Goal: Task Accomplishment & Management: Complete application form

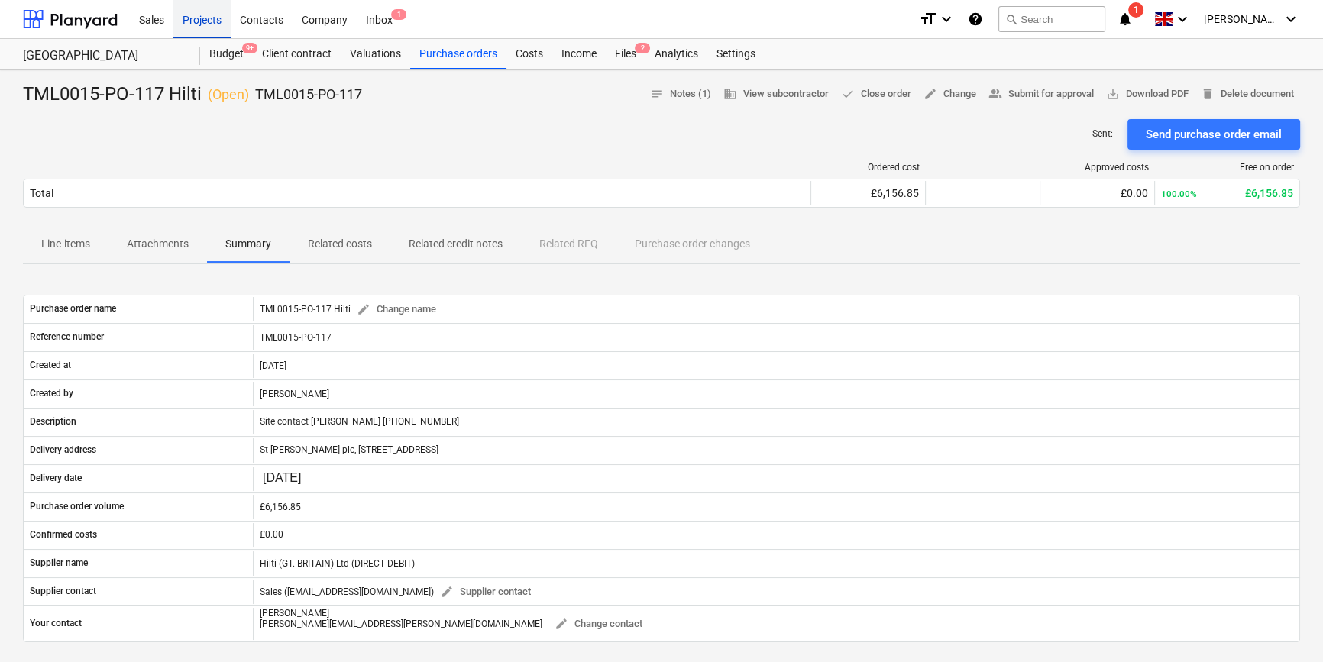
click at [194, 25] on div "Projects" at bounding box center [201, 18] width 57 height 39
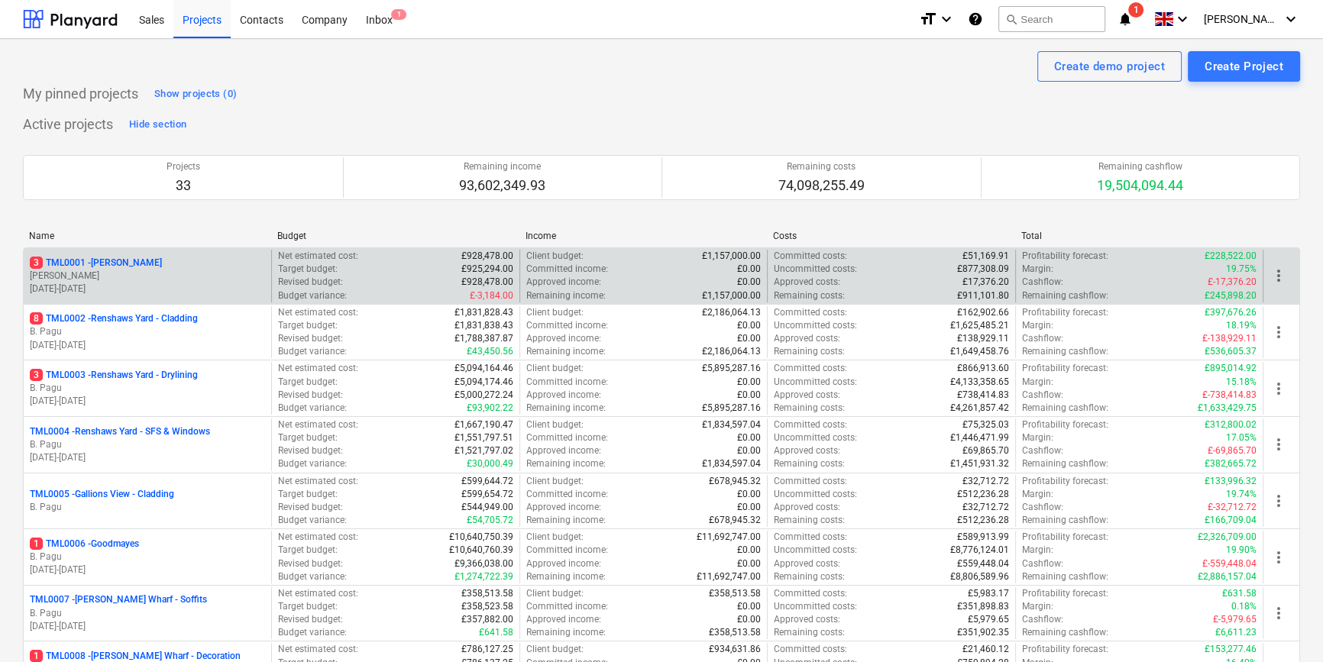
click at [151, 266] on div "3 TML0001 - [PERSON_NAME]" at bounding box center [147, 263] width 235 height 13
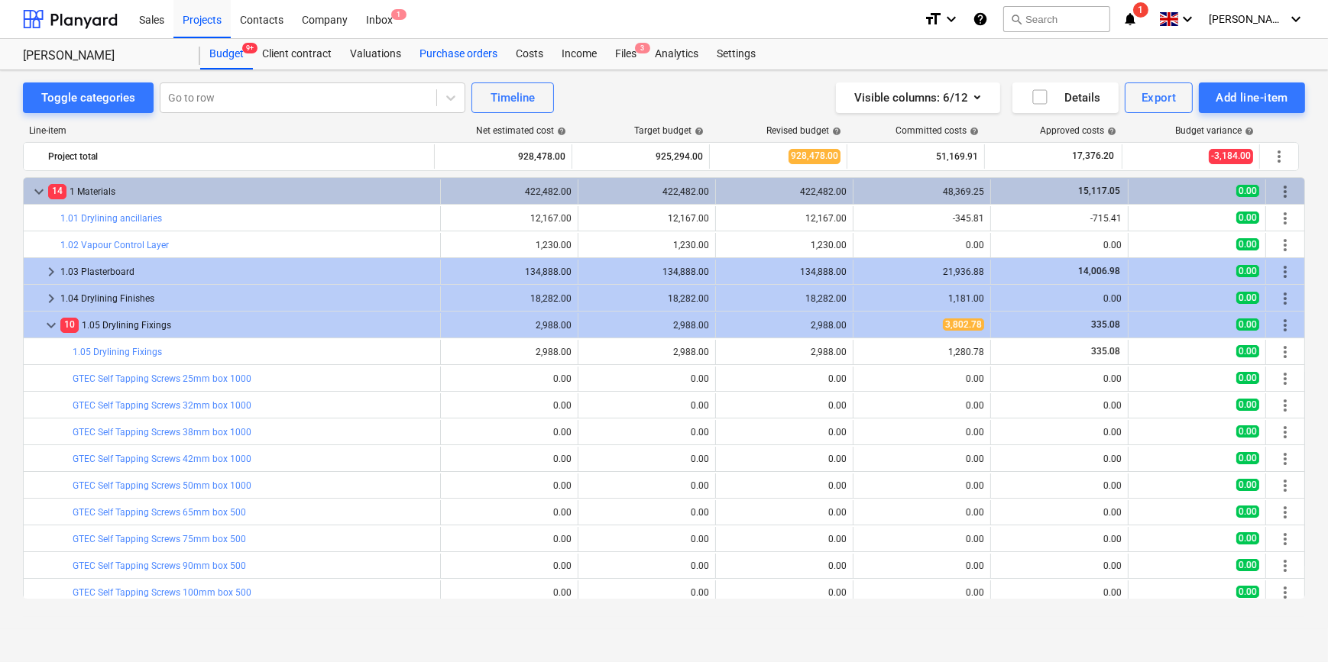
click at [474, 53] on div "Purchase orders" at bounding box center [458, 54] width 96 height 31
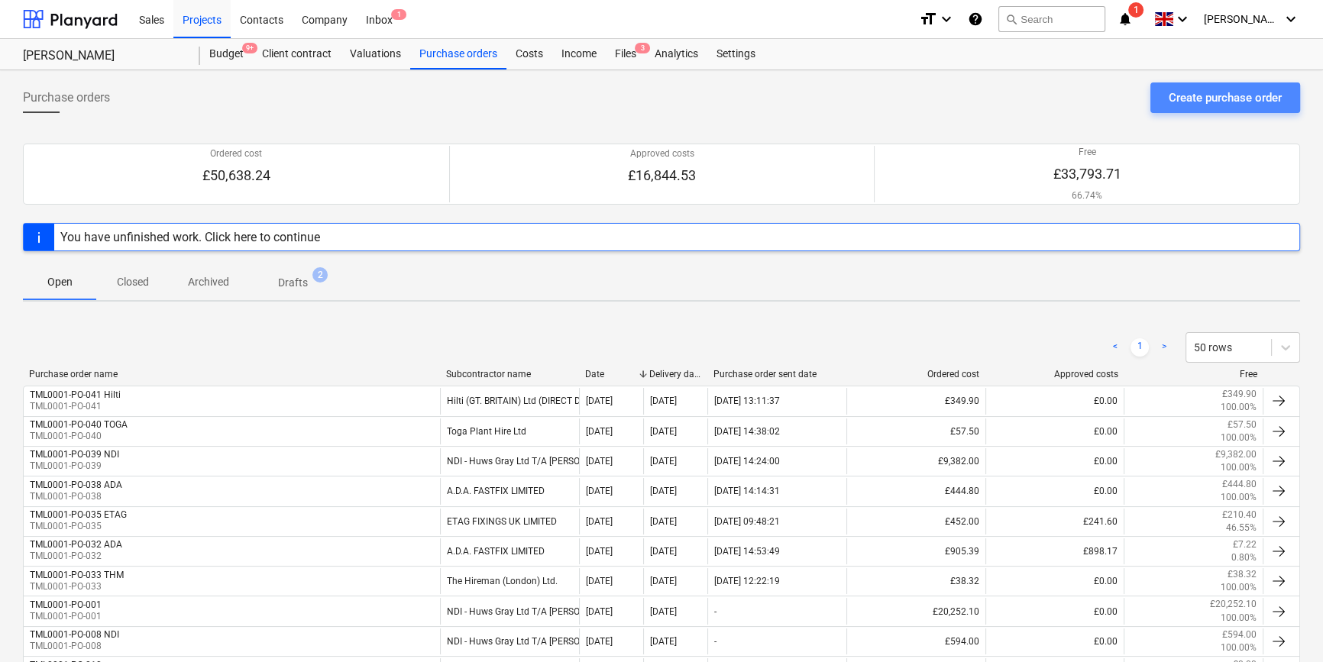
click at [1221, 94] on div "Create purchase order" at bounding box center [1225, 98] width 113 height 20
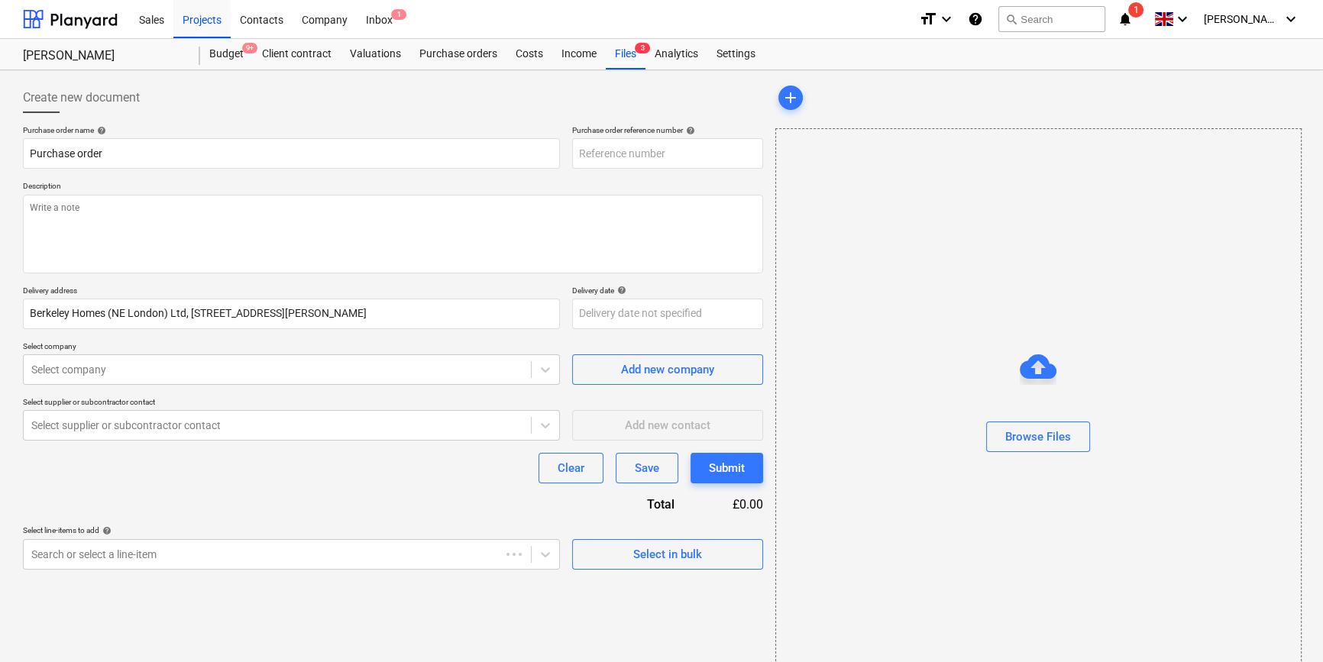
type textarea "x"
type input "TML0001-PO-043"
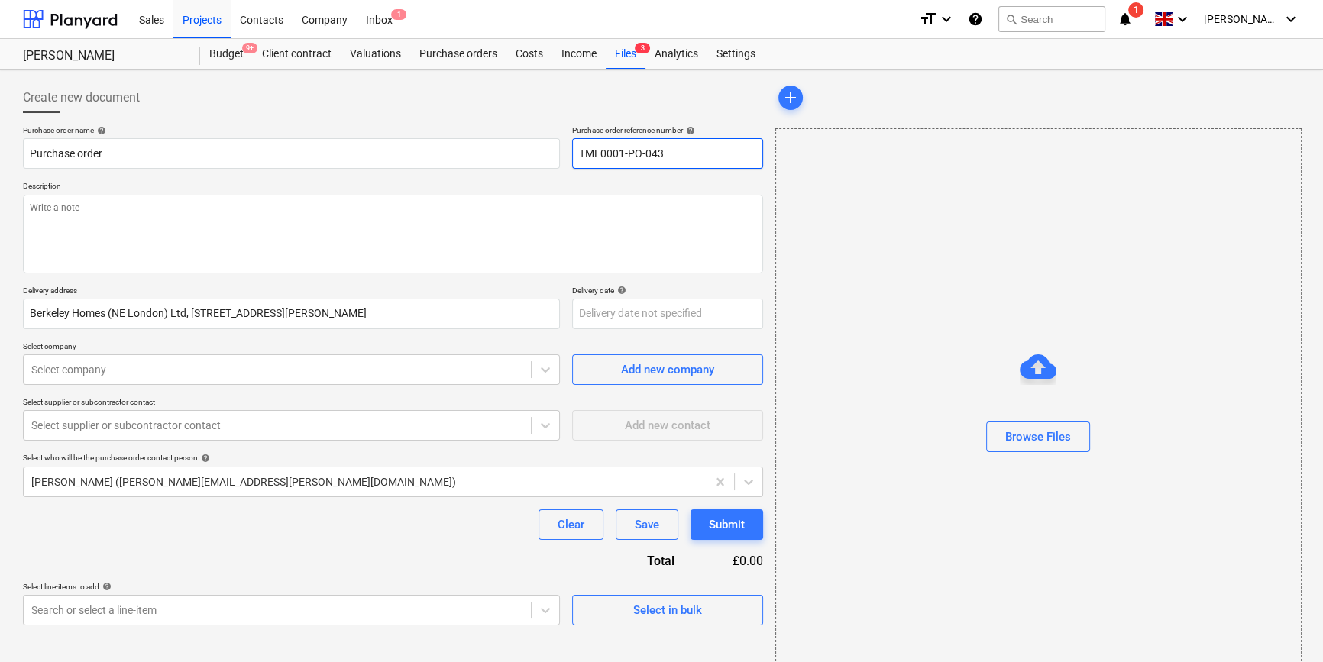
drag, startPoint x: 671, startPoint y: 154, endPoint x: 572, endPoint y: 158, distance: 99.4
click at [572, 158] on input "TML0001-PO-043" at bounding box center [667, 153] width 191 height 31
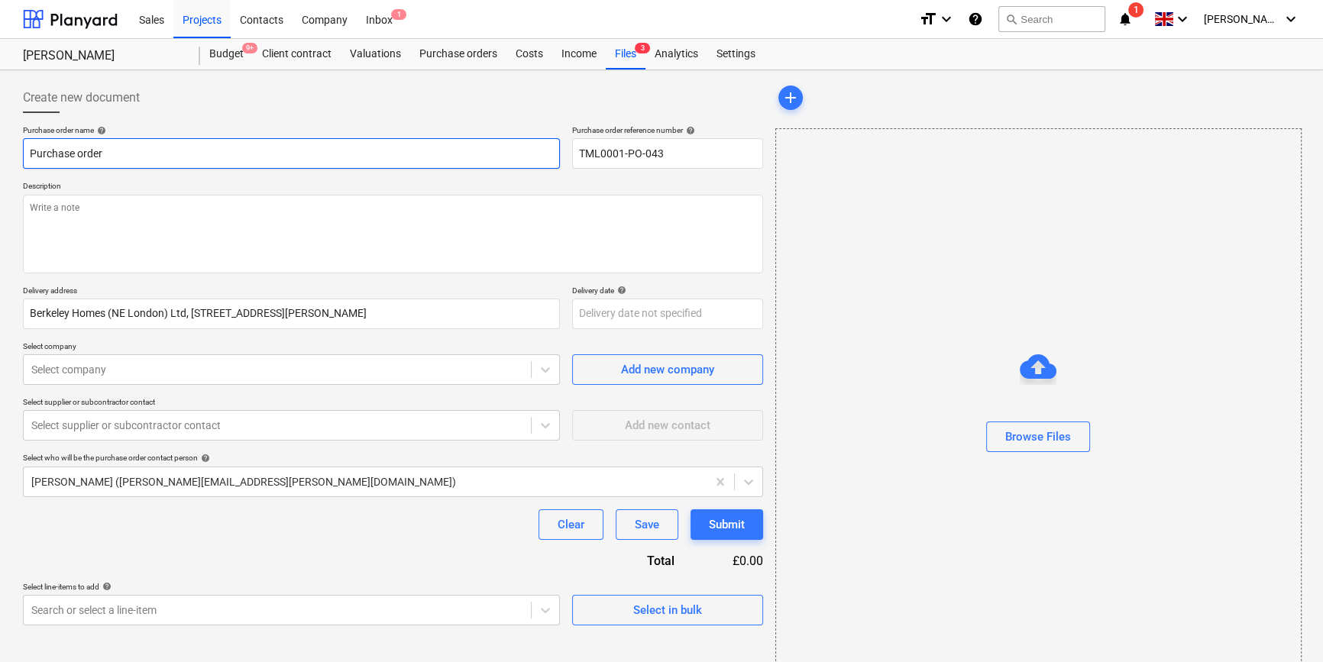
drag, startPoint x: 107, startPoint y: 153, endPoint x: 26, endPoint y: 150, distance: 81.0
click at [26, 150] on input "Purchase order" at bounding box center [291, 153] width 537 height 31
paste input "TML0001-PO-043"
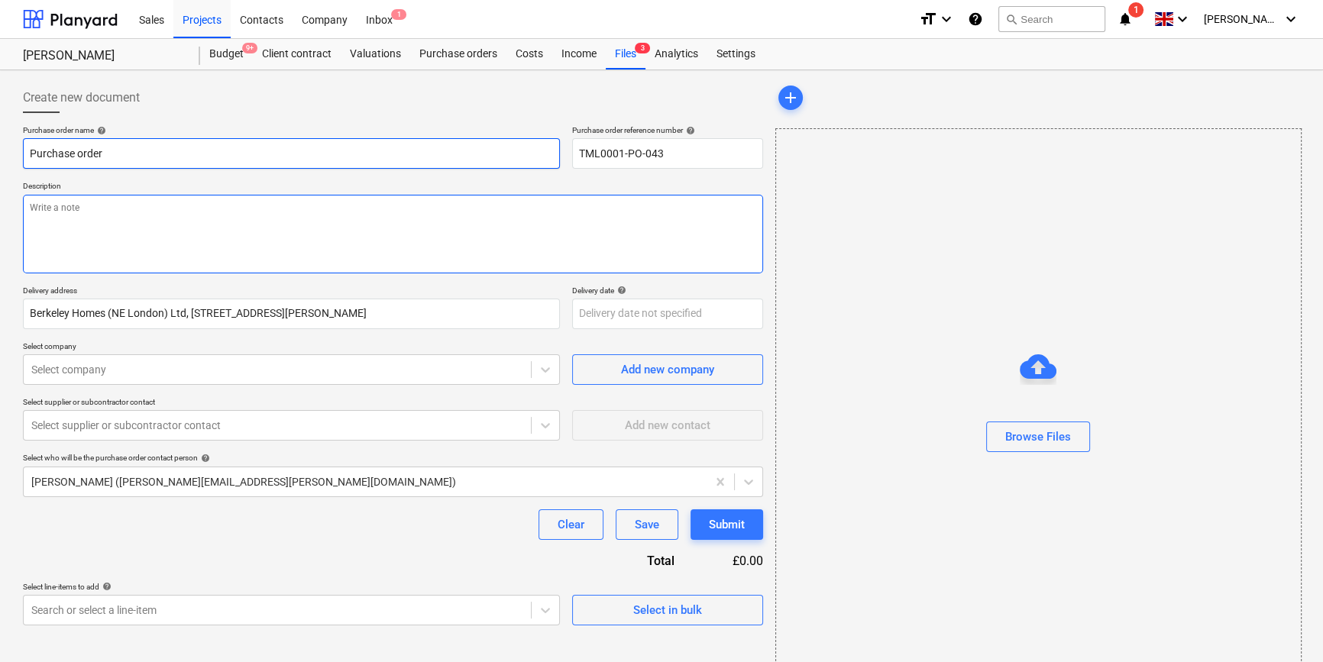
type textarea "x"
type input "TML0001-PO-043"
type textarea "x"
type input "TML0001-PO-043"
type textarea "x"
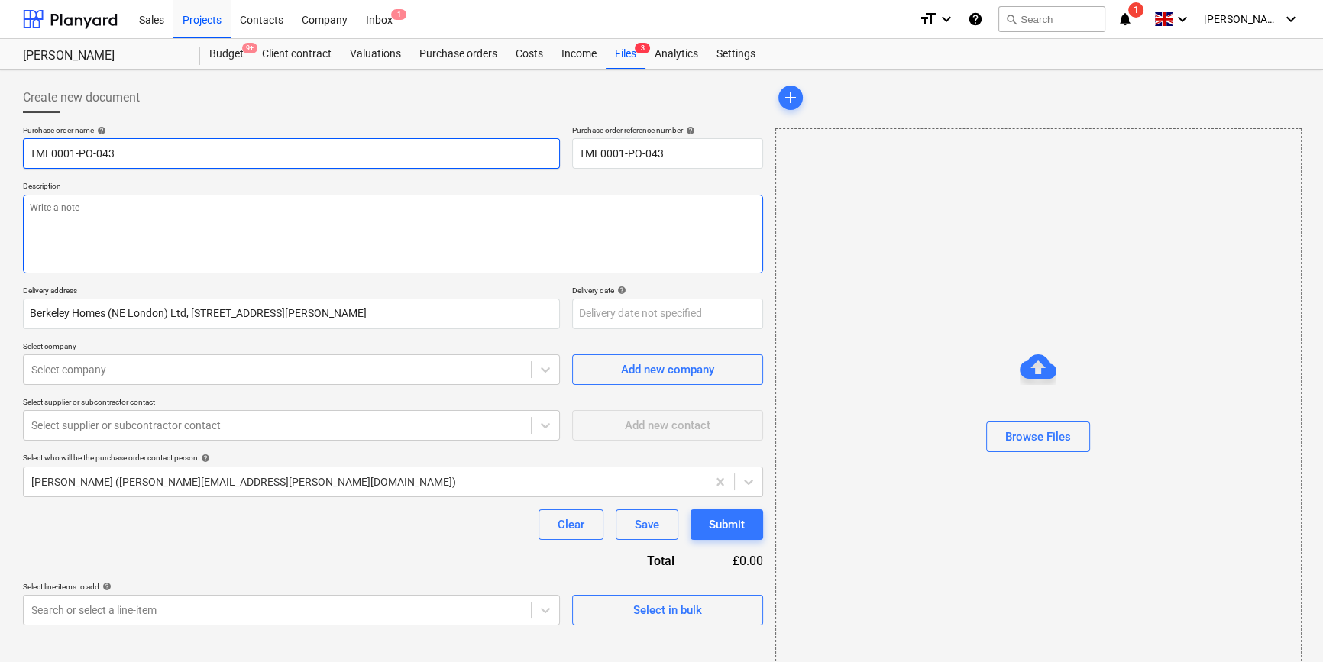
type input "TML0001-PO-043 A"
type textarea "x"
type input "TML0001-PO-043 Am"
type textarea "x"
type input "TML0001-PO-043 Ama"
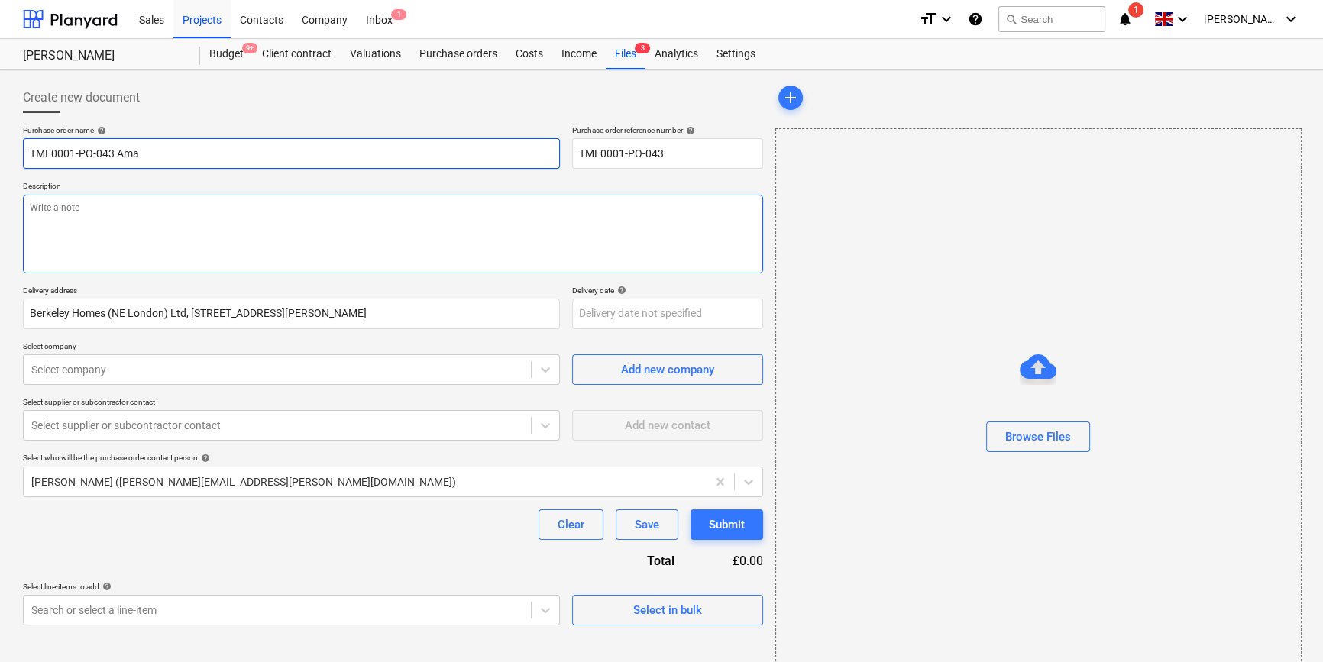
type textarea "x"
type input "TML0001-PO-043 Amaz"
type textarea "x"
type input "TML0001-PO-043 Amazo"
type textarea "x"
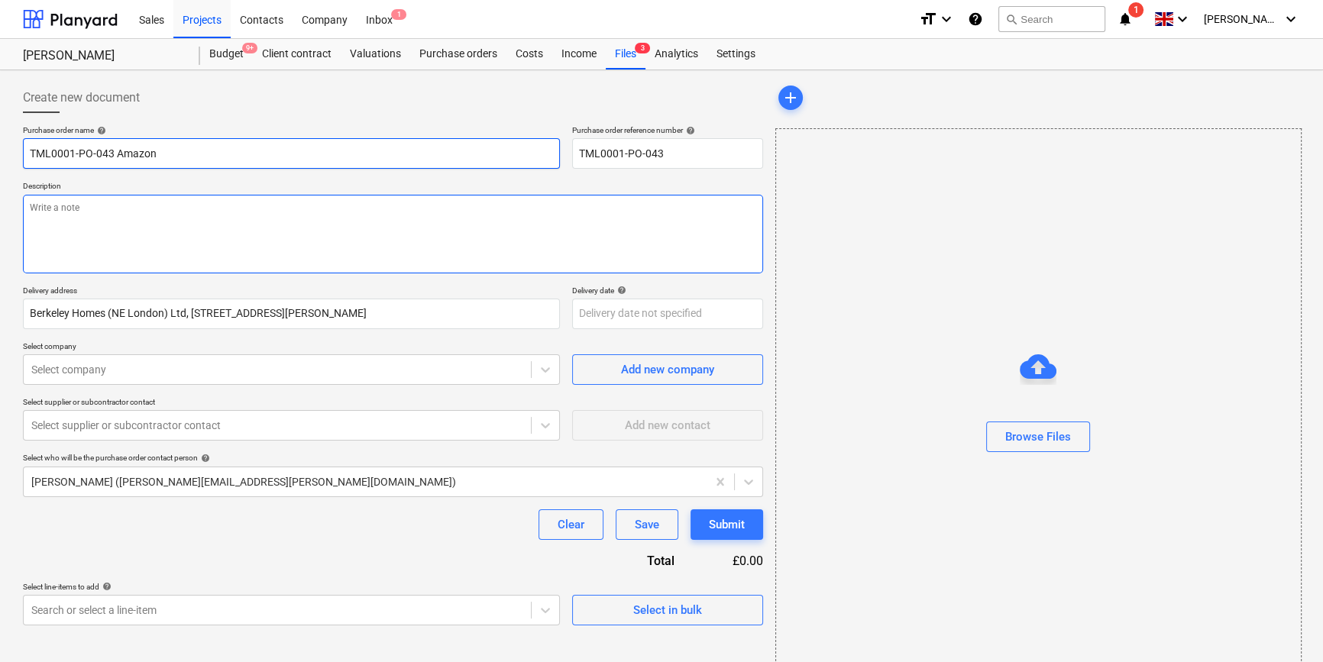
type input "TML0001-PO-043 Amazon"
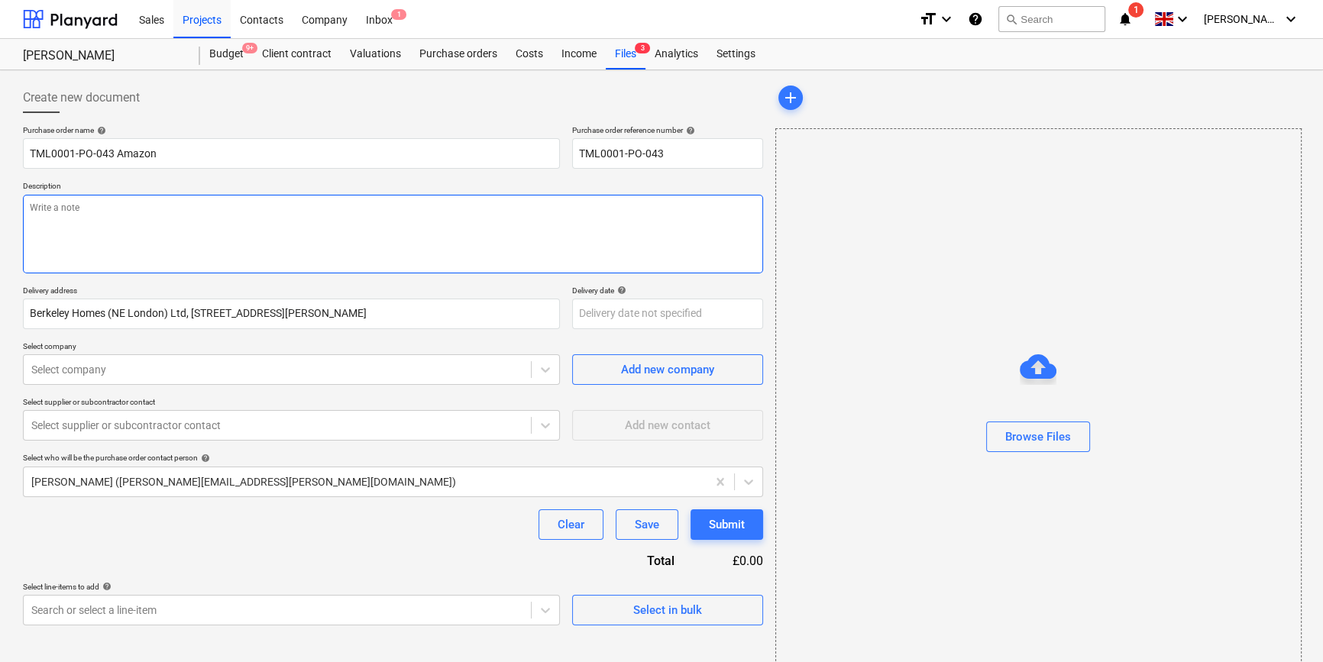
click at [68, 215] on textarea at bounding box center [393, 234] width 740 height 79
type textarea "x"
type textarea "M"
type textarea "x"
type textarea "Ma"
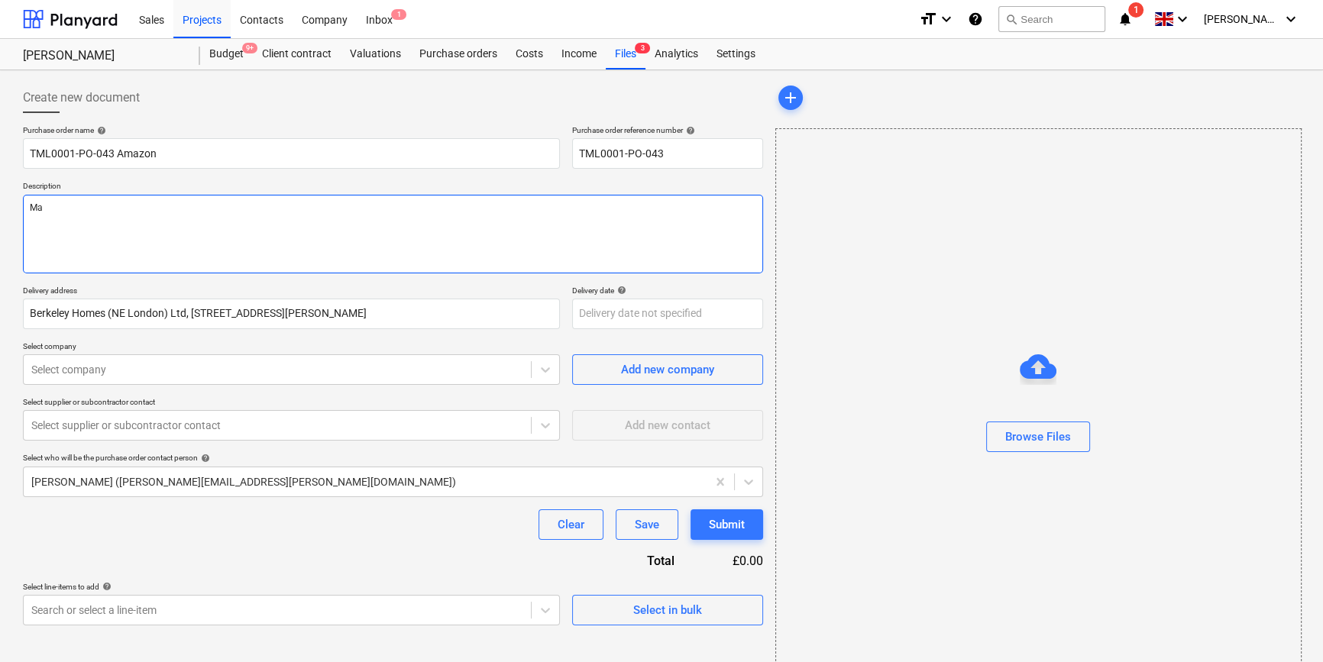
type textarea "x"
type textarea "Mal"
type textarea "x"
type textarea "Malc"
type textarea "x"
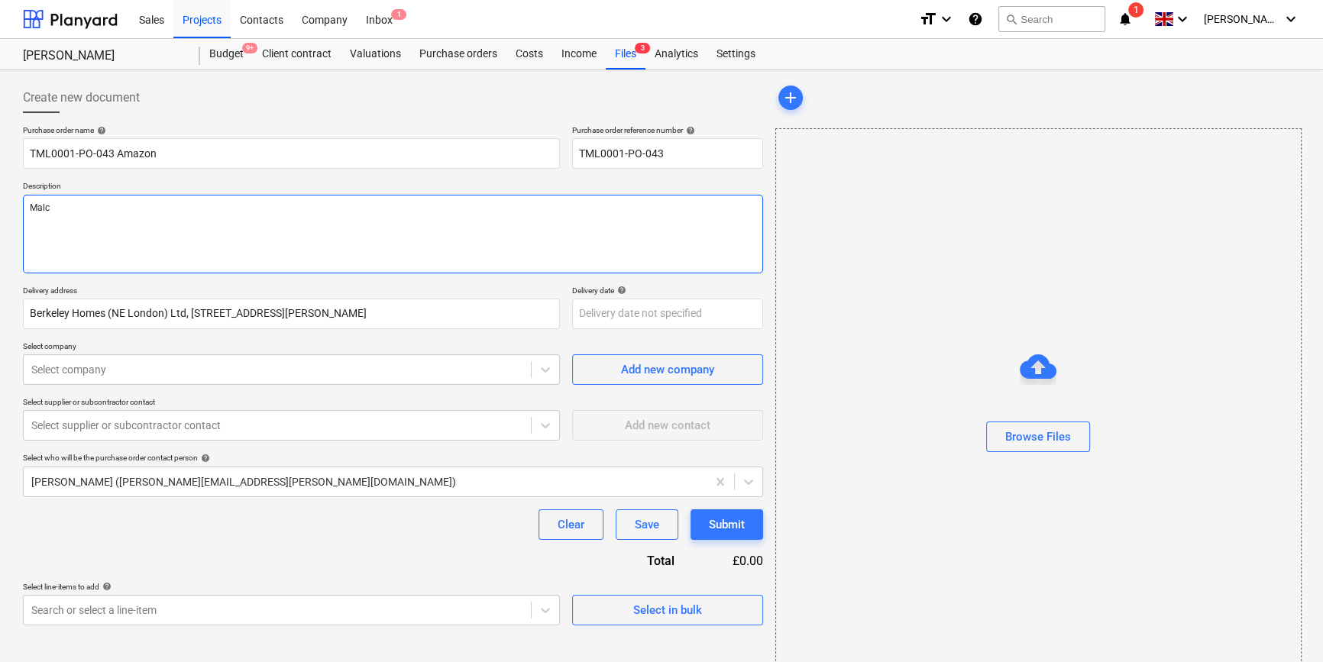
type textarea "Malco"
type textarea "x"
type textarea "Malcol"
type textarea "x"
type textarea "[PERSON_NAME]"
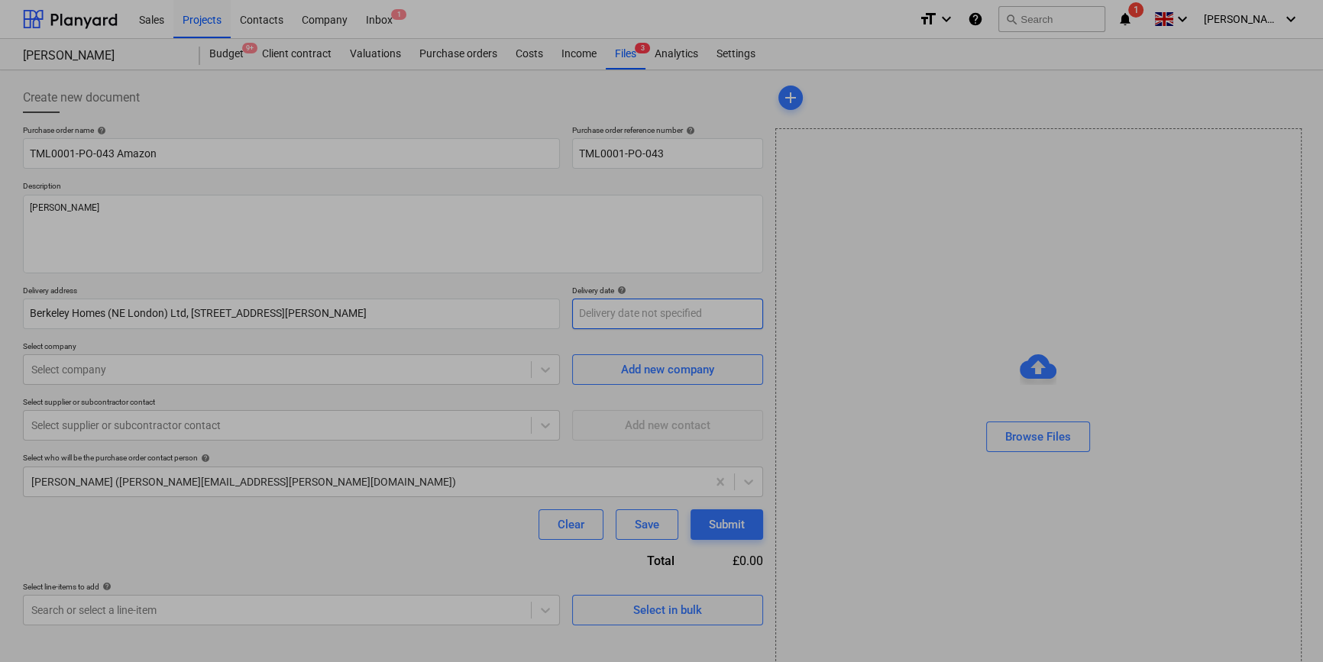
click at [632, 315] on body "Sales Projects Contacts Company Inbox 1 format_size keyboard_arrow_down help se…" at bounding box center [661, 331] width 1323 height 662
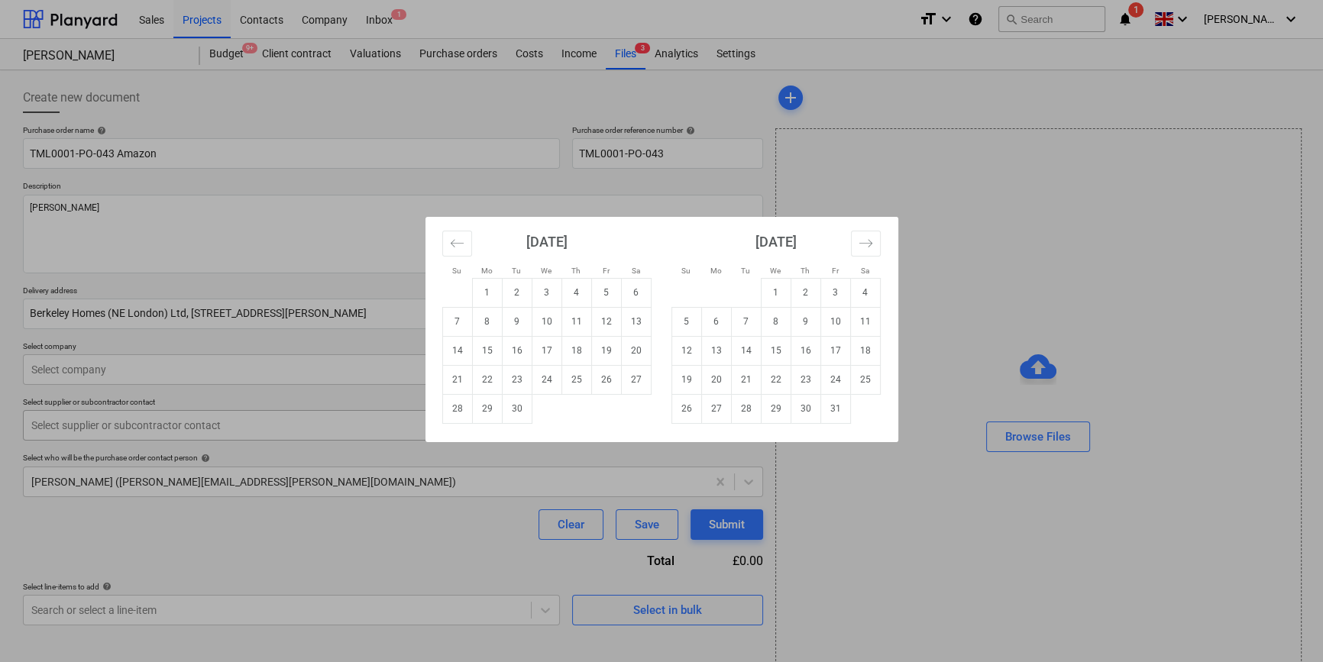
click at [514, 412] on td "30" at bounding box center [517, 408] width 30 height 29
type textarea "x"
type input "[DATE]"
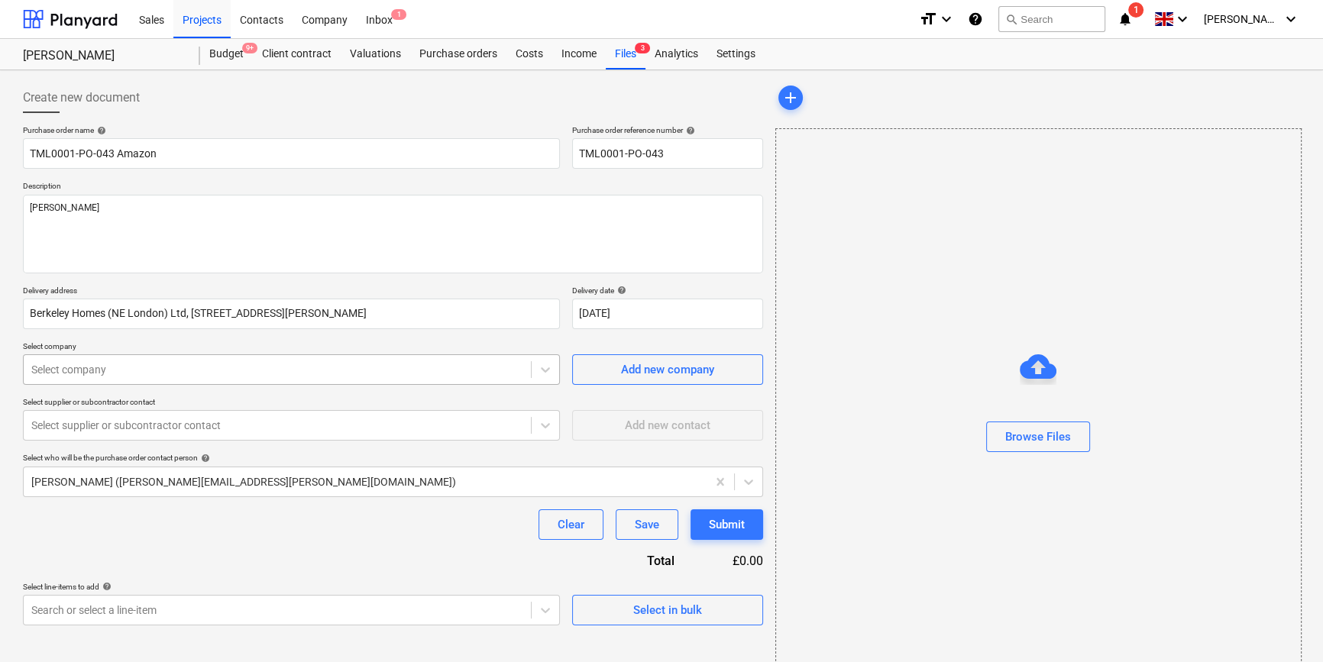
click at [190, 374] on div at bounding box center [277, 369] width 492 height 15
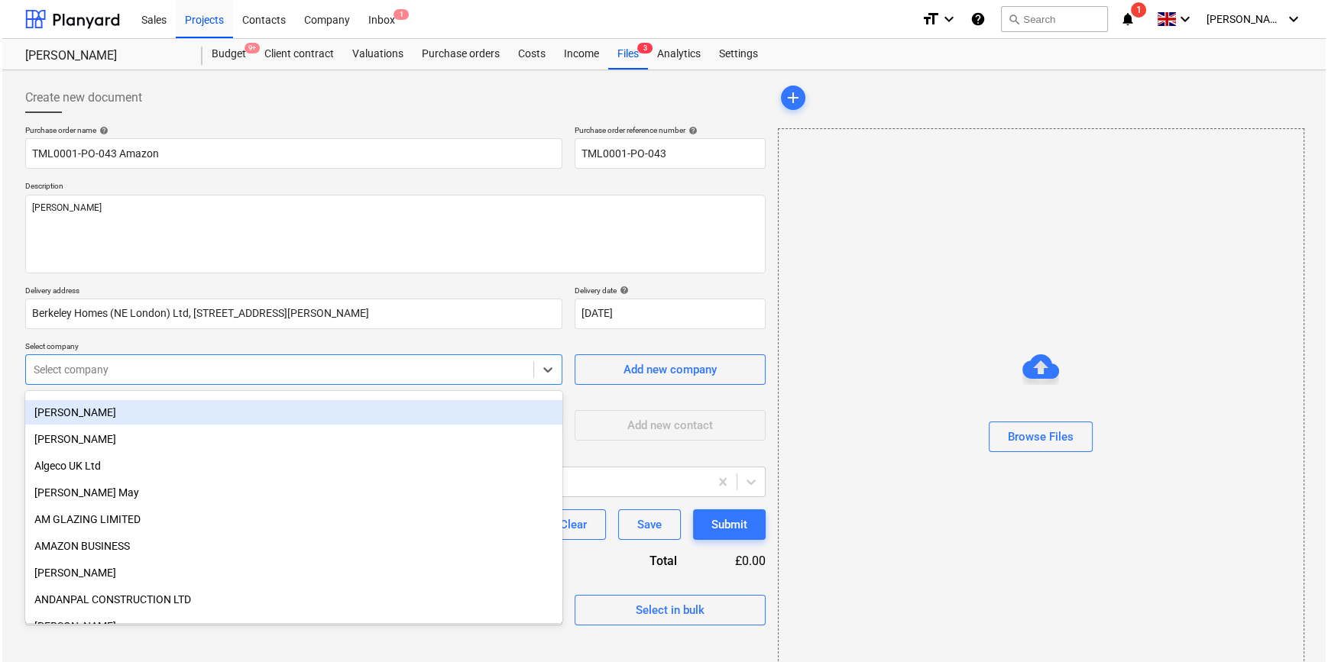
scroll to position [486, 0]
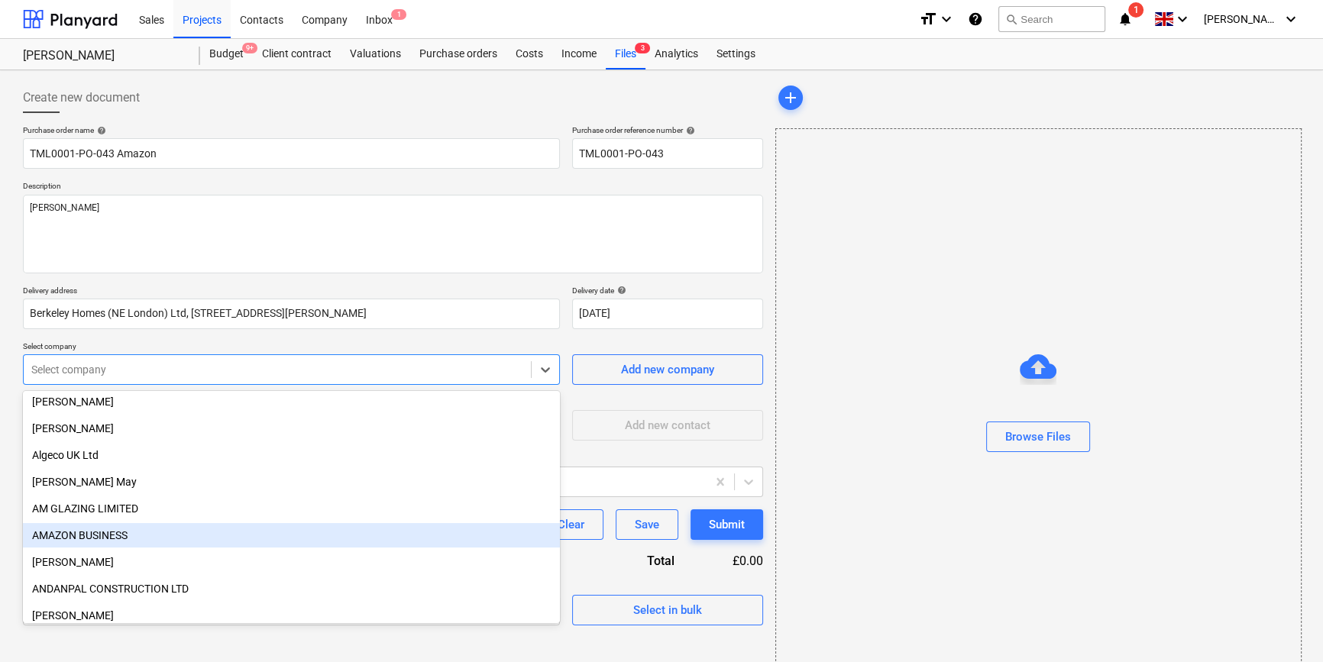
click at [115, 534] on div "AMAZON BUSINESS" at bounding box center [291, 535] width 537 height 24
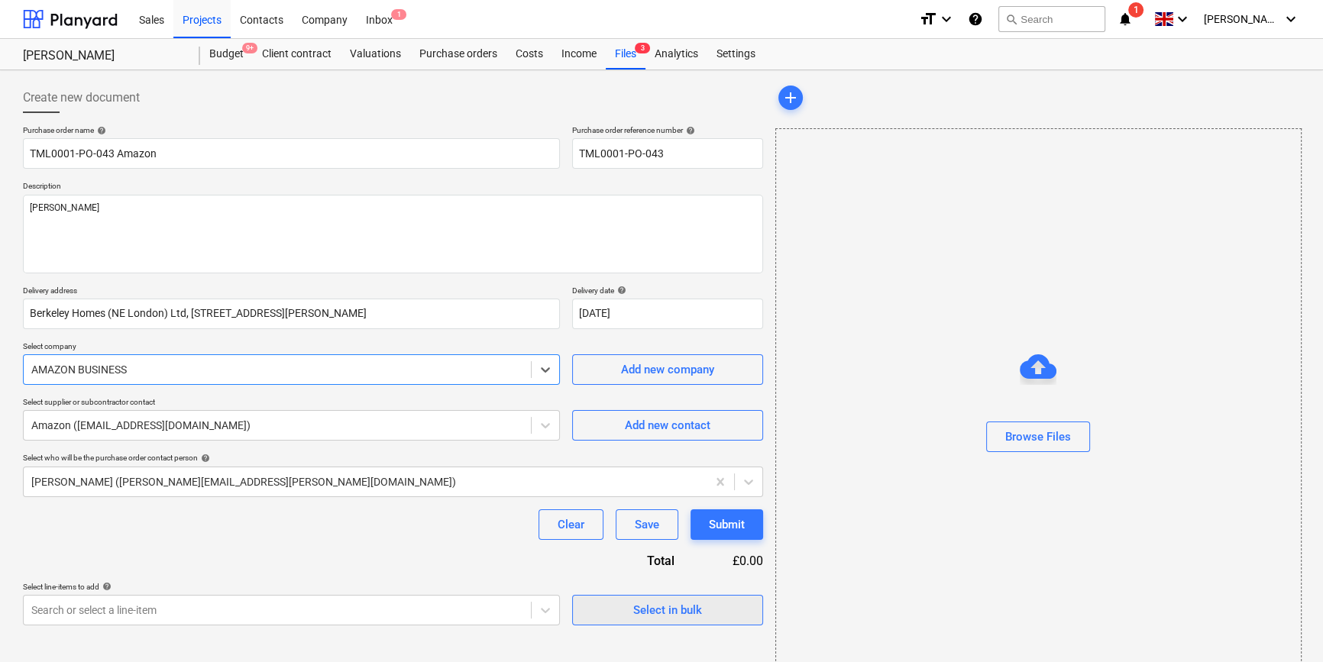
click at [700, 609] on div "Select in bulk" at bounding box center [667, 610] width 69 height 20
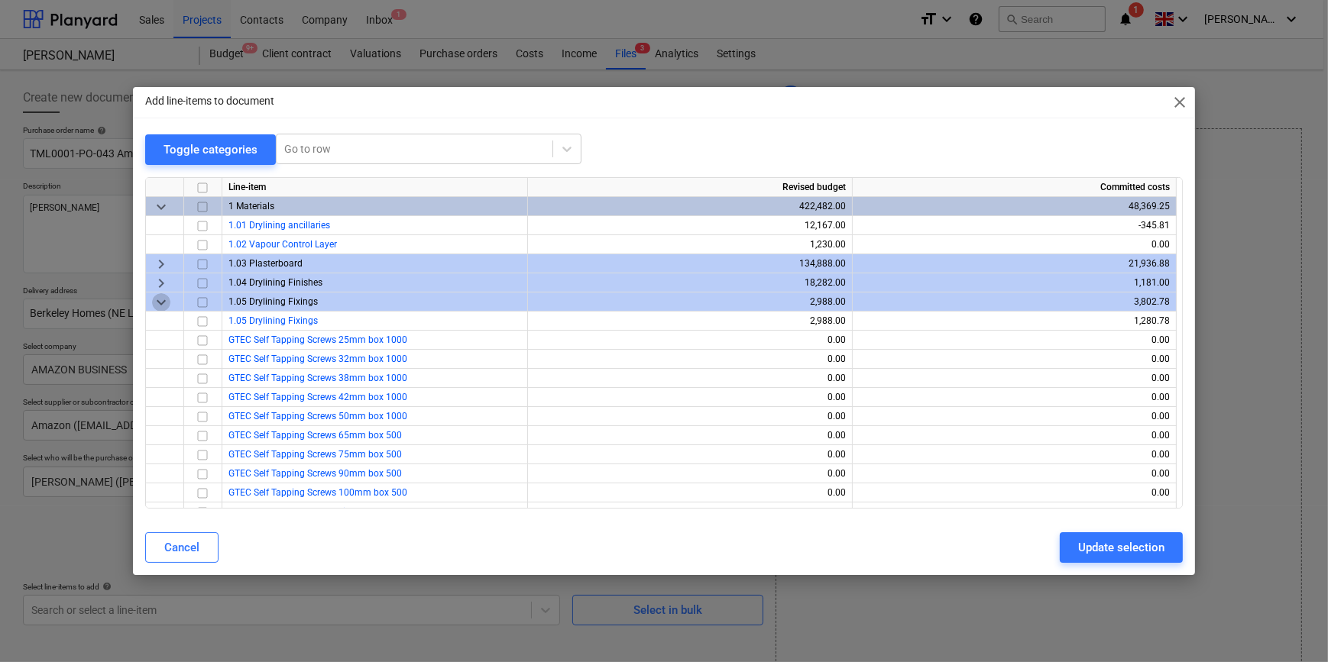
click at [160, 306] on span "keyboard_arrow_down" at bounding box center [161, 302] width 18 height 18
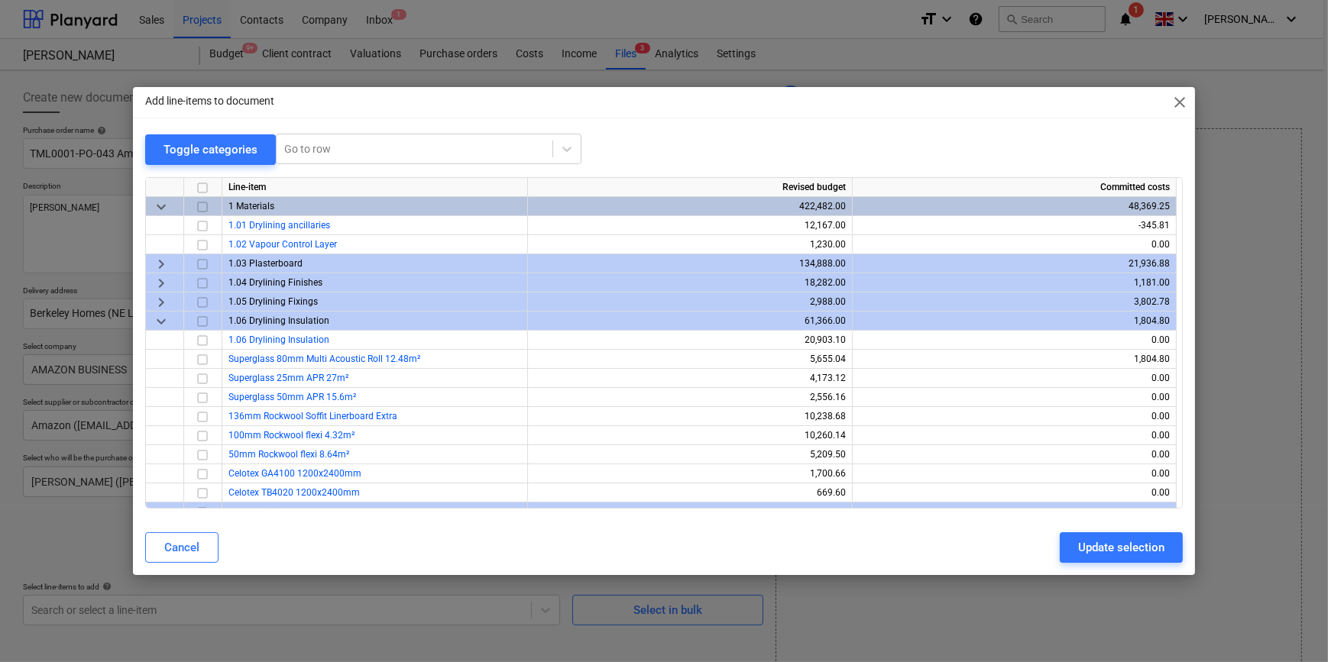
click at [160, 320] on span "keyboard_arrow_down" at bounding box center [161, 321] width 18 height 18
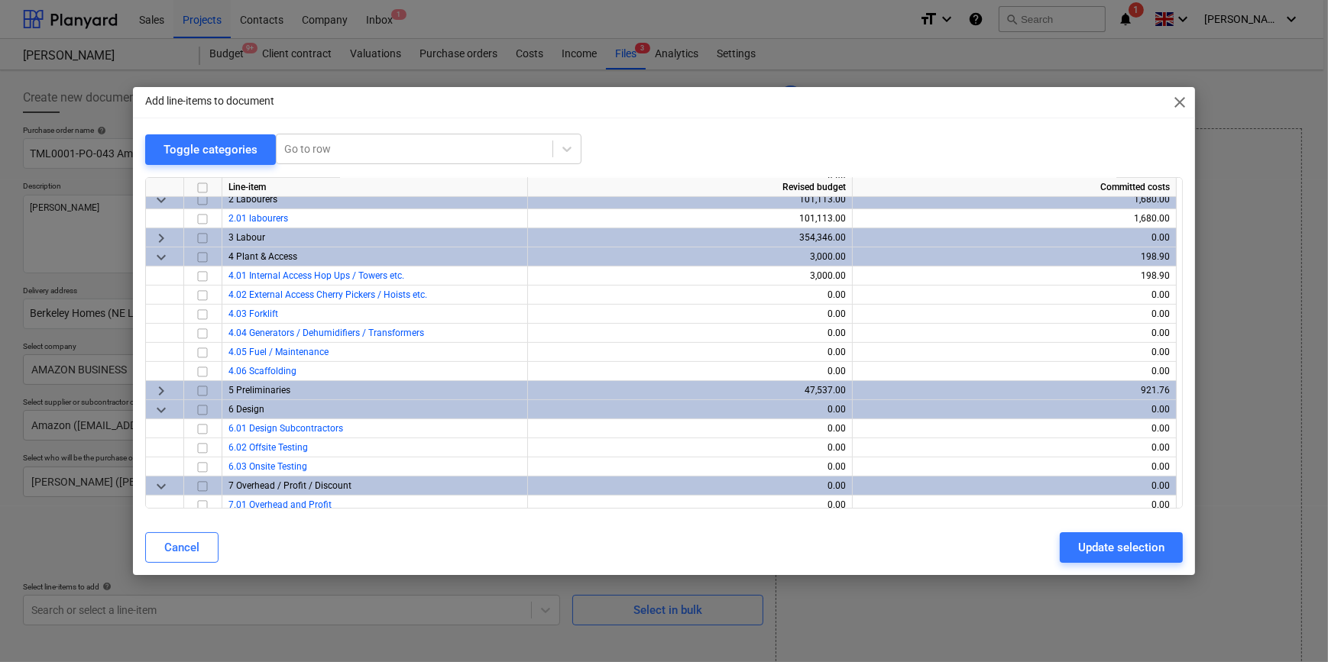
scroll to position [625, 0]
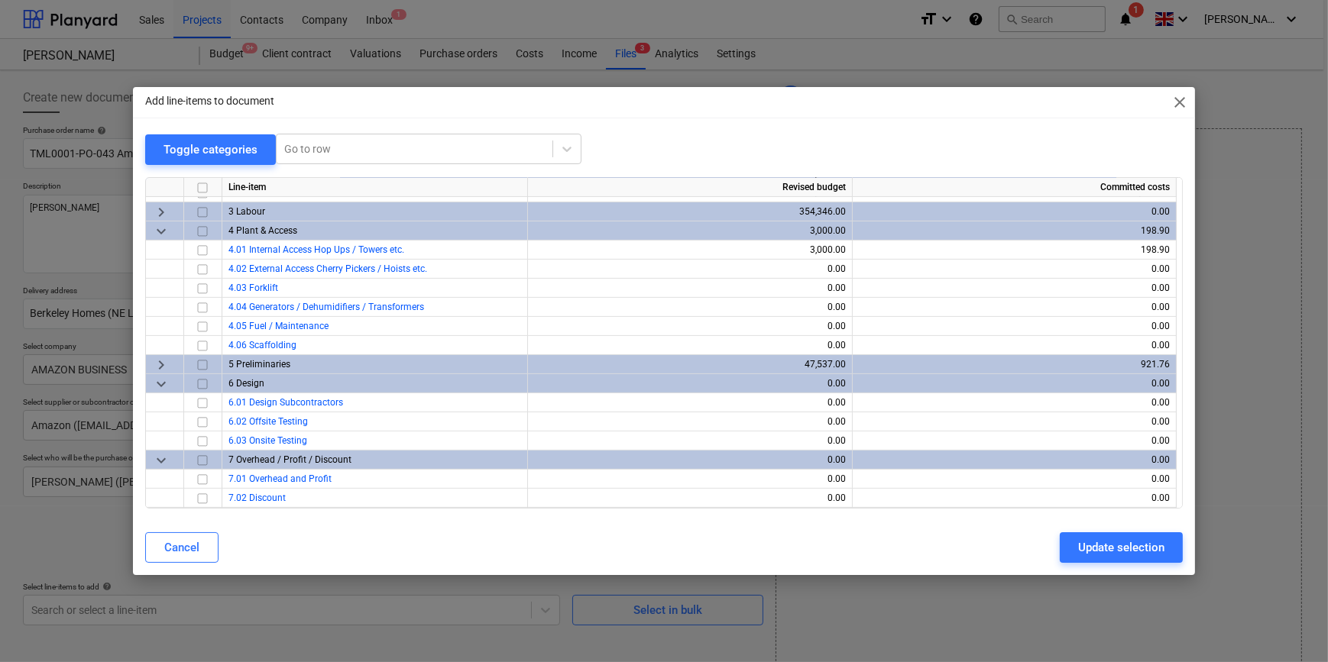
click at [160, 366] on span "keyboard_arrow_right" at bounding box center [161, 364] width 18 height 18
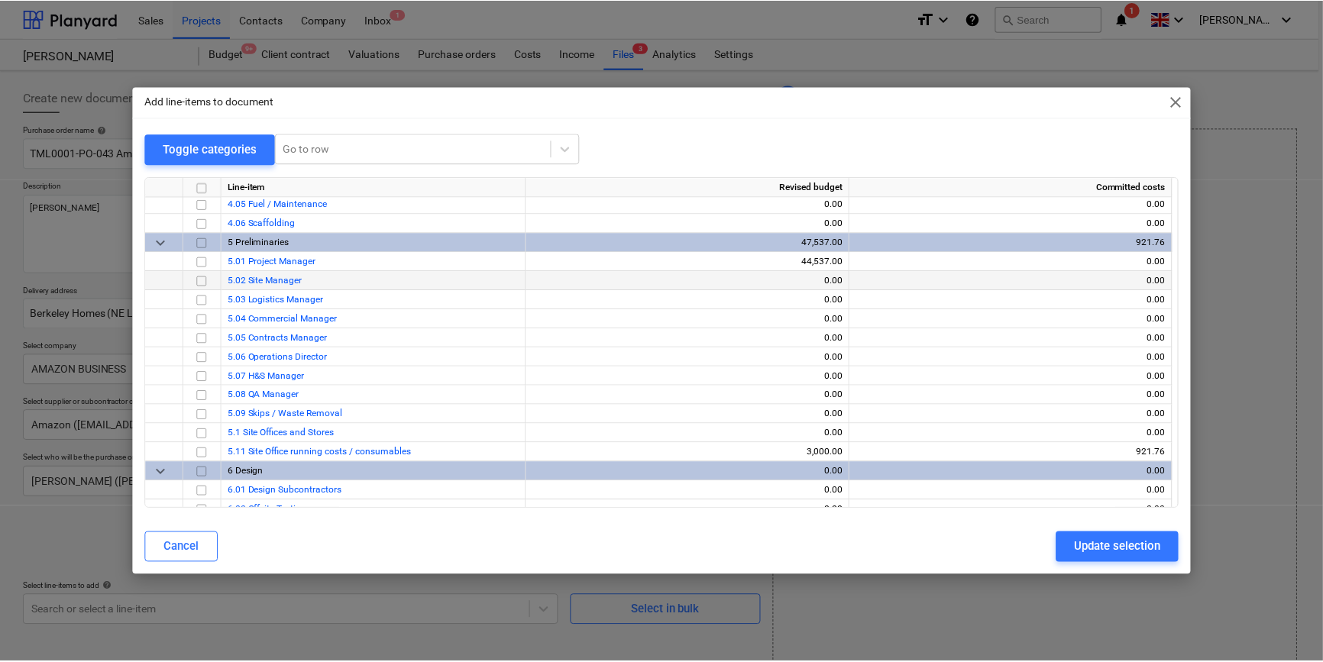
scroll to position [764, 0]
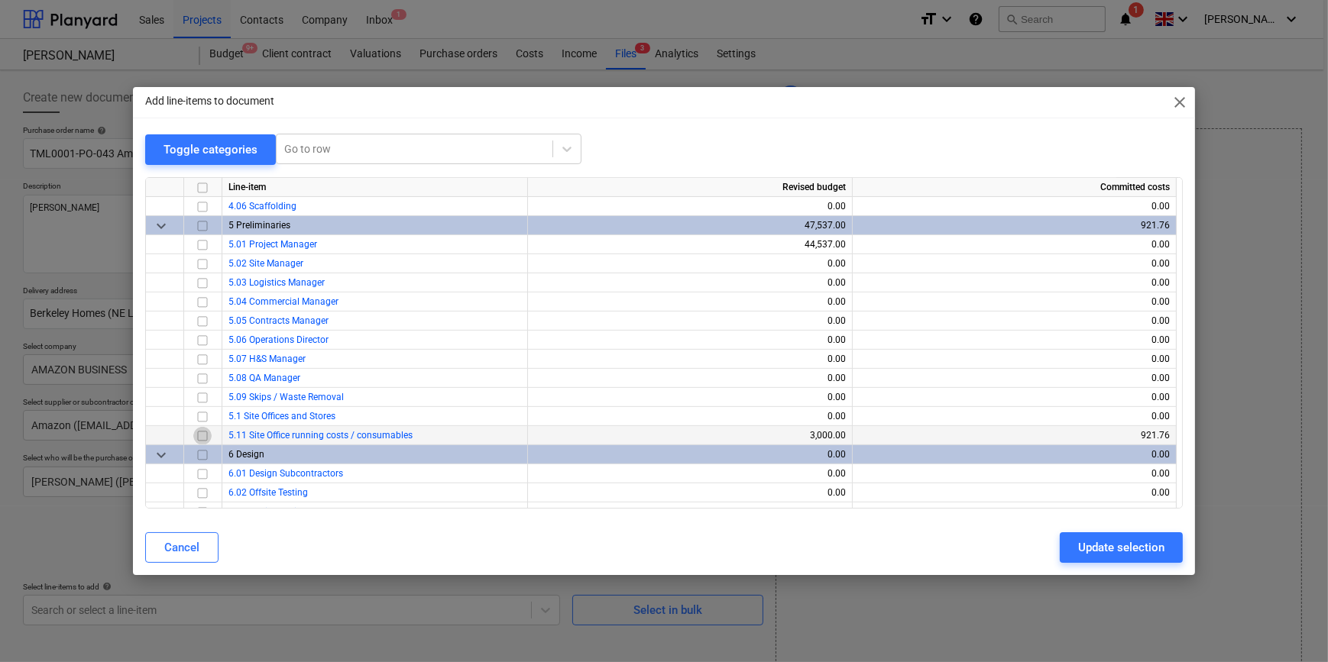
click at [204, 434] on input "checkbox" at bounding box center [202, 435] width 18 height 18
click at [1115, 552] on div "Update selection" at bounding box center [1121, 548] width 86 height 20
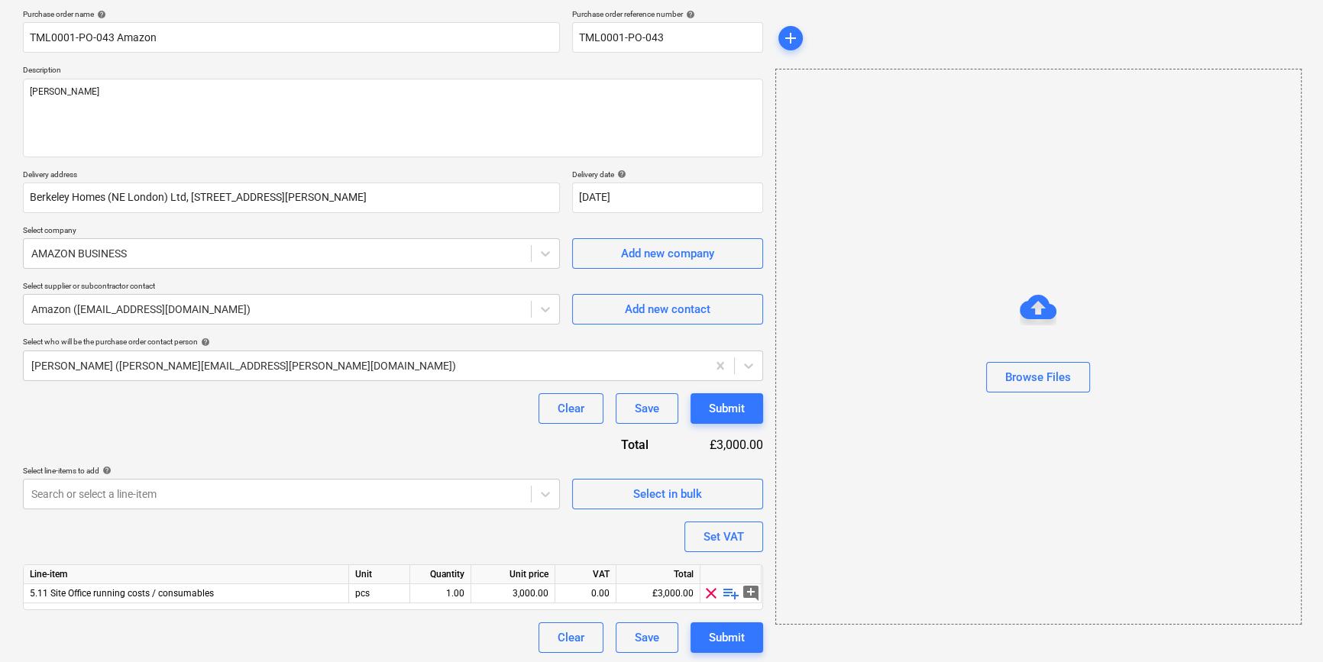
scroll to position [118, 0]
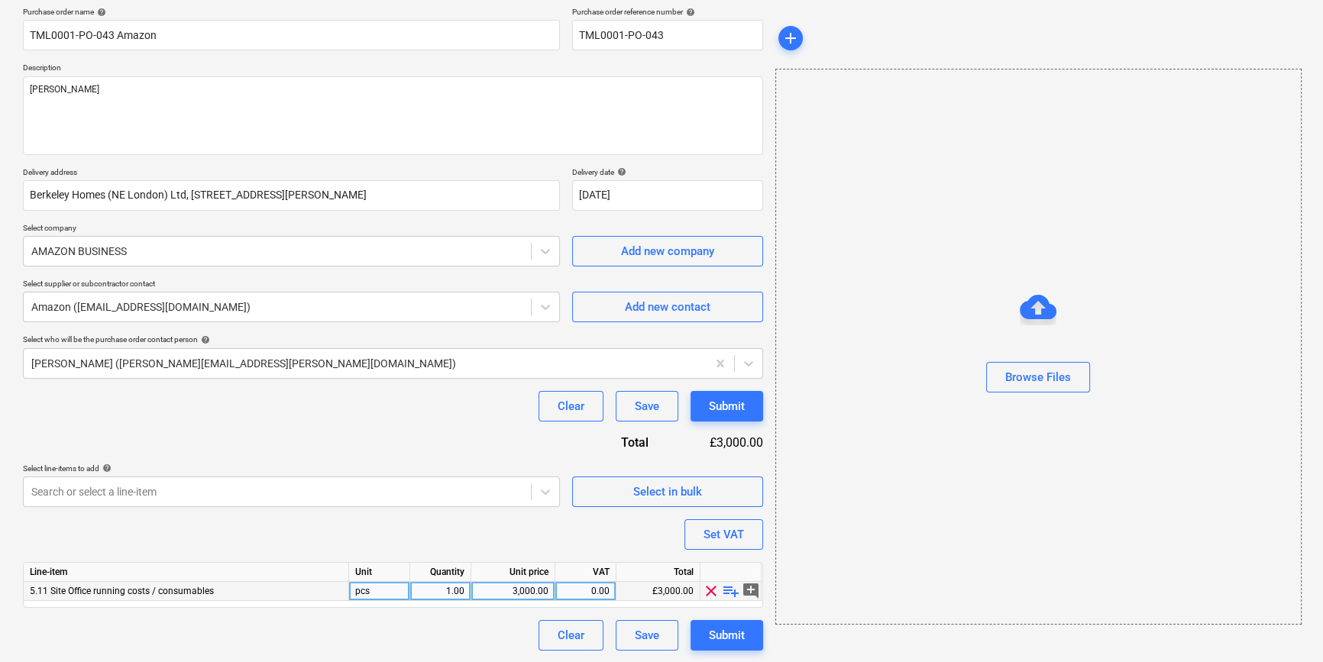
click at [525, 593] on div "3,000.00" at bounding box center [512, 591] width 71 height 19
type textarea "x"
click at [535, 597] on div "3,000.00" at bounding box center [512, 591] width 71 height 19
type input "66.23"
type textarea "x"
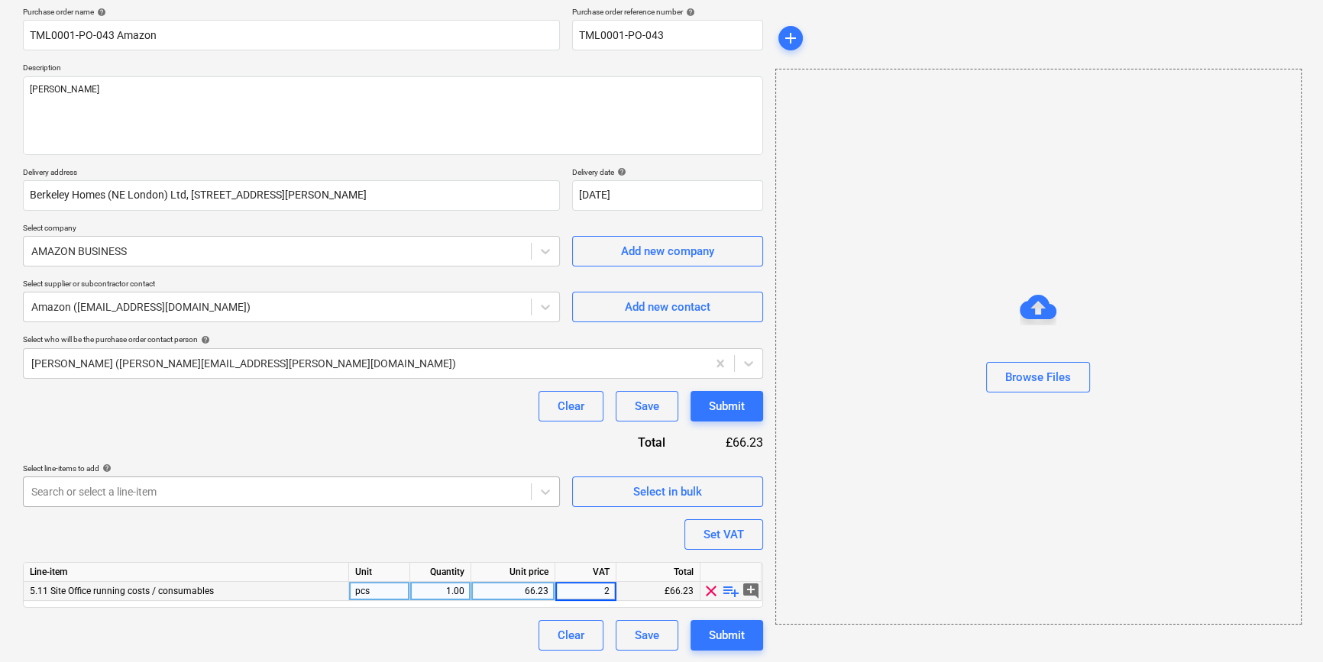
type input "20"
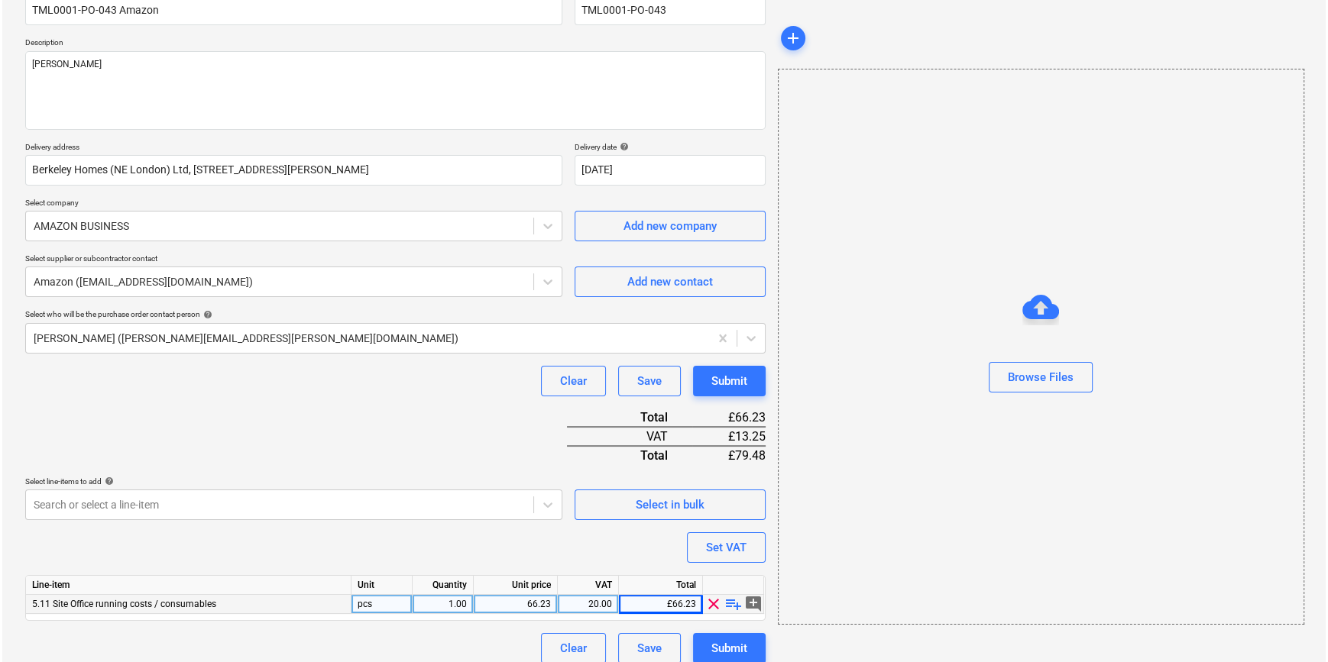
scroll to position [157, 0]
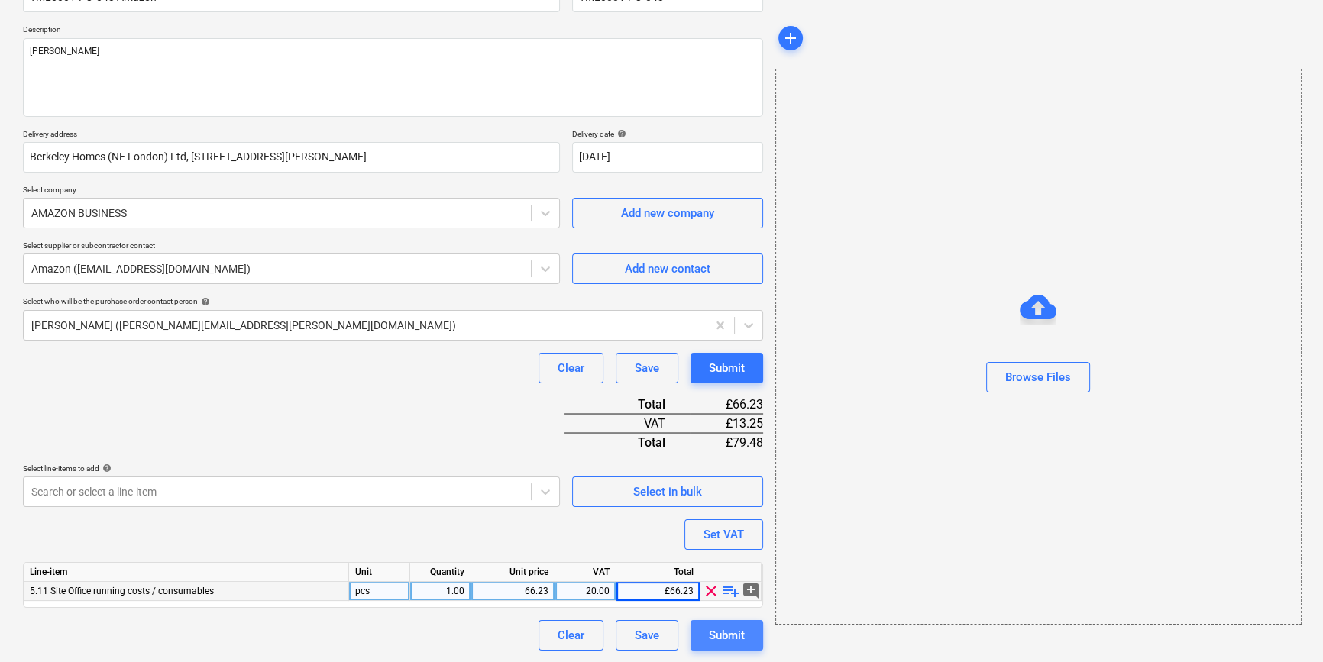
click at [735, 637] on div "Submit" at bounding box center [727, 636] width 36 height 20
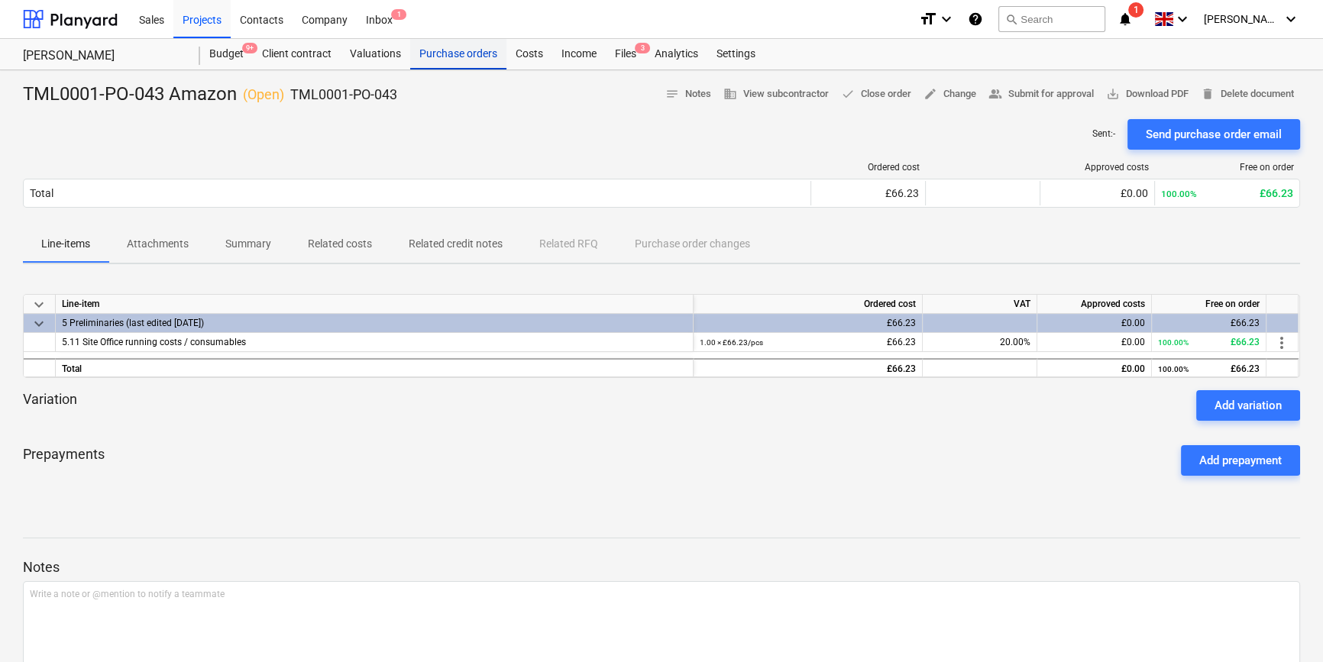
click at [458, 54] on div "Purchase orders" at bounding box center [458, 54] width 96 height 31
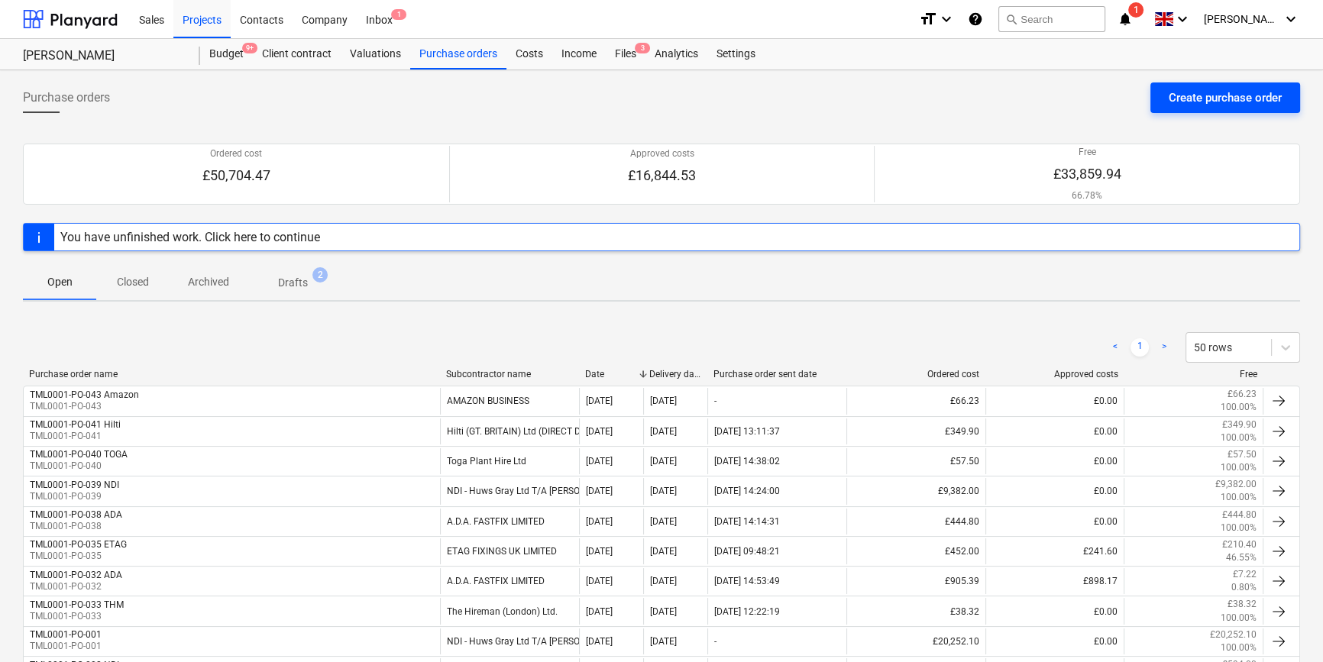
click at [1222, 97] on div "Create purchase order" at bounding box center [1225, 98] width 113 height 20
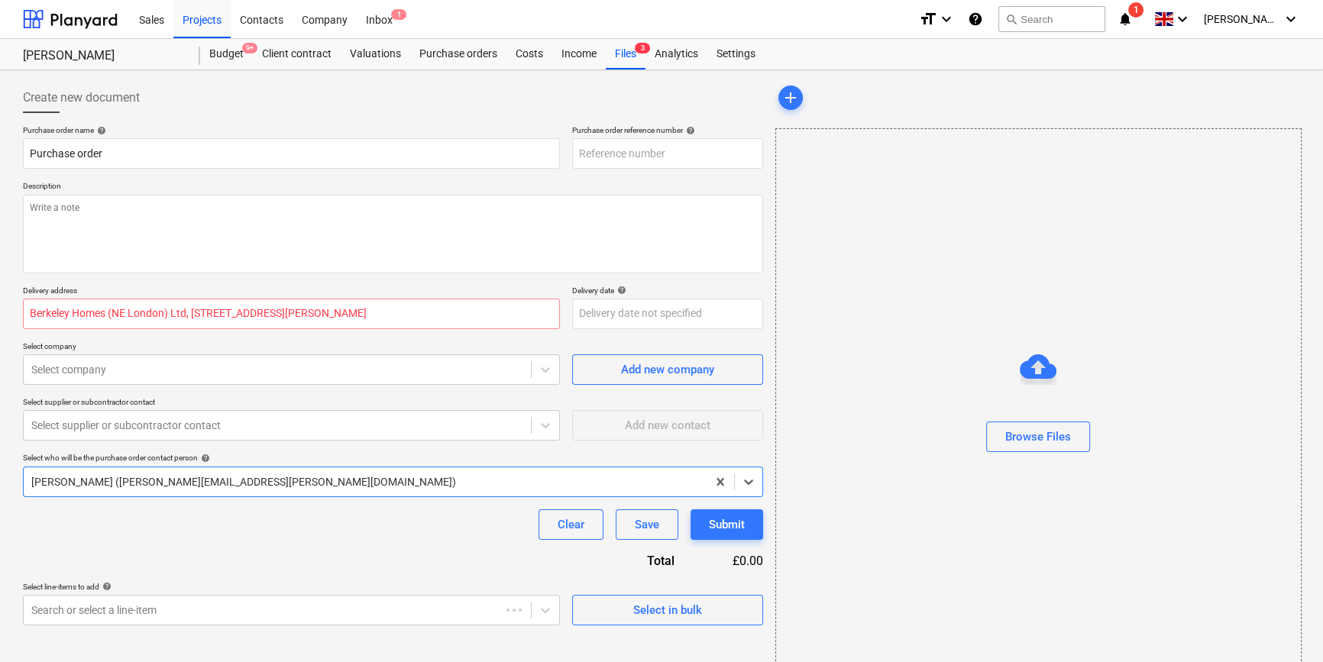
type textarea "x"
type input "TML0001-PO-044"
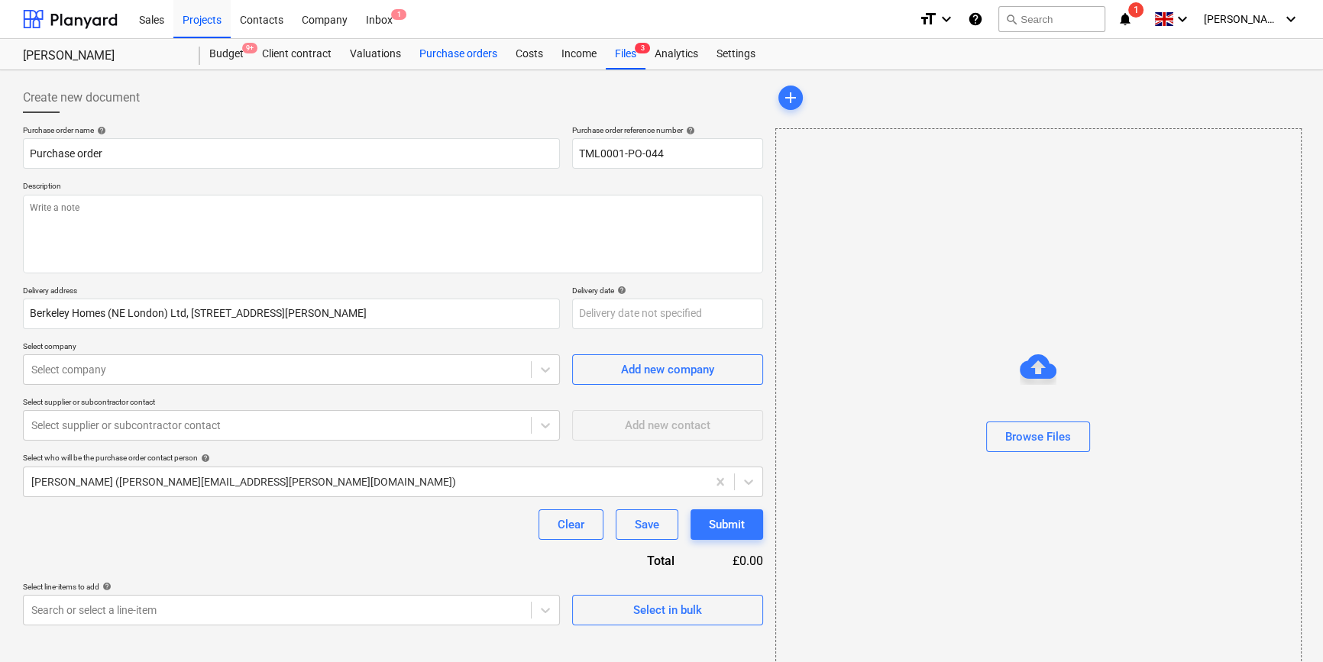
click at [435, 60] on div "Purchase orders" at bounding box center [458, 54] width 96 height 31
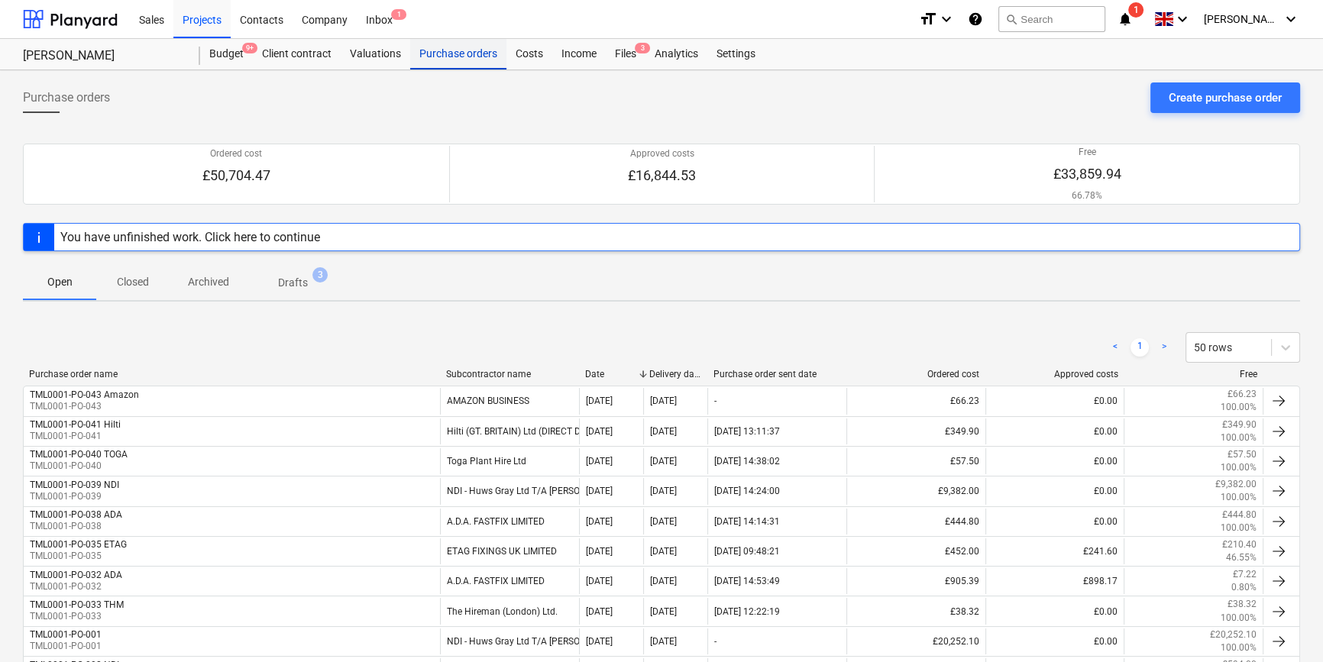
click at [452, 54] on div "Purchase orders" at bounding box center [458, 54] width 96 height 31
click at [1194, 91] on div "Create purchase order" at bounding box center [1225, 98] width 113 height 20
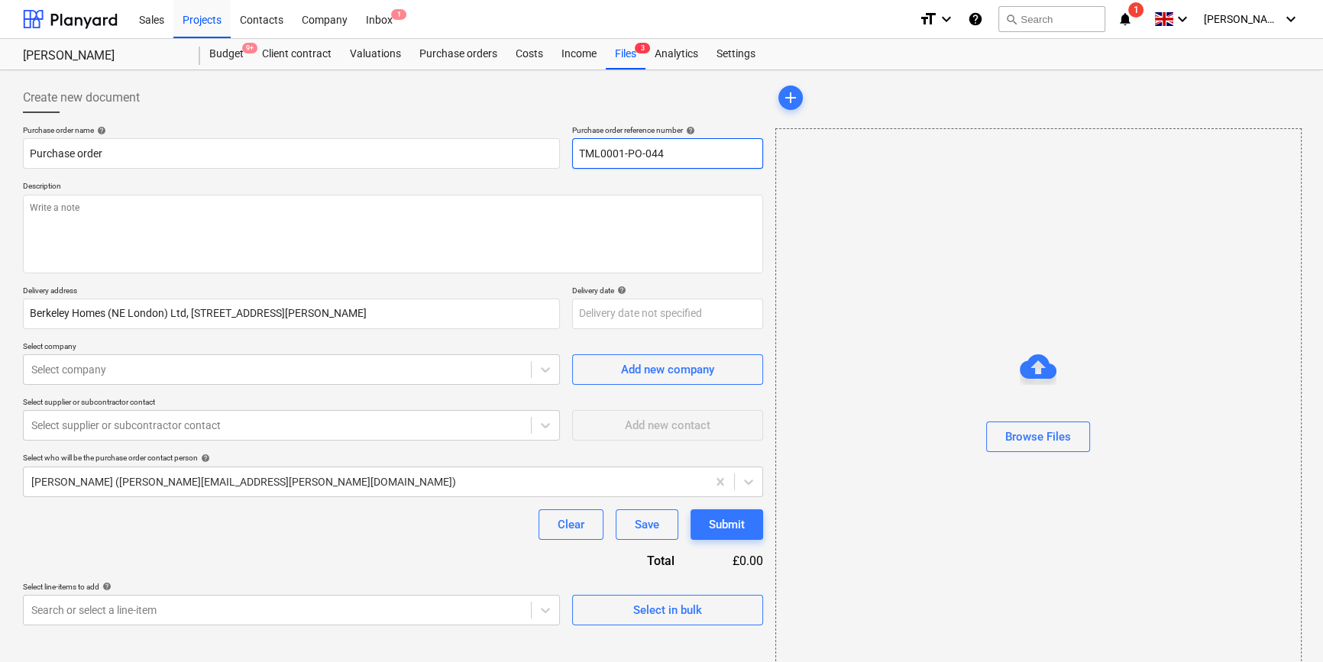
drag, startPoint x: 666, startPoint y: 153, endPoint x: 581, endPoint y: 150, distance: 85.6
click at [581, 150] on input "TML0001-PO-044" at bounding box center [667, 153] width 191 height 31
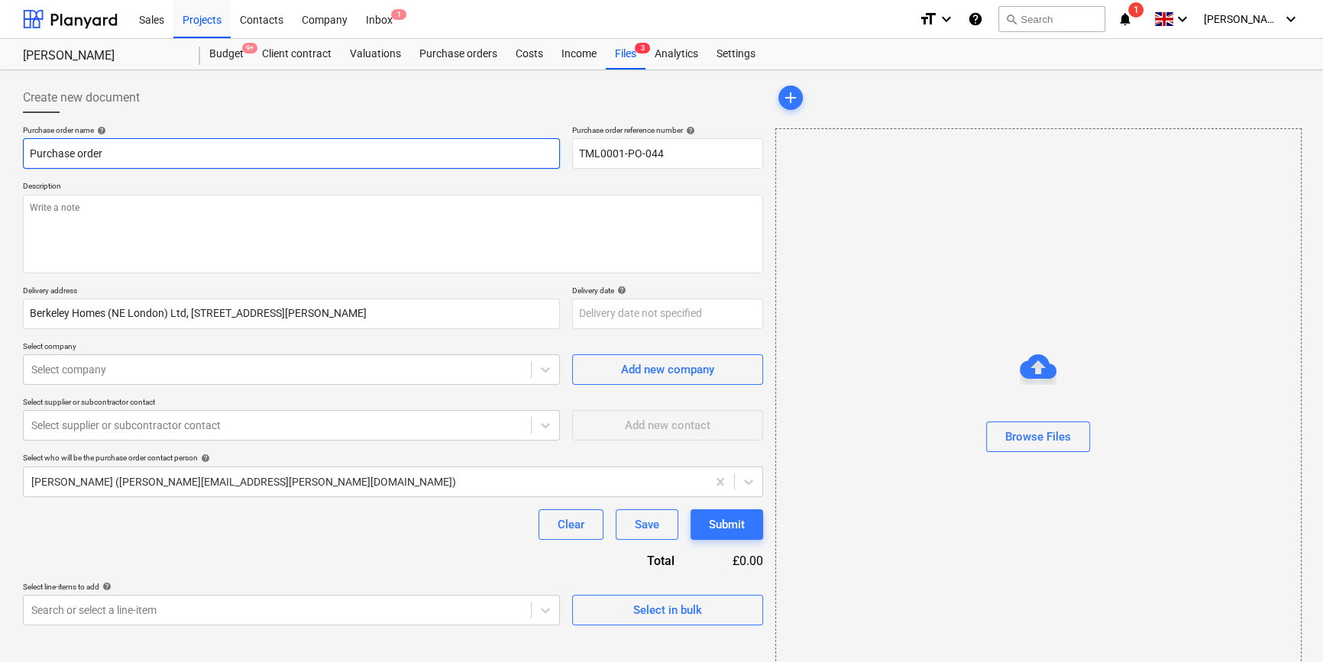
drag, startPoint x: 116, startPoint y: 153, endPoint x: 27, endPoint y: 154, distance: 88.6
click at [27, 154] on input "Purchase order" at bounding box center [291, 153] width 537 height 31
paste input "TML0001-PO-044"
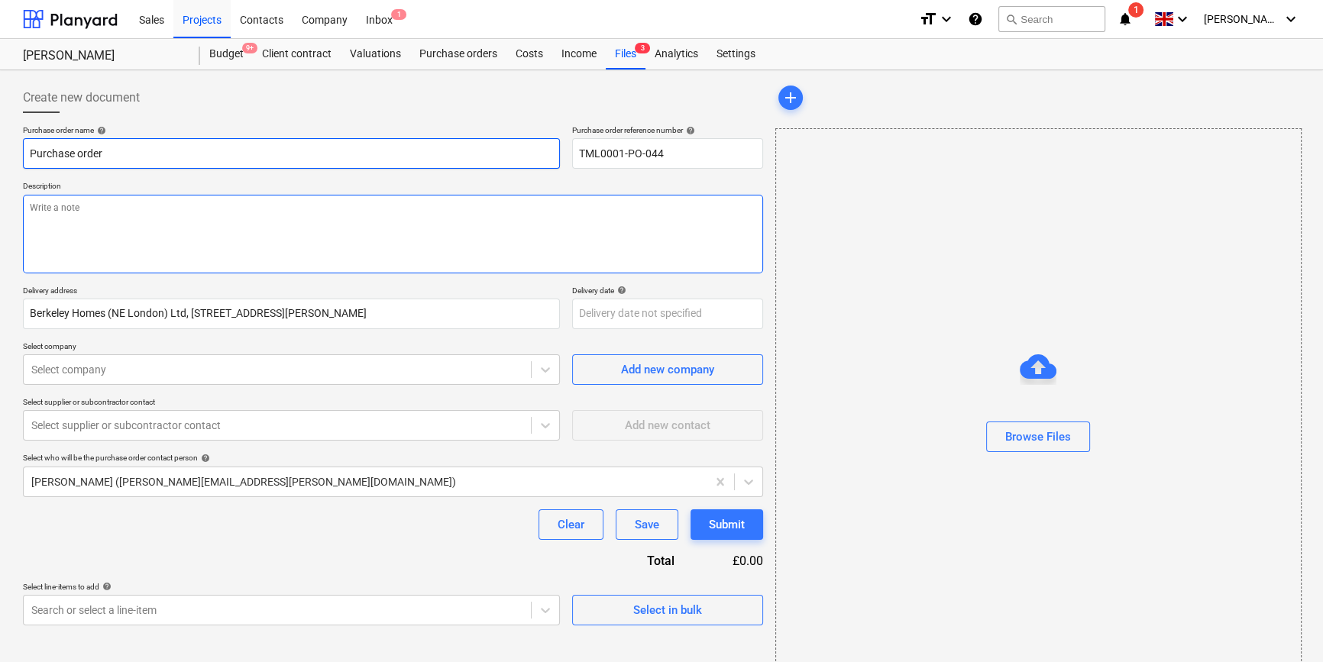
type textarea "x"
type input "TML0001-PO-044"
type textarea "x"
type input "TML0001-PO-044"
type textarea "x"
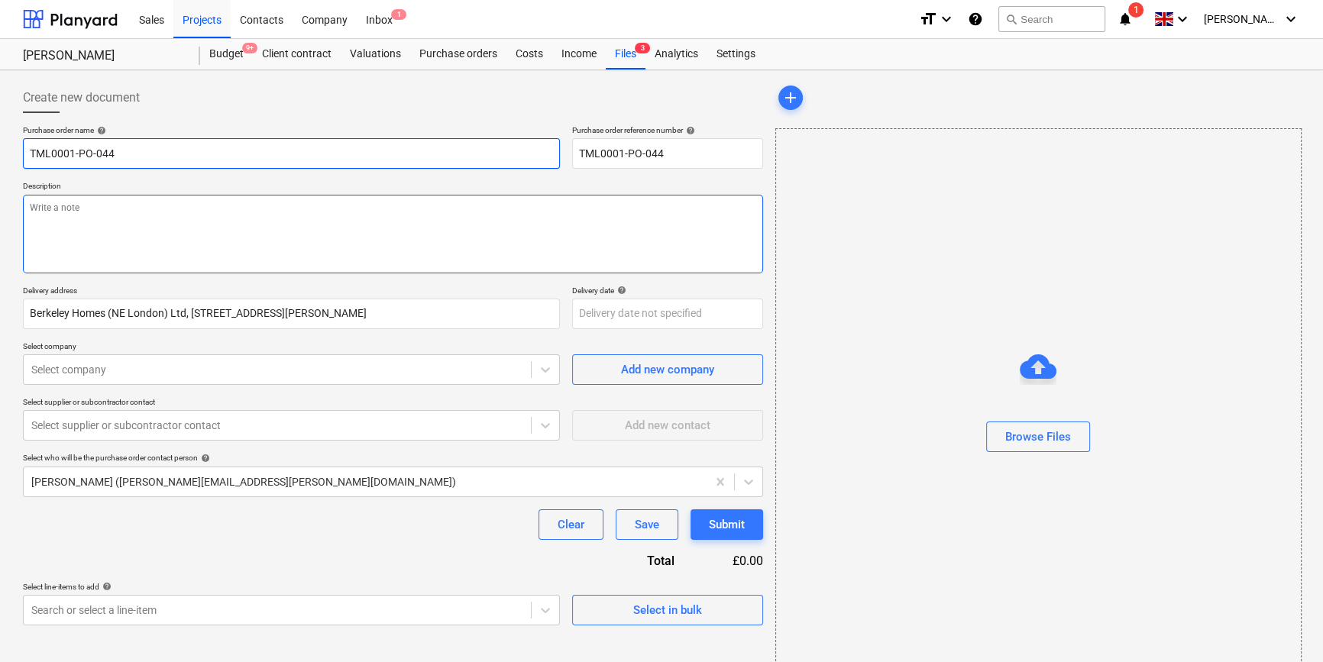
type input "TML0001-PO-044 N"
type textarea "x"
type input "TML0001-PO-044 ND"
type textarea "x"
type input "TML0001-PO-044 NDI"
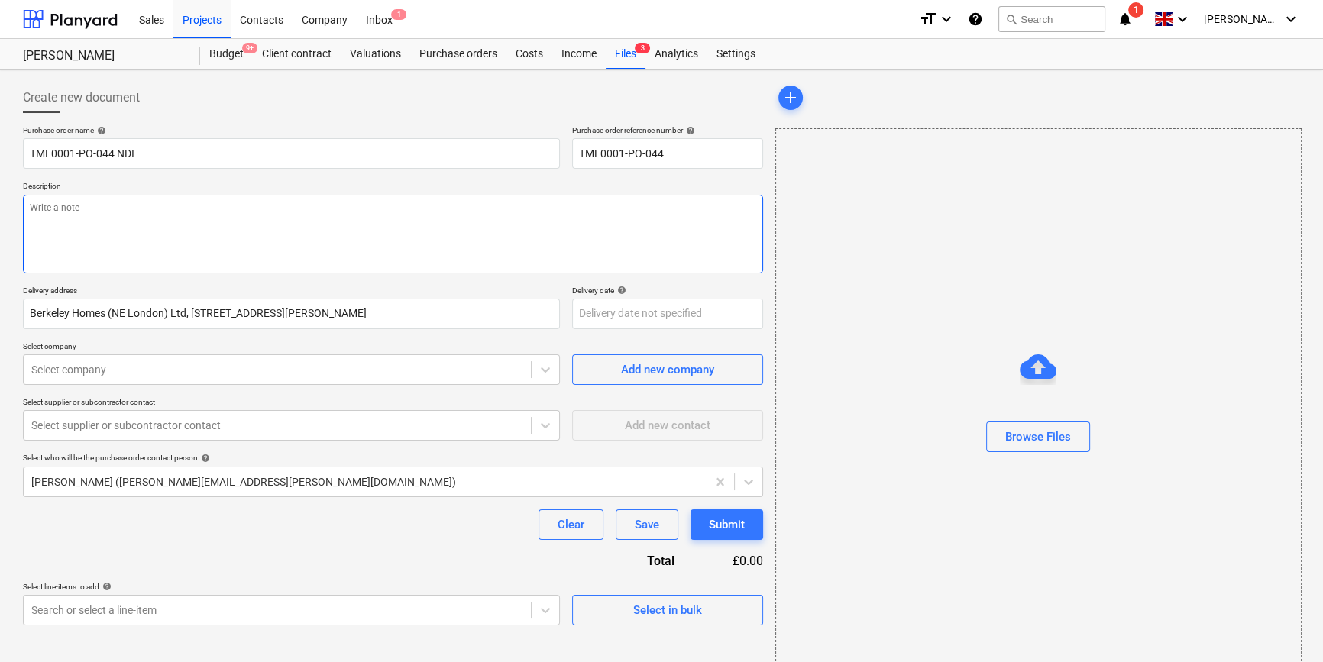
click at [79, 236] on textarea at bounding box center [393, 234] width 740 height 79
type textarea "x"
type textarea "S"
type textarea "x"
type textarea "Si"
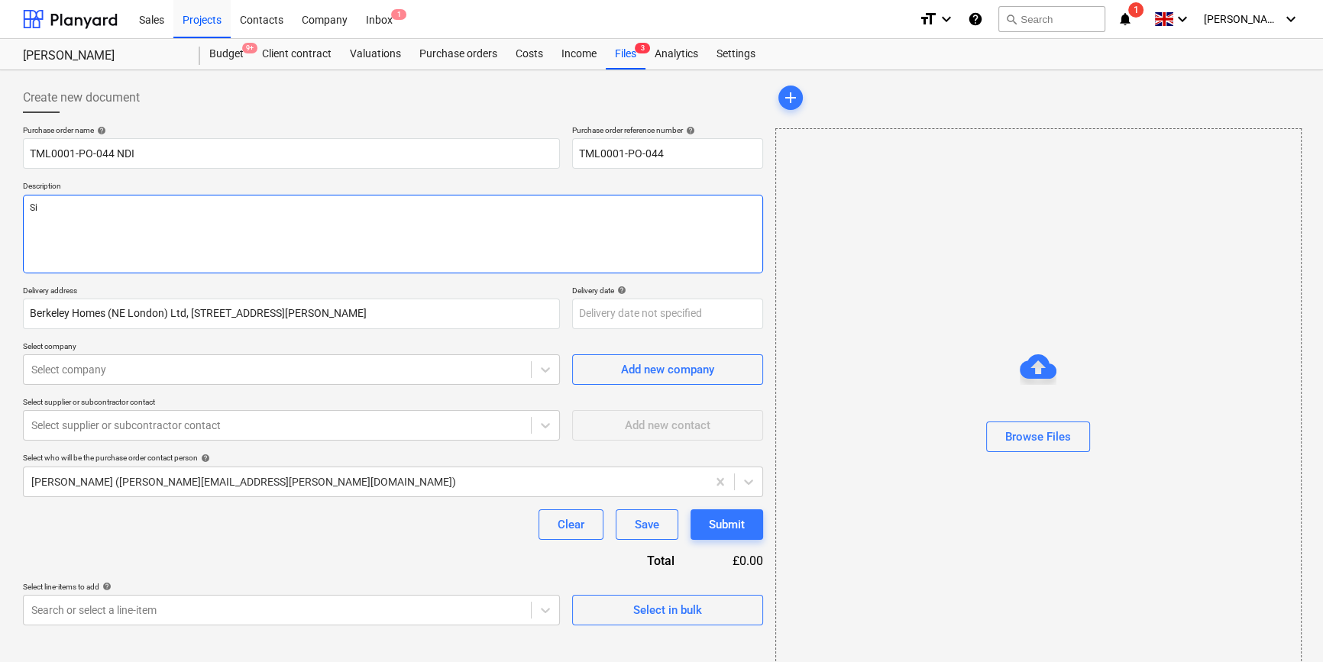
type textarea "x"
type textarea "Sit"
type textarea "x"
type textarea "Site"
type textarea "x"
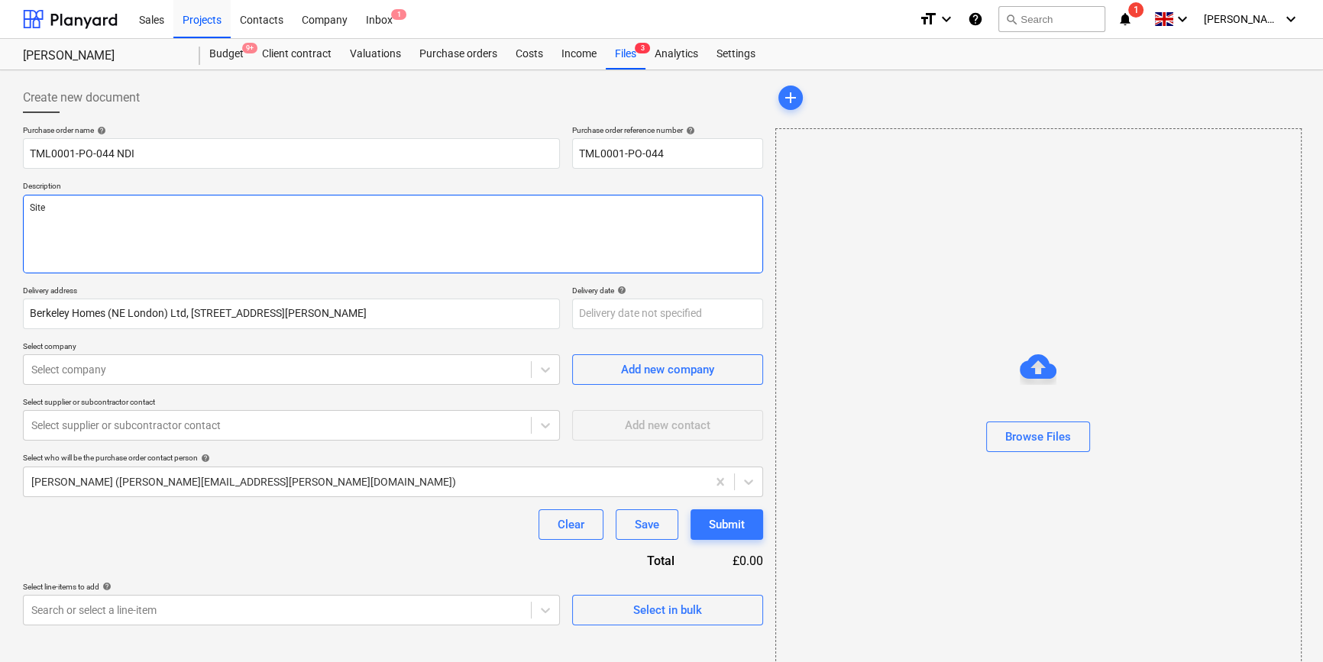
type textarea "Site"
type textarea "x"
type textarea "Site c"
type textarea "x"
type textarea "Site co"
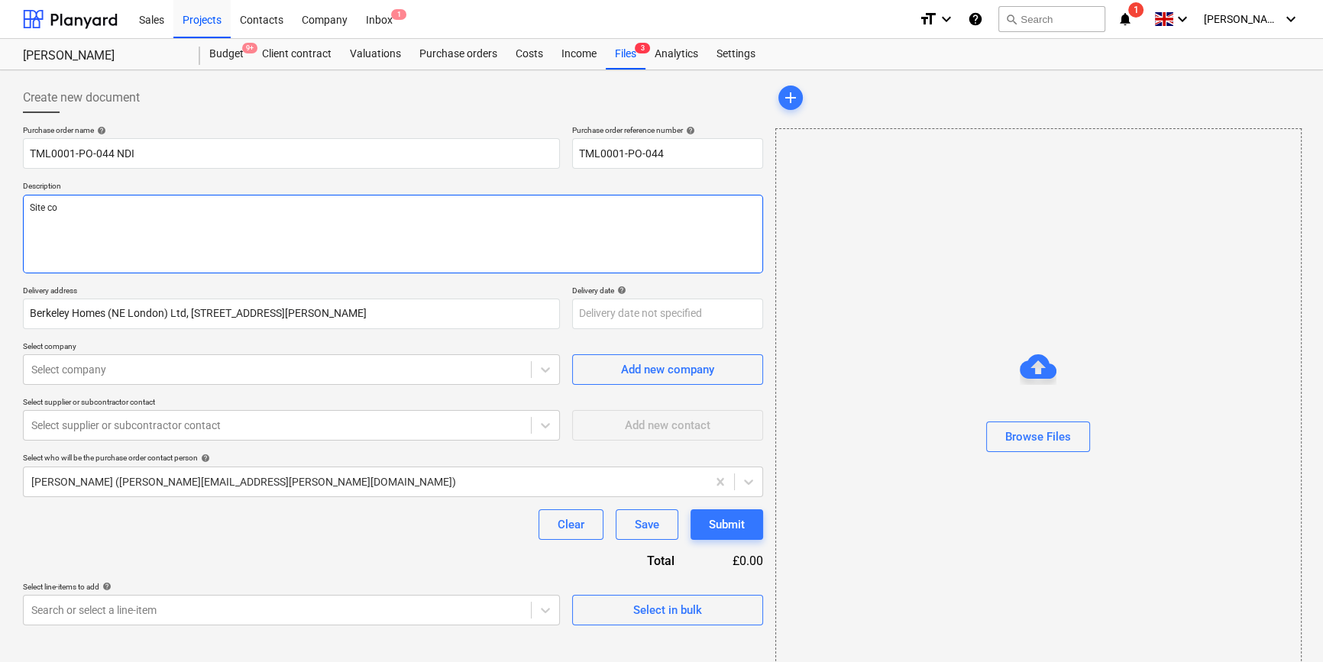
type textarea "x"
type textarea "Site con"
type textarea "x"
type textarea "Site cont"
type textarea "x"
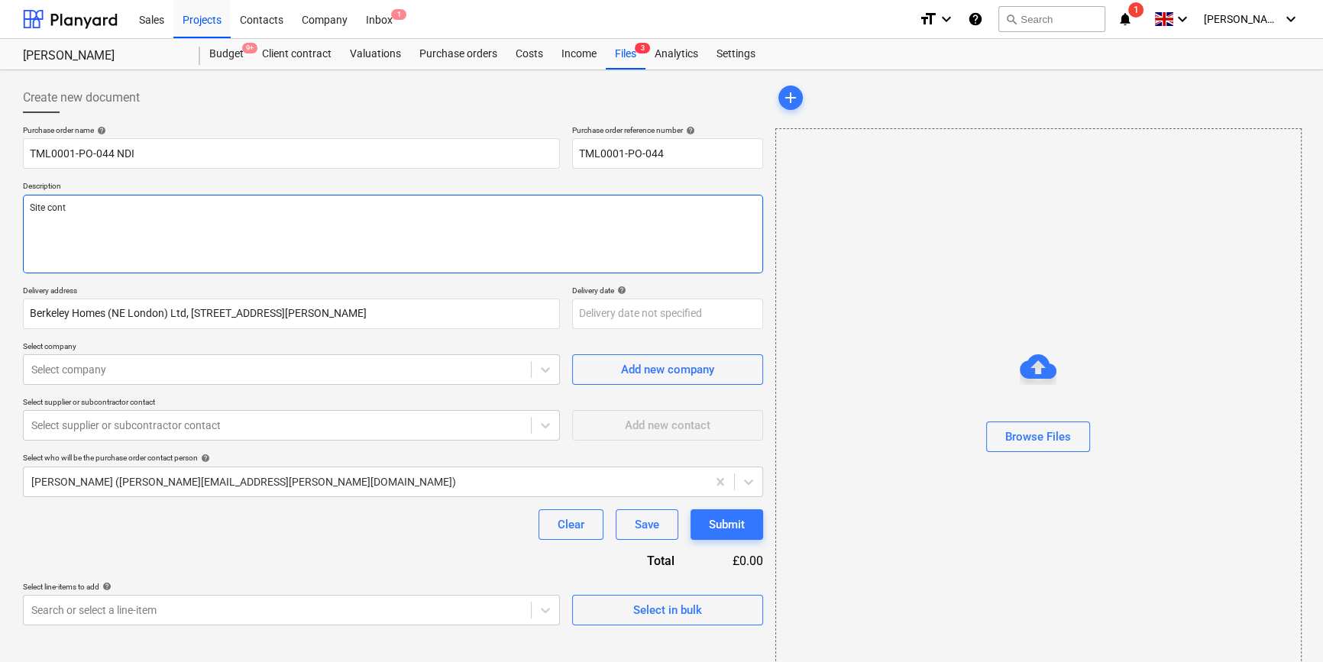
type textarea "Site conta"
type textarea "x"
type textarea "Site contac"
type textarea "x"
type textarea "Site contact"
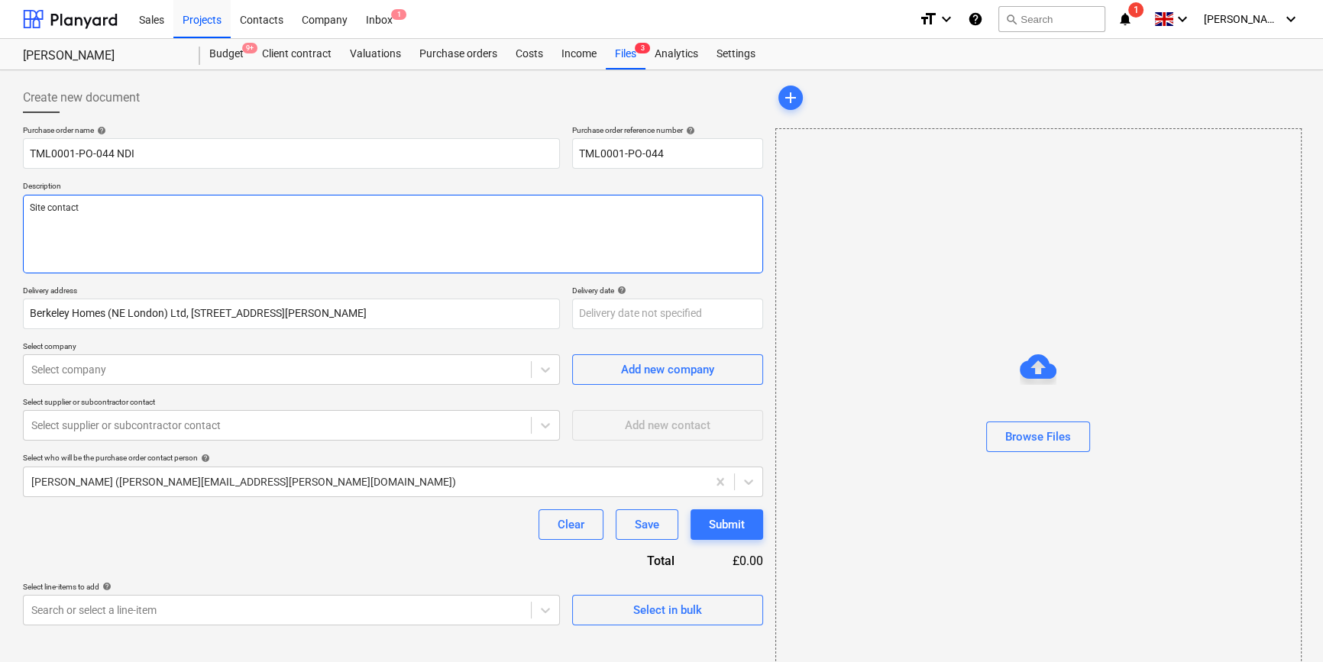
type textarea "x"
type textarea "Site contact"
type textarea "x"
type textarea "Site contact m"
type textarea "x"
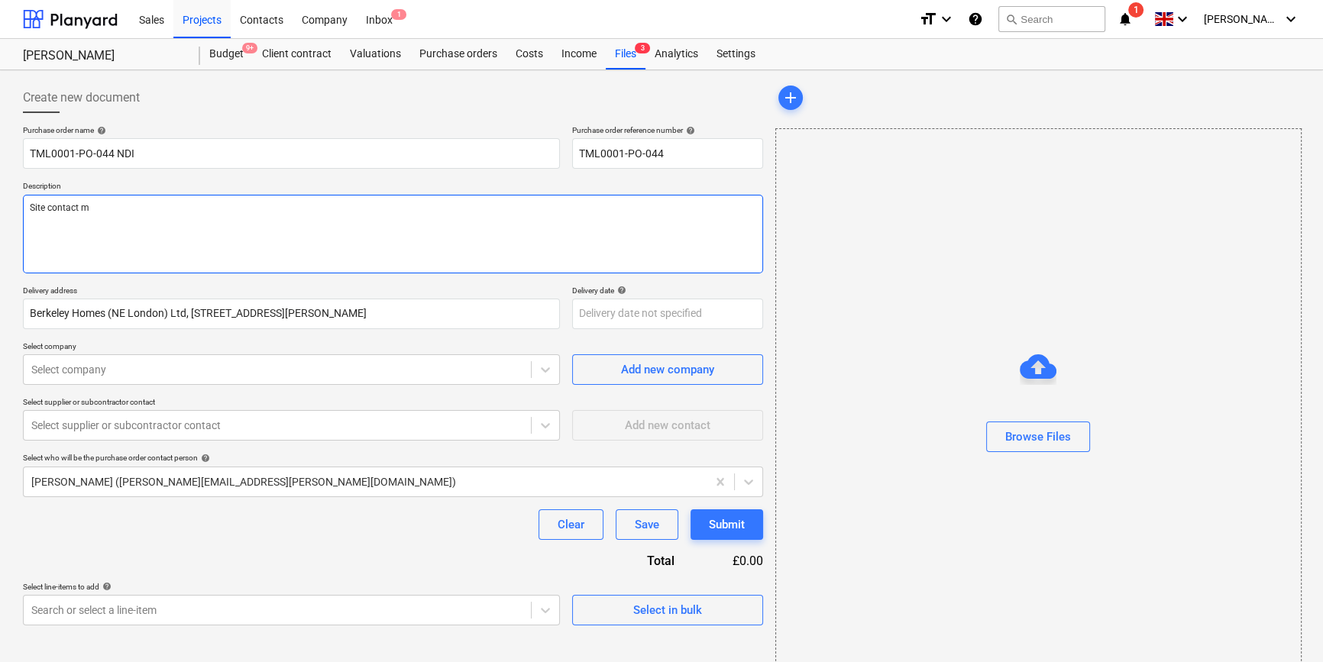
type textarea "Site contact ma"
type textarea "x"
type textarea "Site contact mal"
type textarea "x"
type textarea "Site contact malc"
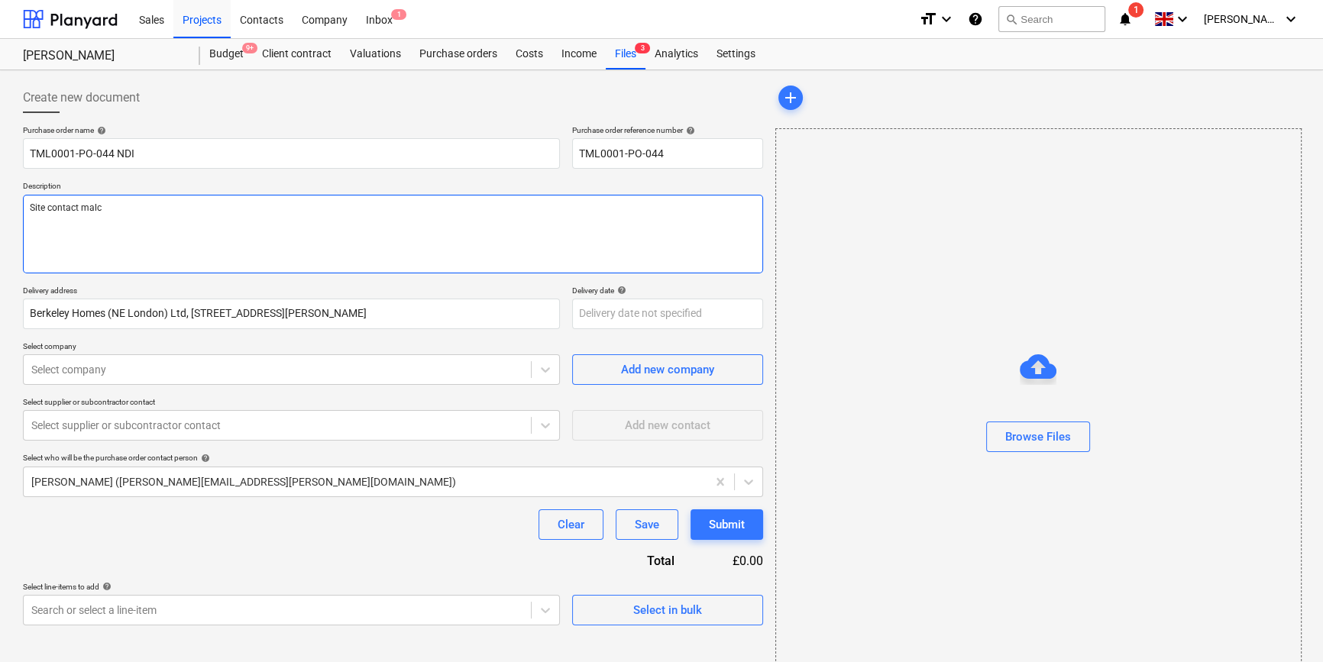
type textarea "x"
type textarea "Site contact malco"
type textarea "x"
type textarea "Site contact malcol"
type textarea "x"
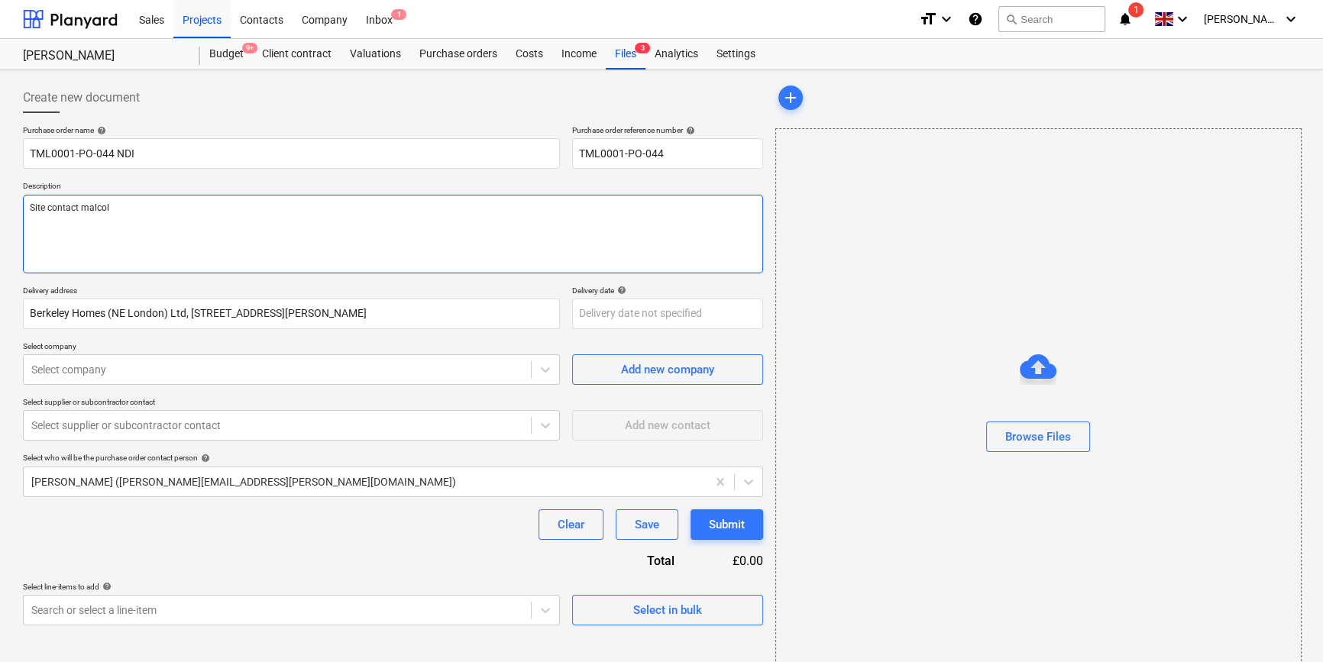
type textarea "Site contact [PERSON_NAME]"
type textarea "x"
type textarea "Site contact [PERSON_NAME]"
type textarea "x"
type textarea "Site contact [PERSON_NAME] 0"
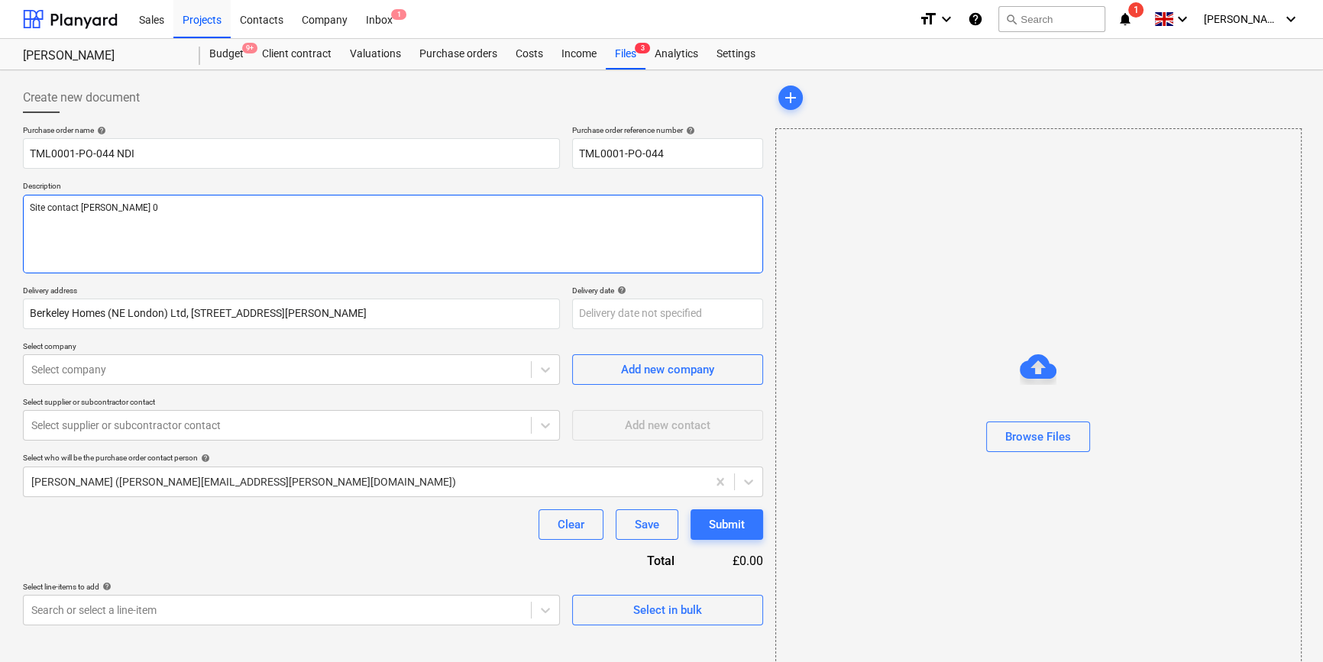
type textarea "x"
type textarea "Site contact [PERSON_NAME] 07"
type textarea "x"
type textarea "Site contact [PERSON_NAME] 074"
type textarea "x"
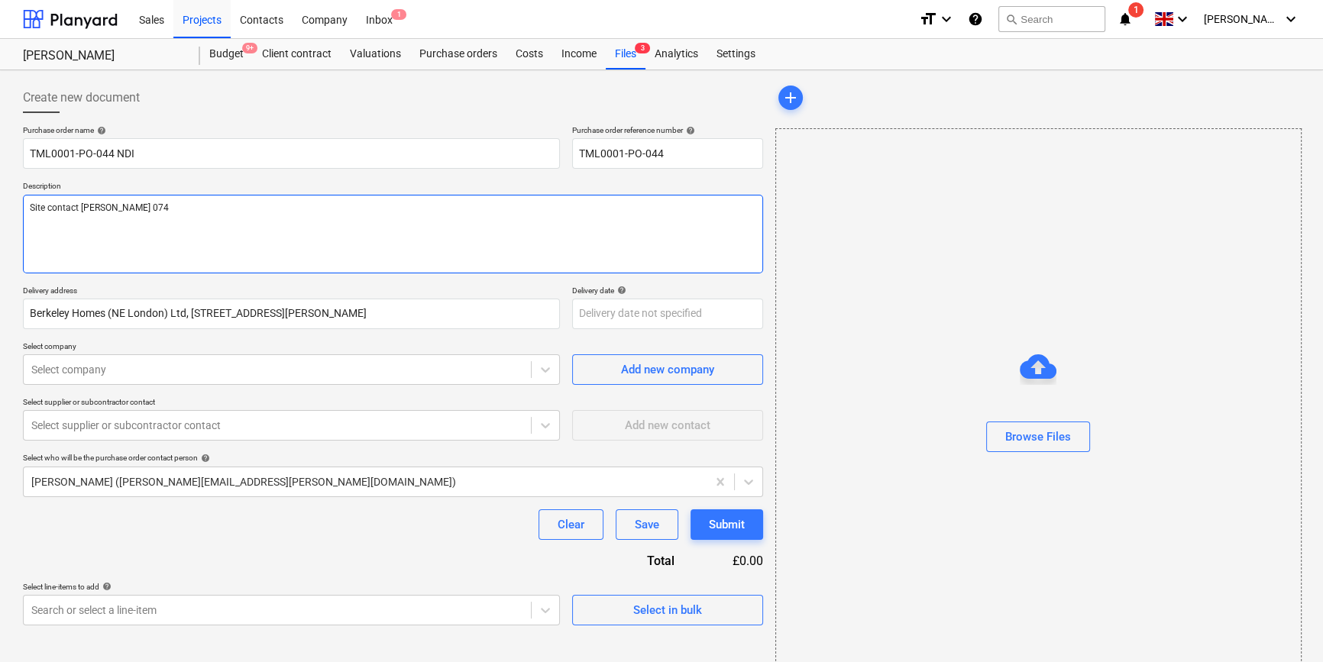
type textarea "Site contact [PERSON_NAME] 0747"
type textarea "x"
type textarea "Site contact [PERSON_NAME] 07479"
type textarea "x"
type textarea "Site contact [PERSON_NAME] 07479"
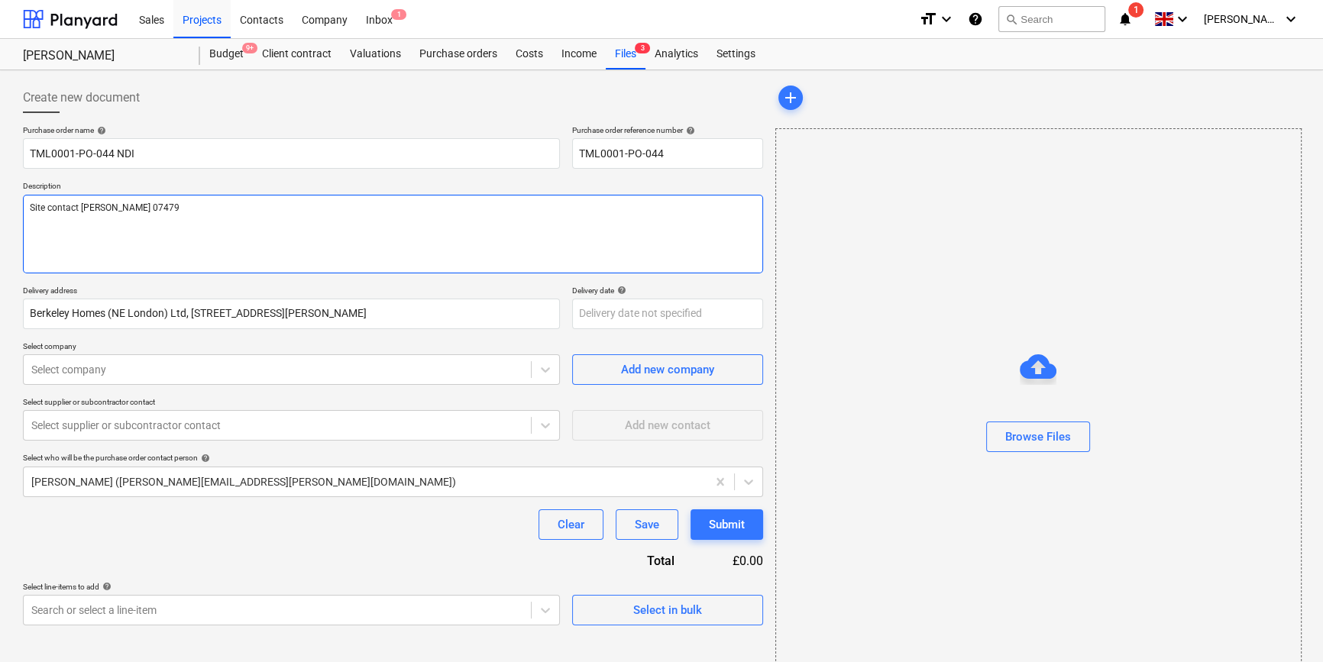
type textarea "x"
type textarea "Site contact [PERSON_NAME] 07479 3"
type textarea "x"
type textarea "Site contact [PERSON_NAME] [PHONE_NUMBER]"
type textarea "x"
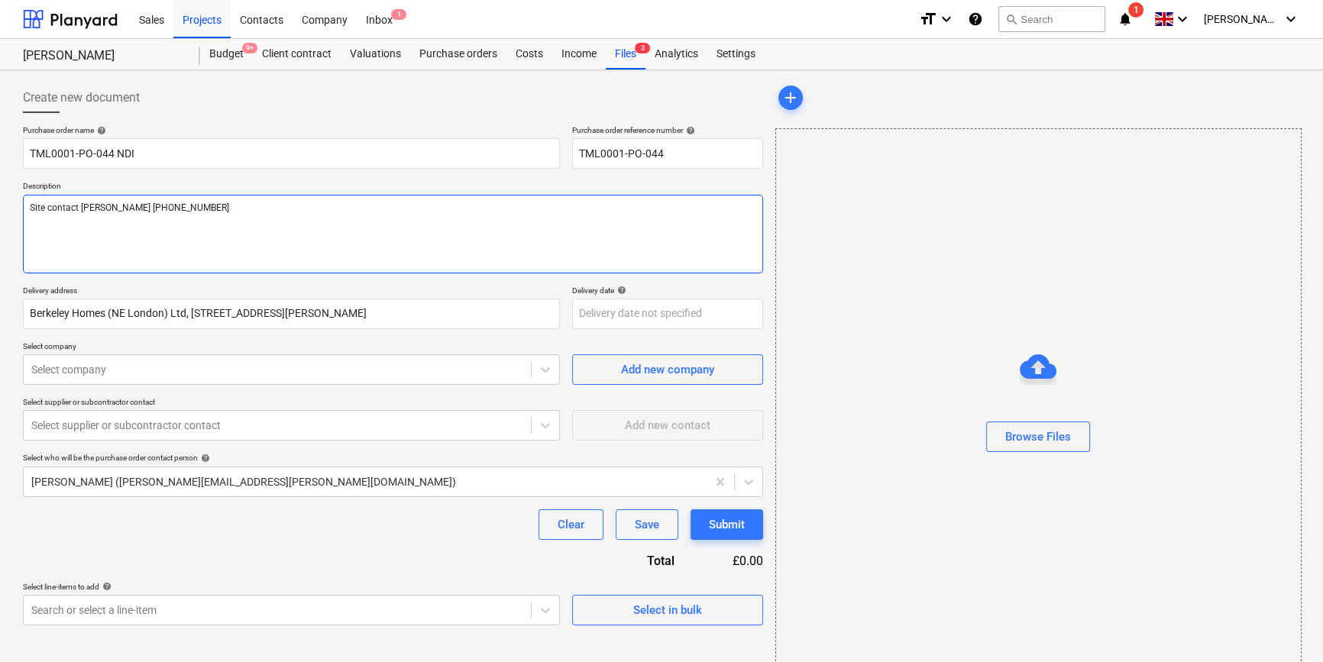
type textarea "Site contact [PERSON_NAME] [PHONE_NUMBER]"
type textarea "x"
type textarea "Site contact [PERSON_NAME] [PHONE_NUMBER]"
type textarea "x"
type textarea "Site contact [PERSON_NAME] [PHONE_NUMBER]"
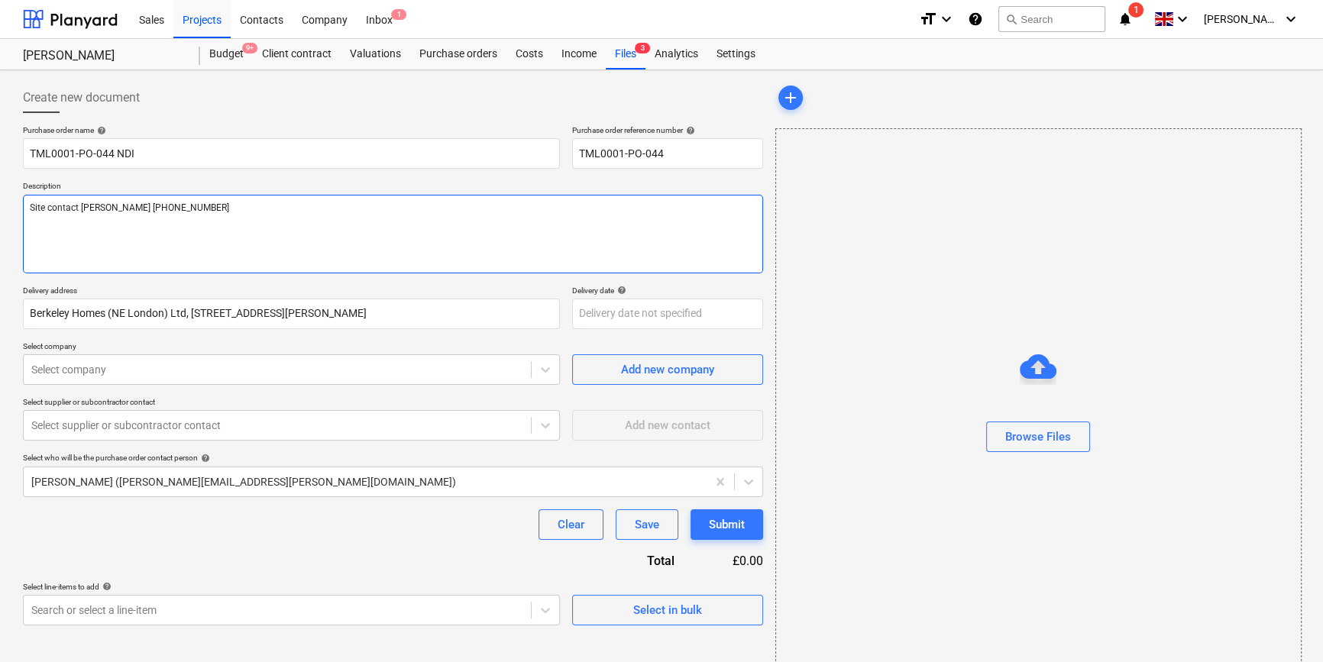
type textarea "x"
type textarea "Site contact [PERSON_NAME] [PHONE_NUMBER]"
click at [86, 212] on textarea "Site contact [PERSON_NAME] [PHONE_NUMBER]" at bounding box center [393, 234] width 740 height 79
type textarea "x"
type textarea "Site contact alcolm [PHONE_NUMBER]"
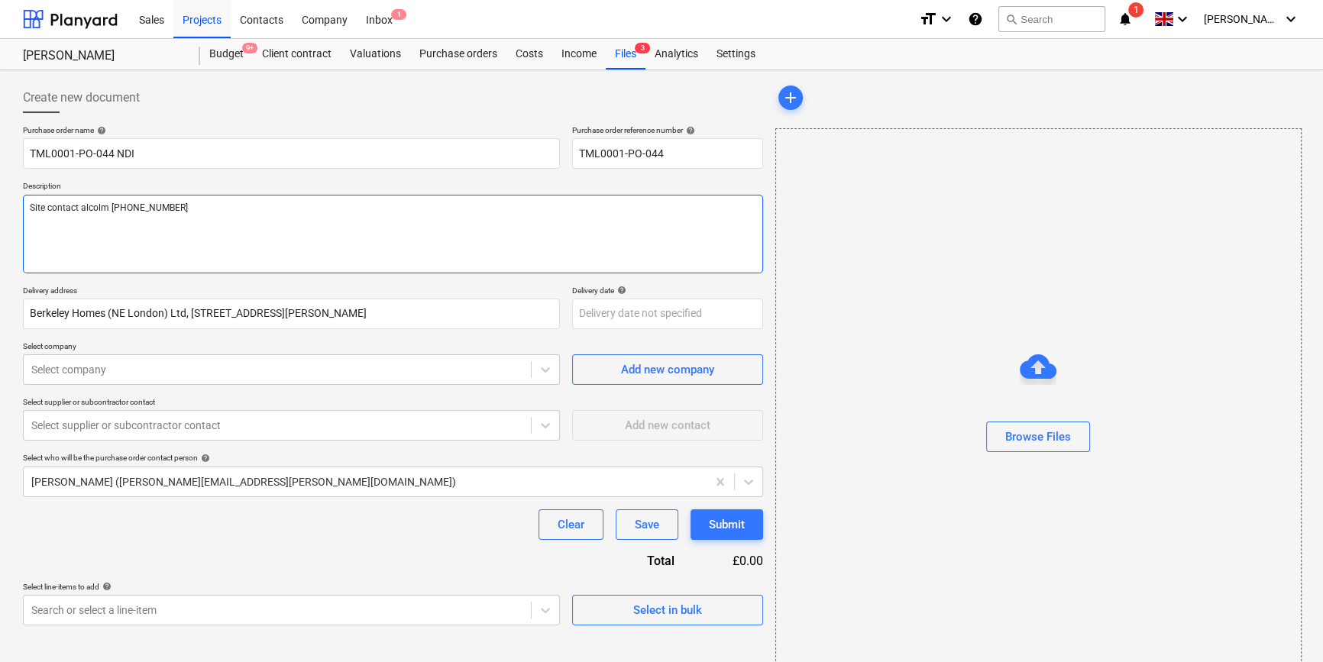
type textarea "x"
type textarea "Site contact [PERSON_NAME] [PHONE_NUMBER]"
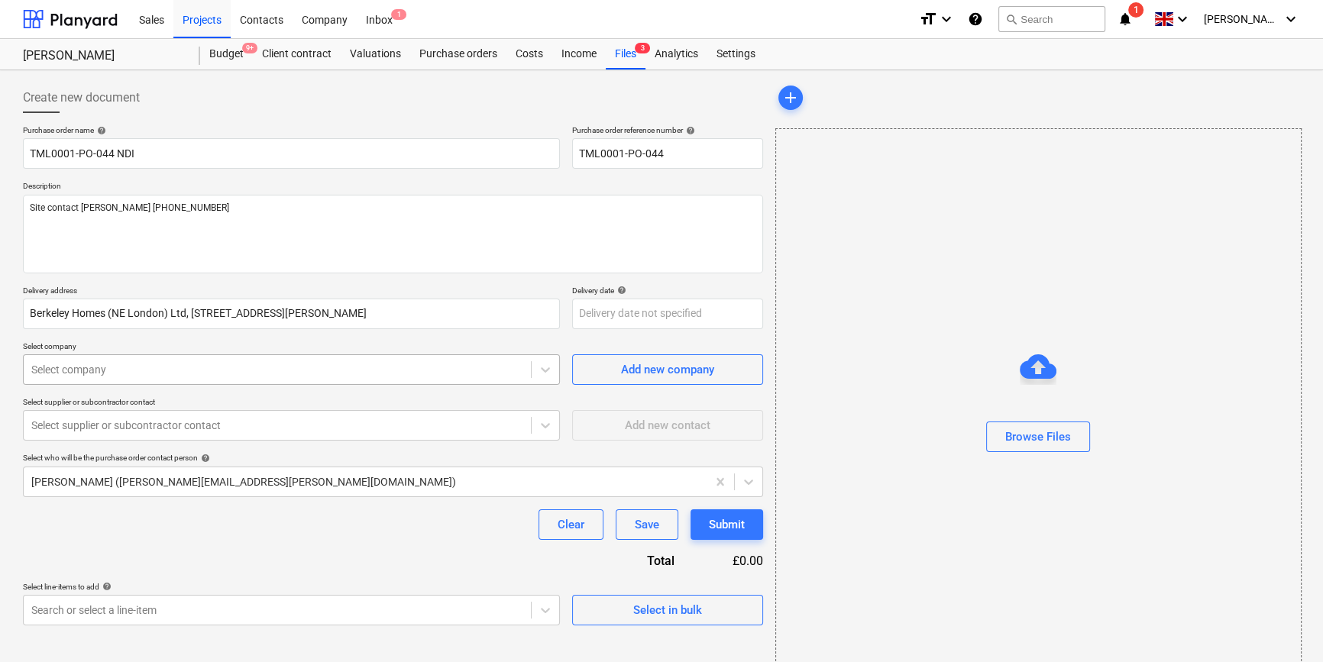
type textarea "x"
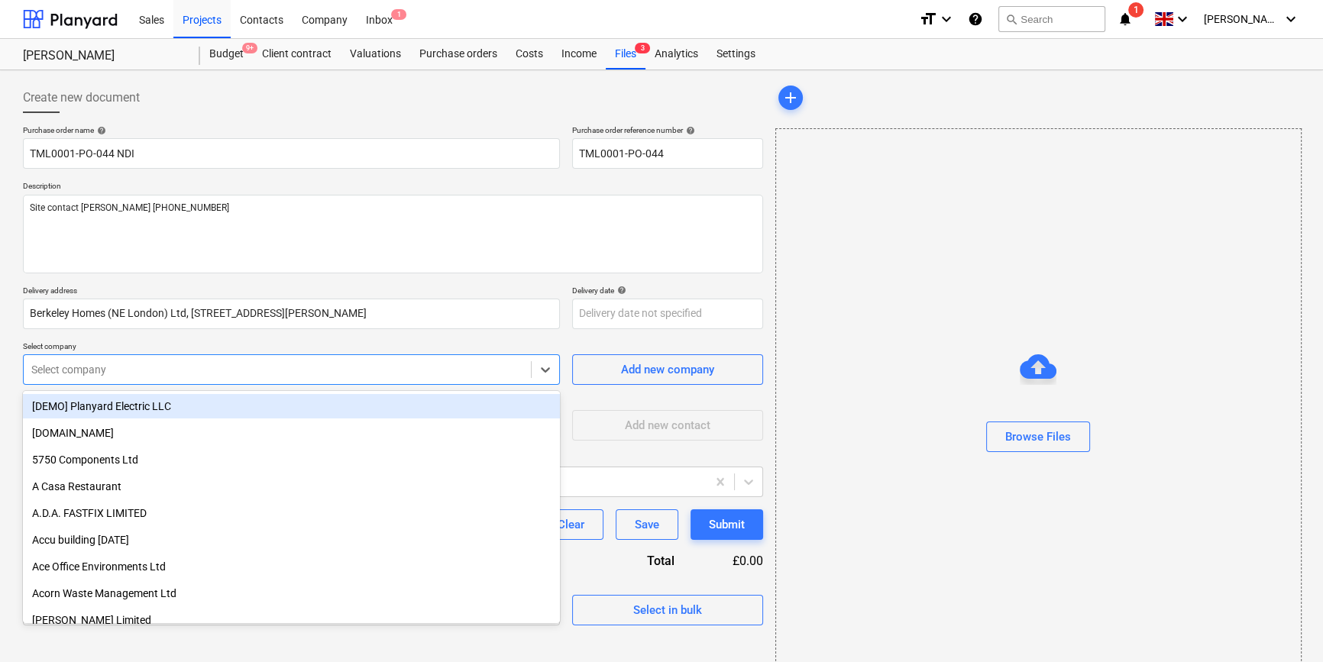
click at [255, 374] on div at bounding box center [277, 369] width 492 height 15
type input "ndi"
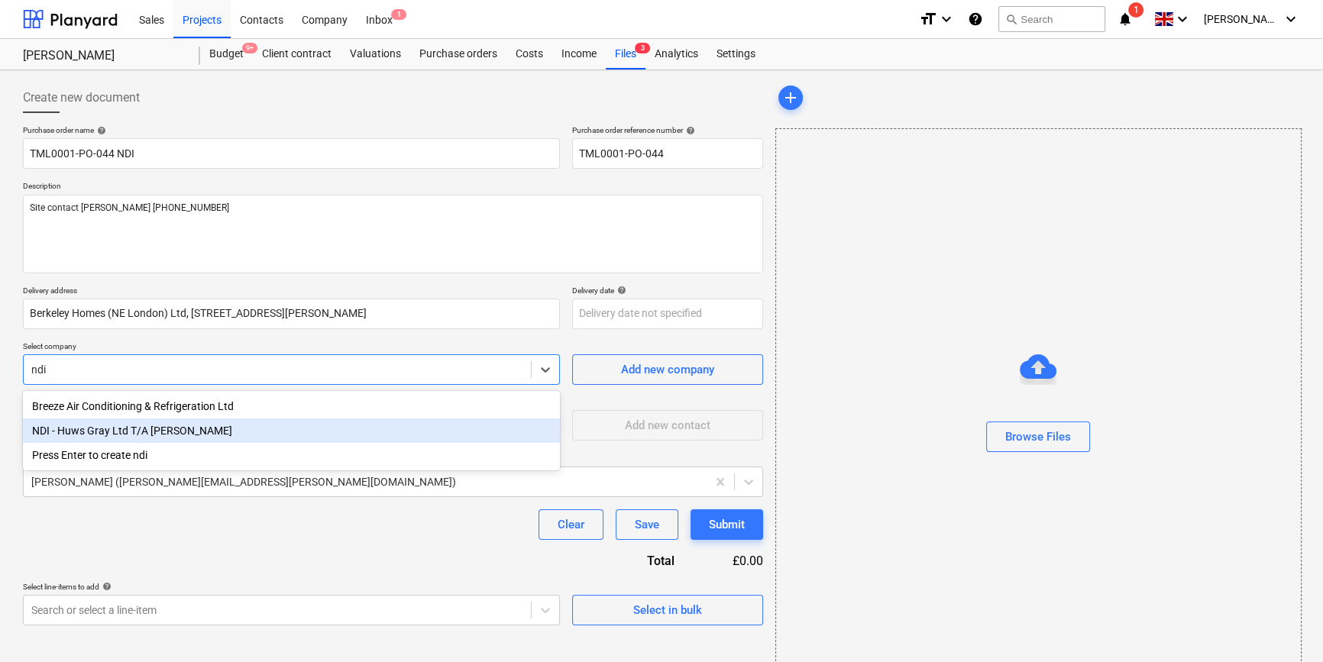
click at [196, 426] on div "NDI - Huws Gray Ltd T/A [PERSON_NAME]" at bounding box center [291, 431] width 537 height 24
type textarea "x"
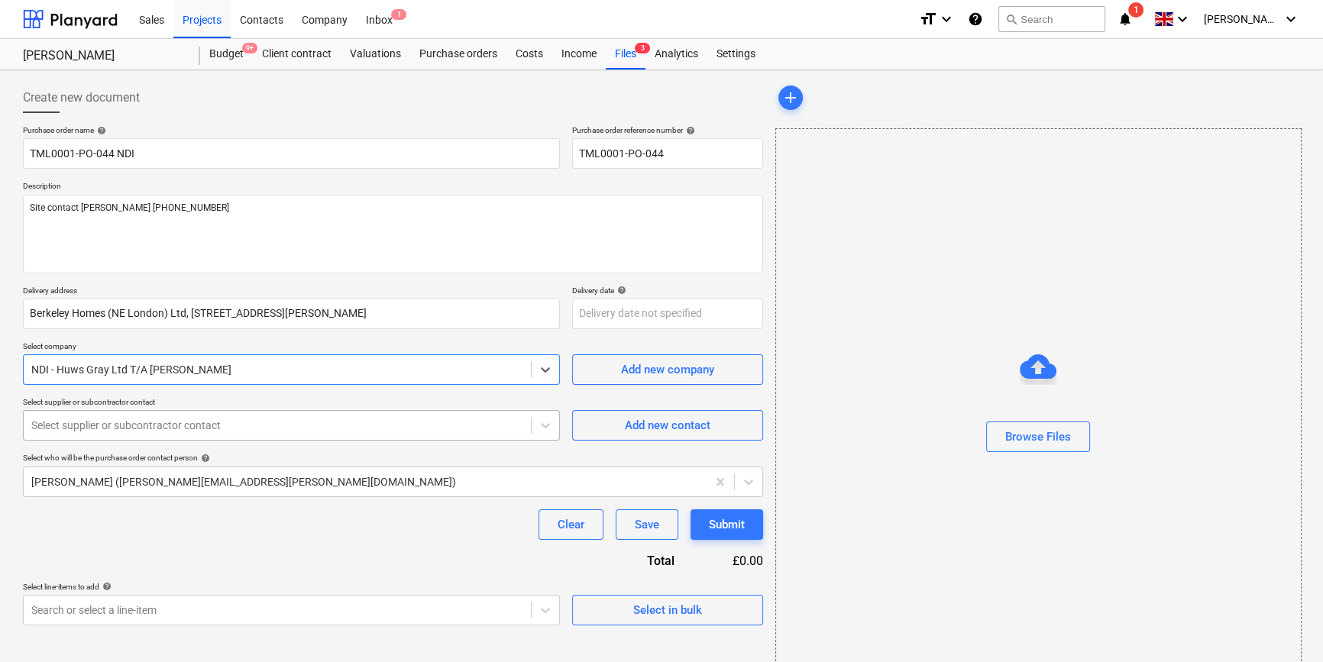
click at [189, 420] on div at bounding box center [277, 425] width 492 height 15
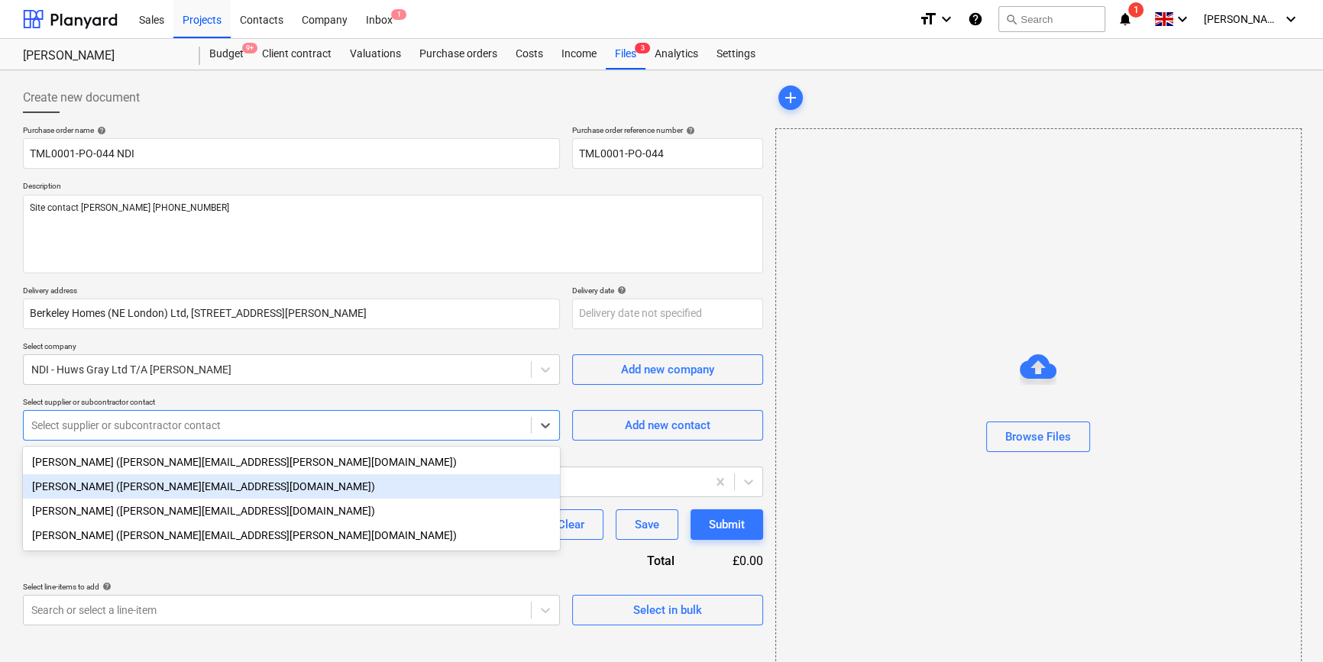
click at [177, 485] on div "[PERSON_NAME] ([PERSON_NAME][EMAIL_ADDRESS][DOMAIN_NAME])" at bounding box center [291, 486] width 537 height 24
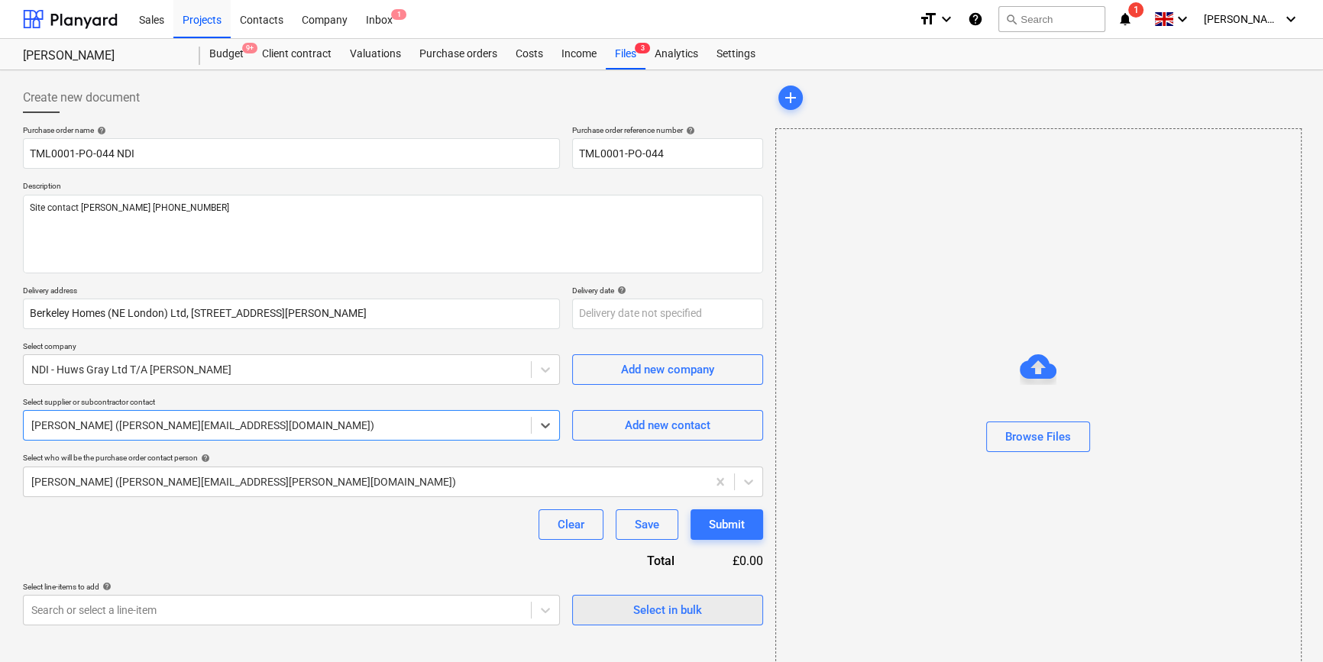
click at [672, 612] on div "Select in bulk" at bounding box center [667, 610] width 69 height 20
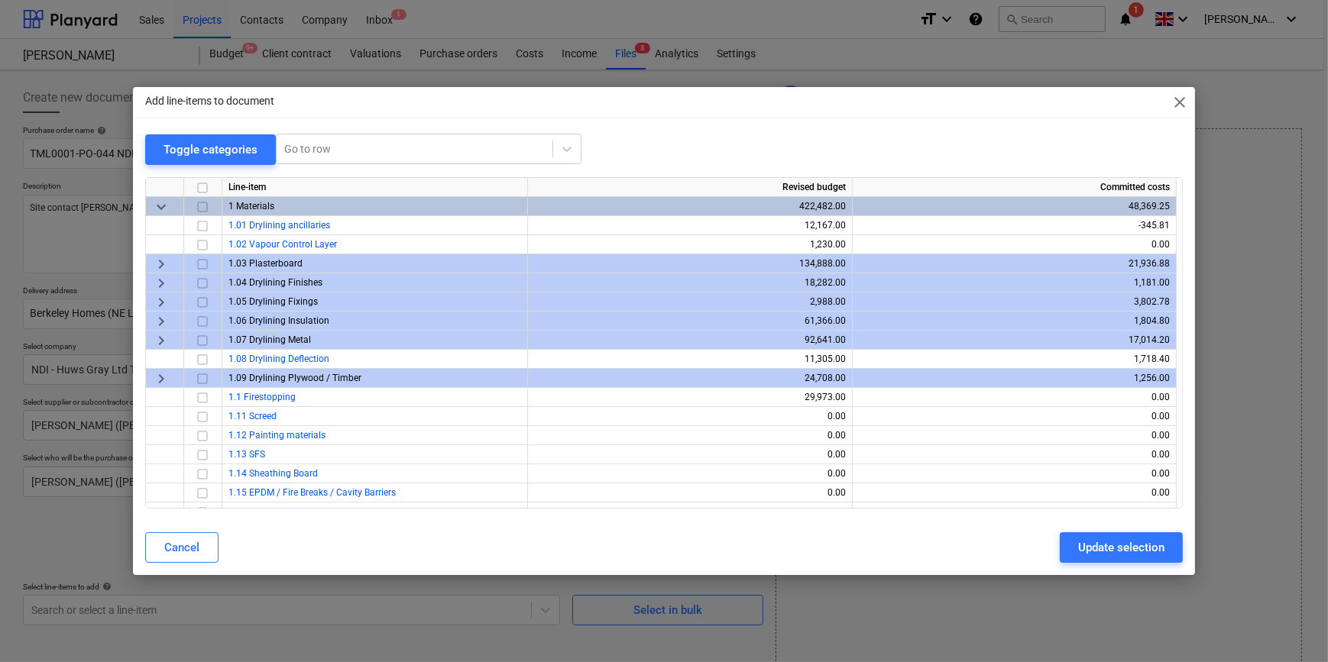
click at [159, 338] on span "keyboard_arrow_right" at bounding box center [161, 340] width 18 height 18
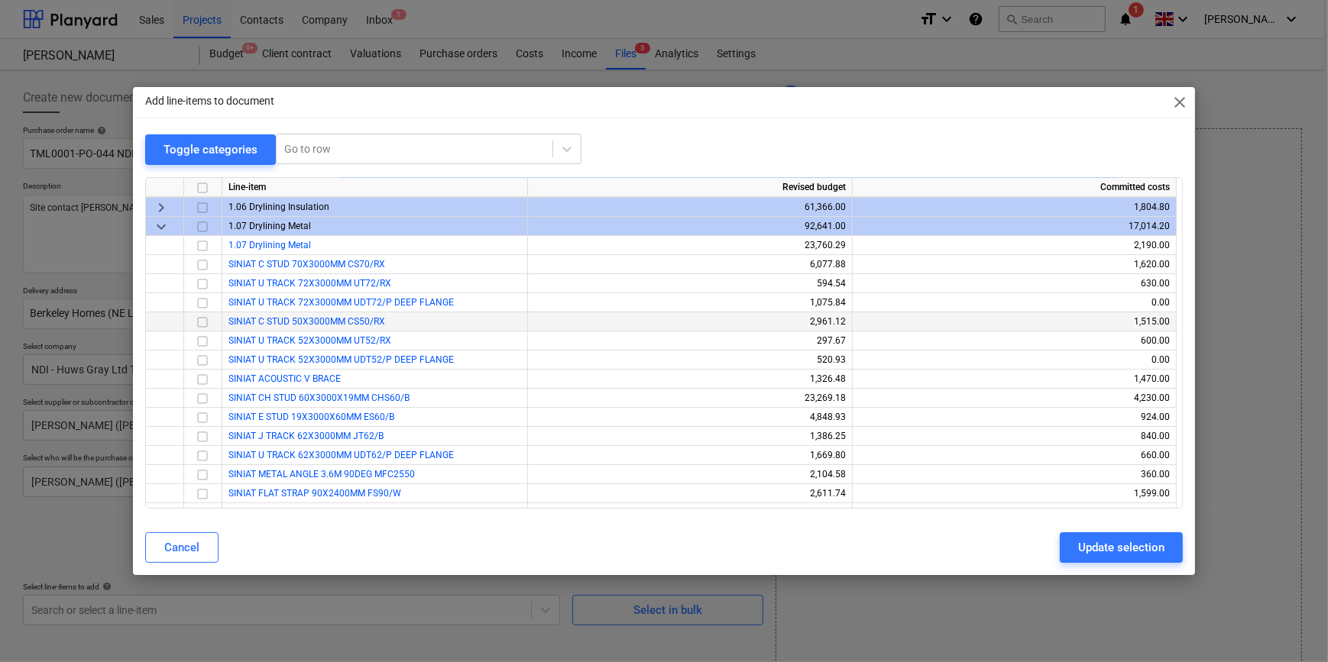
scroll to position [138, 0]
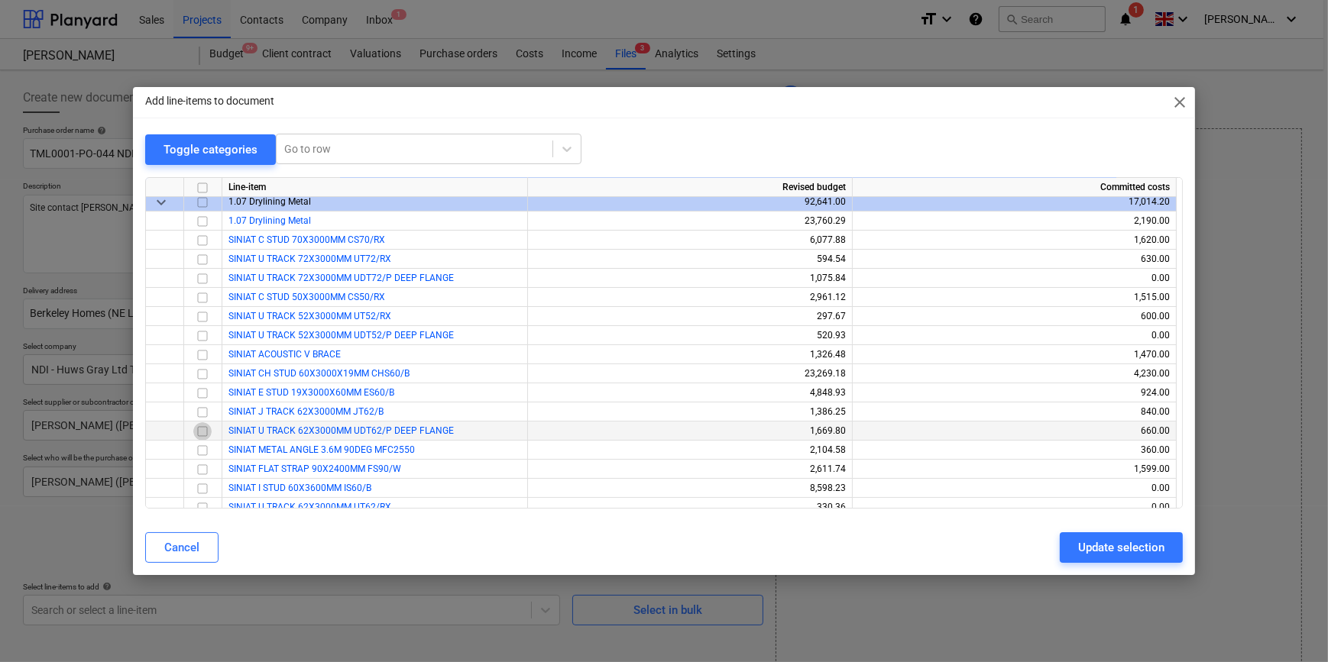
click at [202, 431] on input "checkbox" at bounding box center [202, 431] width 18 height 18
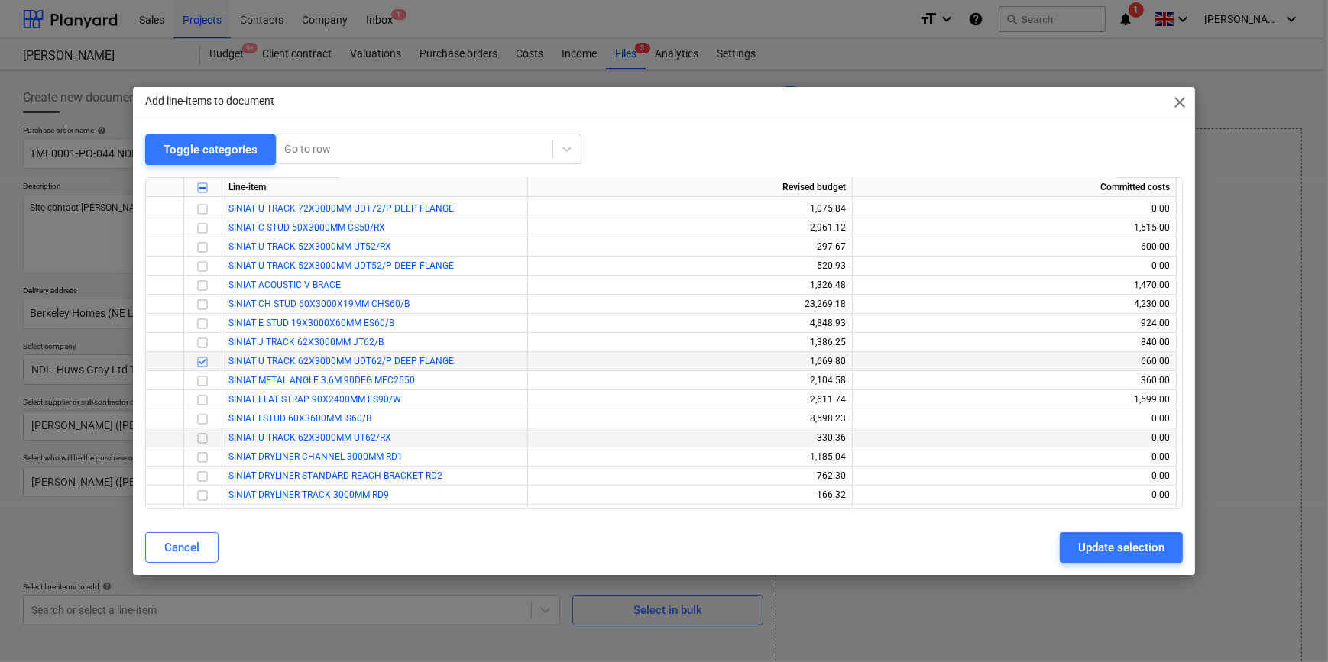
click at [200, 436] on input "checkbox" at bounding box center [202, 438] width 18 height 18
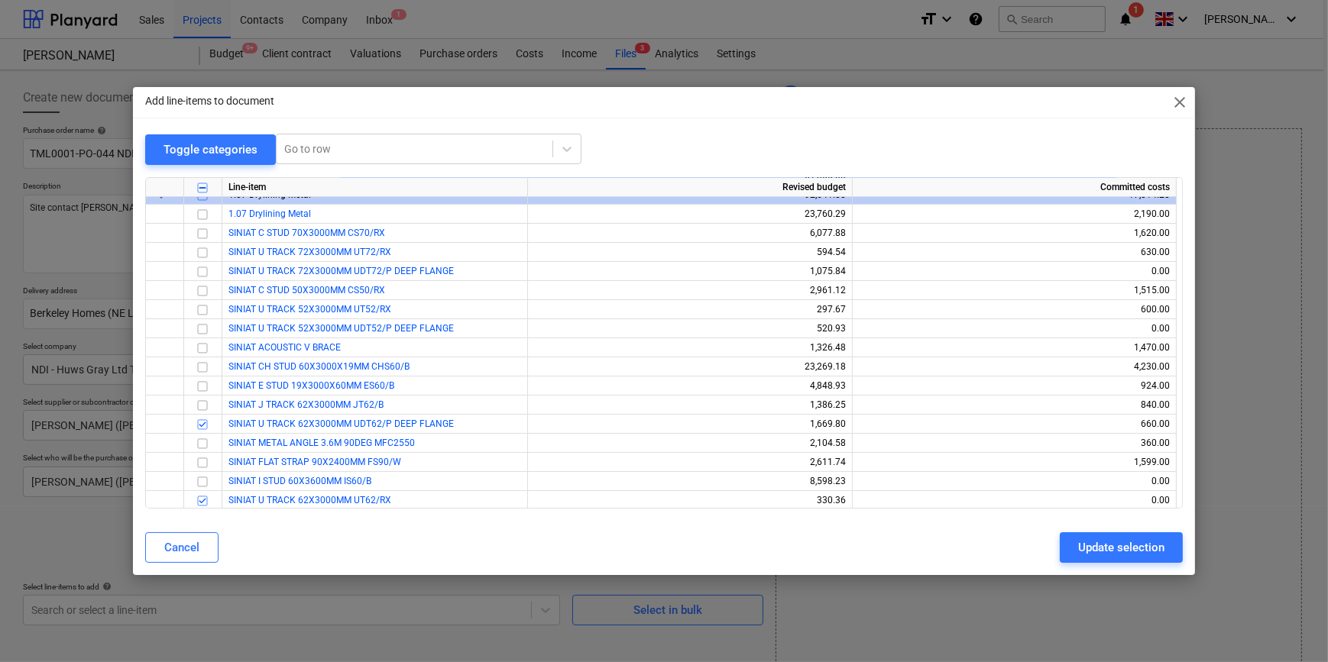
scroll to position [69, 0]
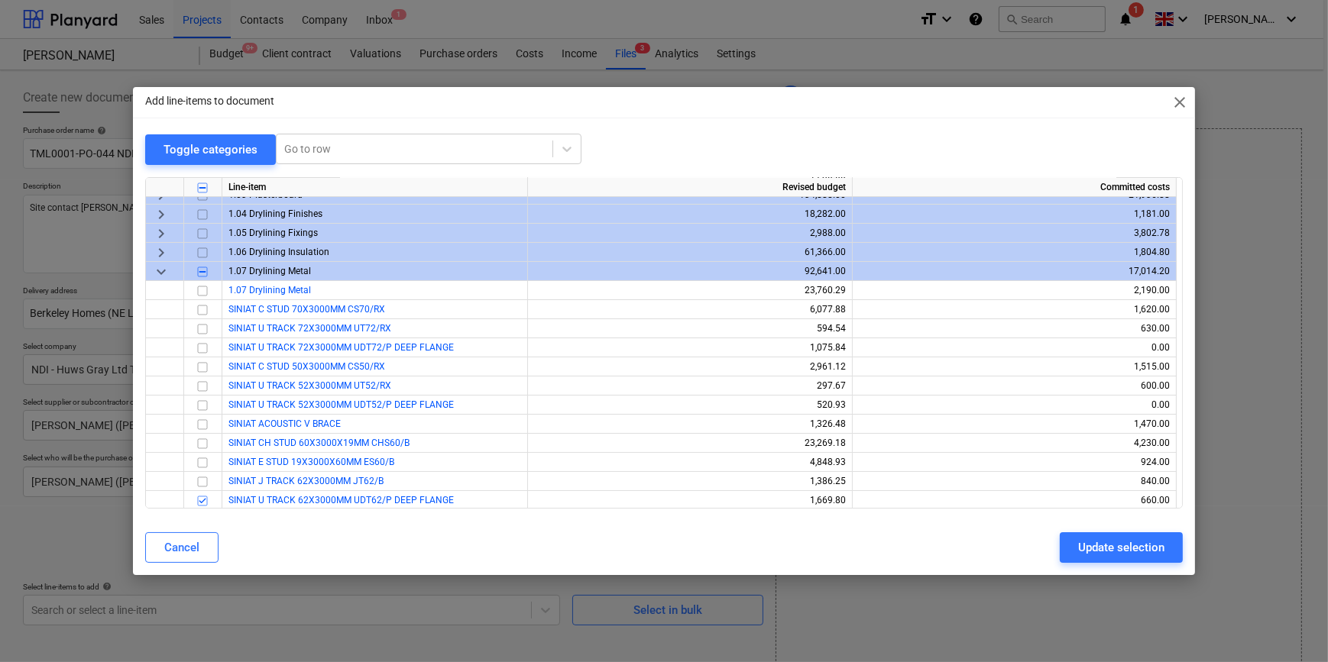
click at [161, 209] on span "keyboard_arrow_right" at bounding box center [161, 214] width 18 height 18
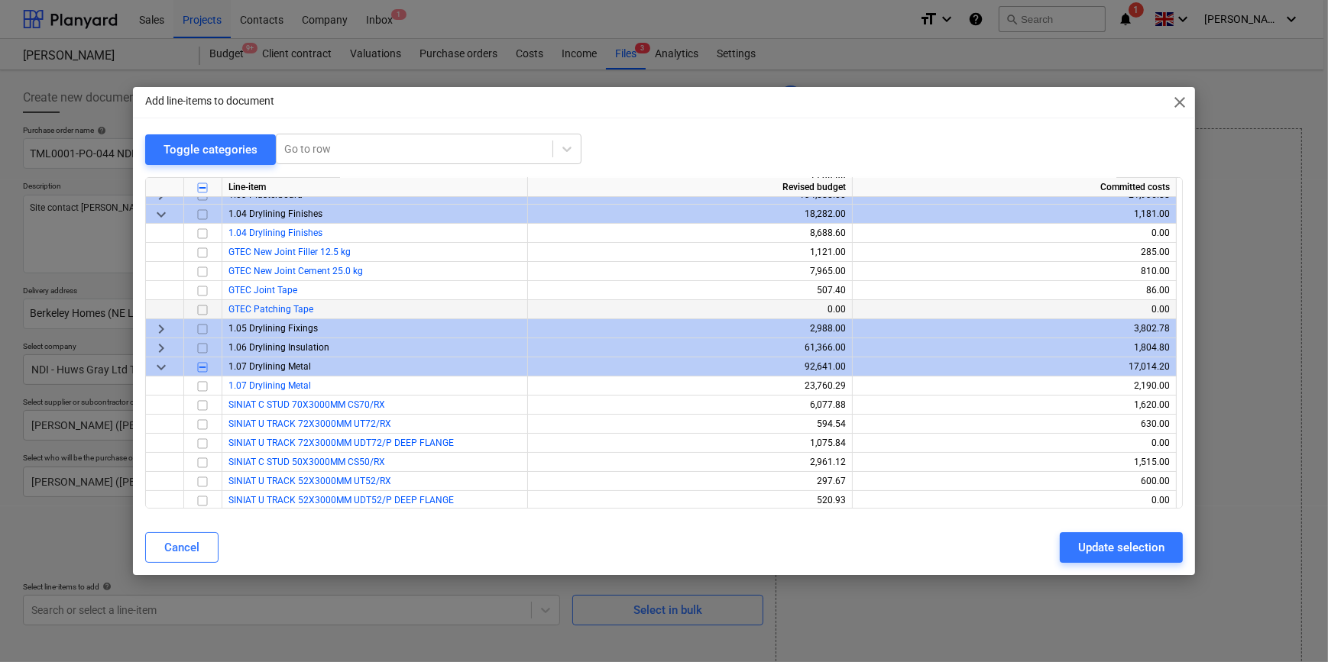
click at [198, 309] on input "checkbox" at bounding box center [202, 309] width 18 height 18
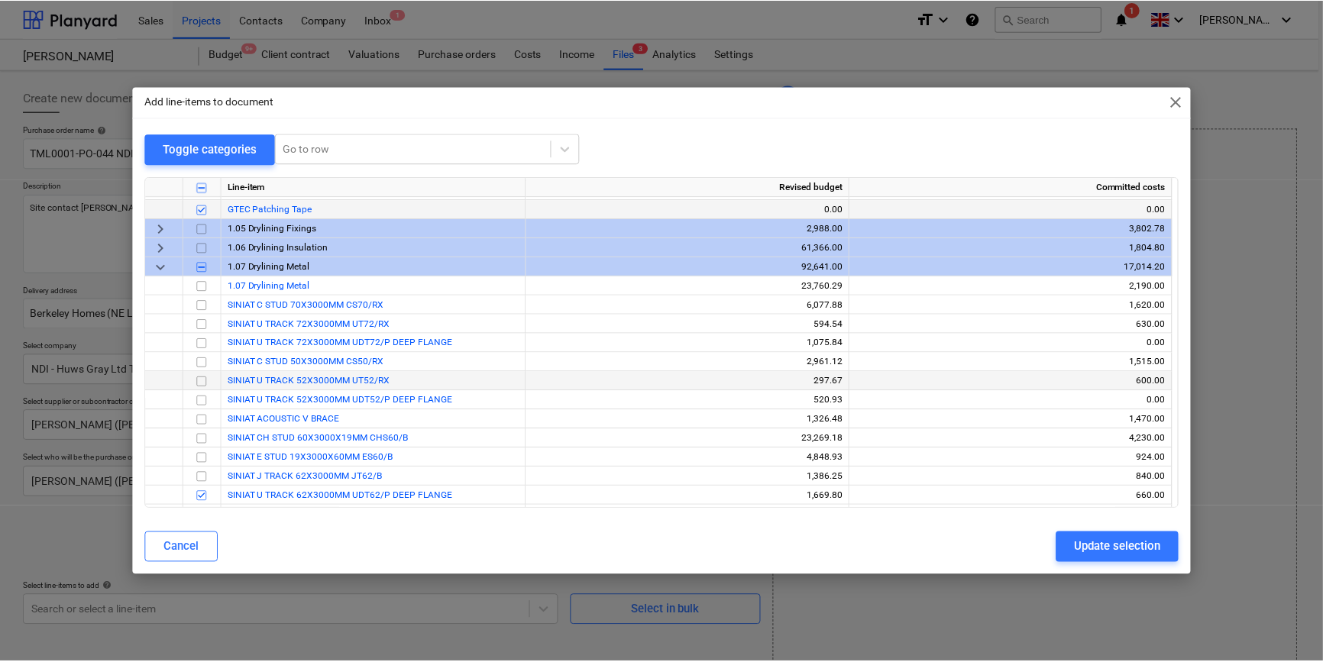
scroll to position [138, 0]
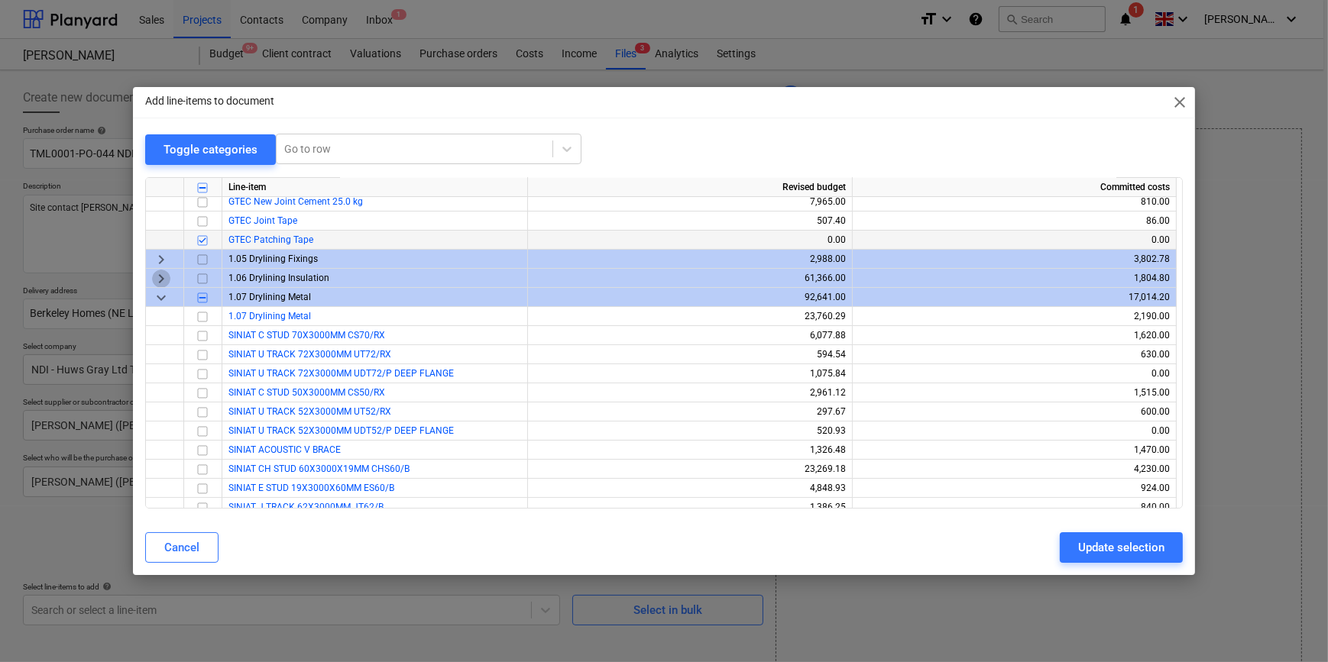
click at [160, 280] on span "keyboard_arrow_right" at bounding box center [161, 278] width 18 height 18
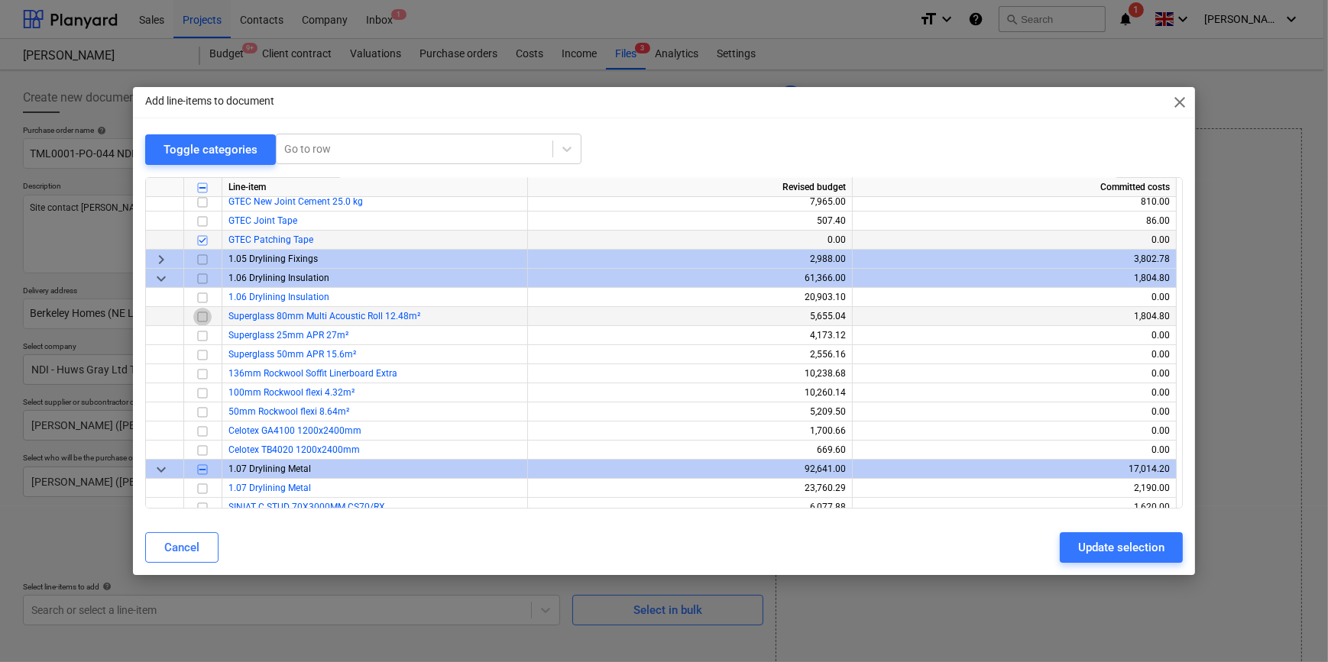
click at [199, 318] on input "checkbox" at bounding box center [202, 316] width 18 height 18
click at [1116, 551] on div "Update selection" at bounding box center [1121, 548] width 86 height 20
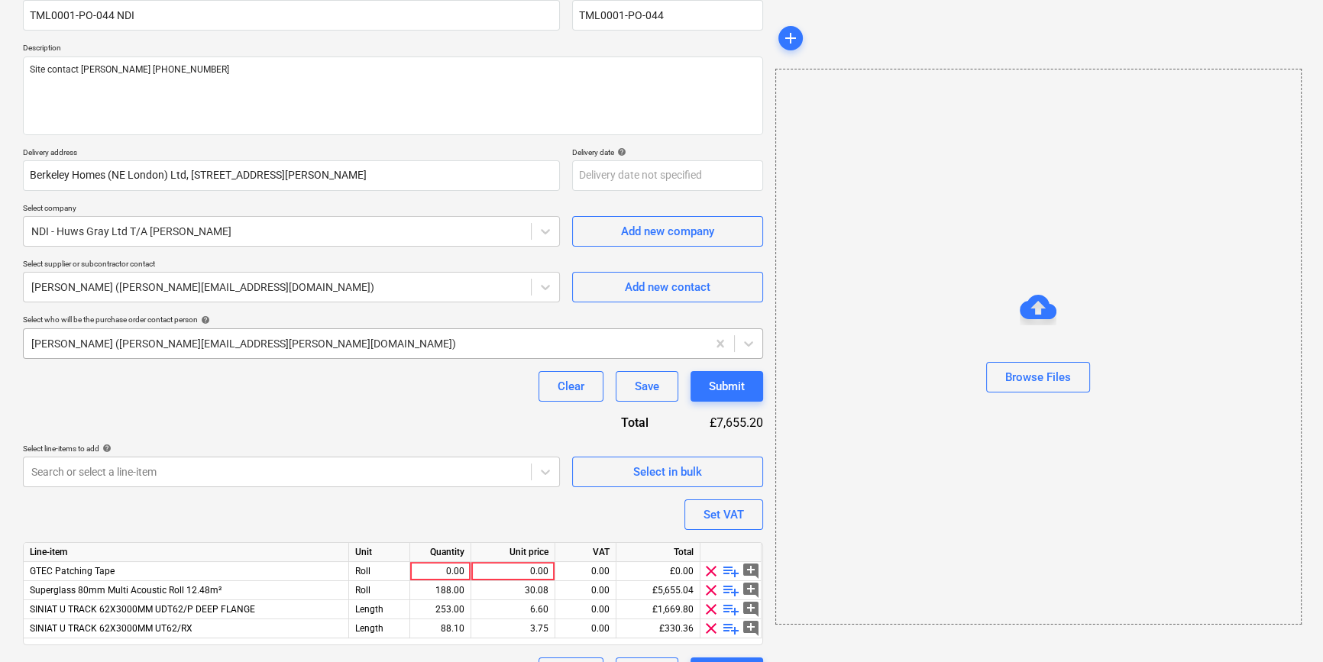
scroll to position [176, 0]
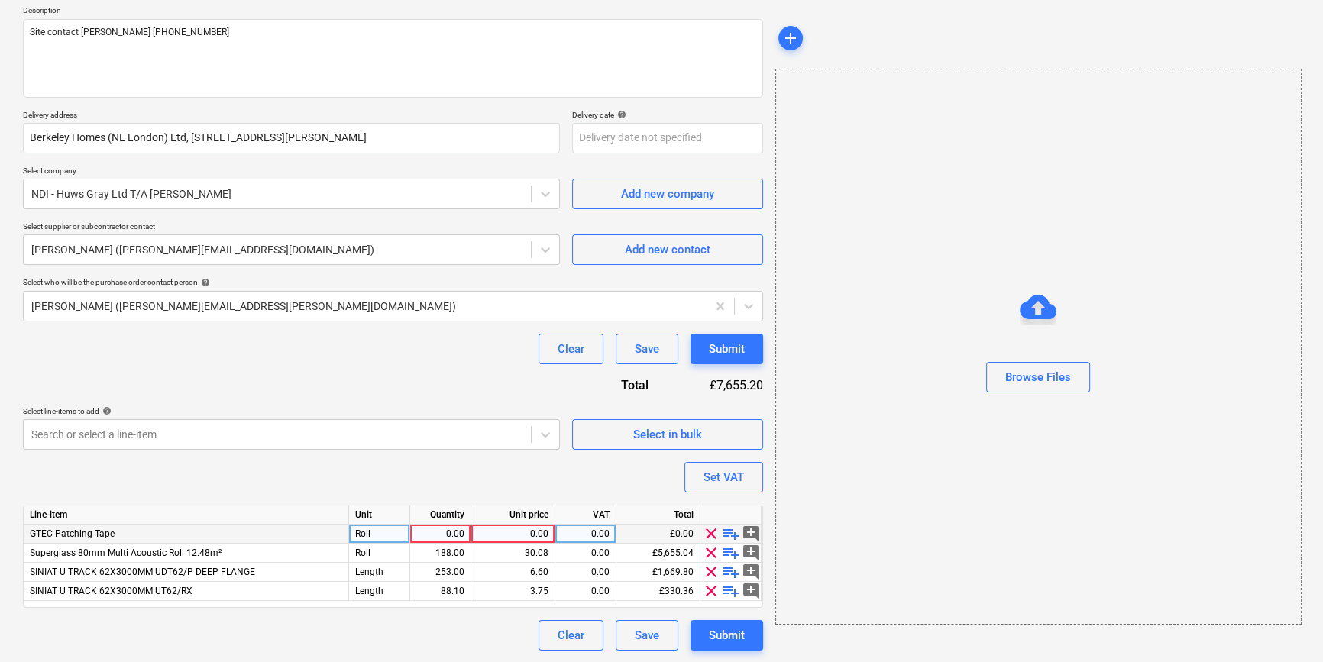
click at [433, 536] on div "0.00" at bounding box center [440, 534] width 48 height 19
click at [453, 535] on div "0.00" at bounding box center [440, 534] width 48 height 19
type textarea "x"
type input "24"
type textarea "x"
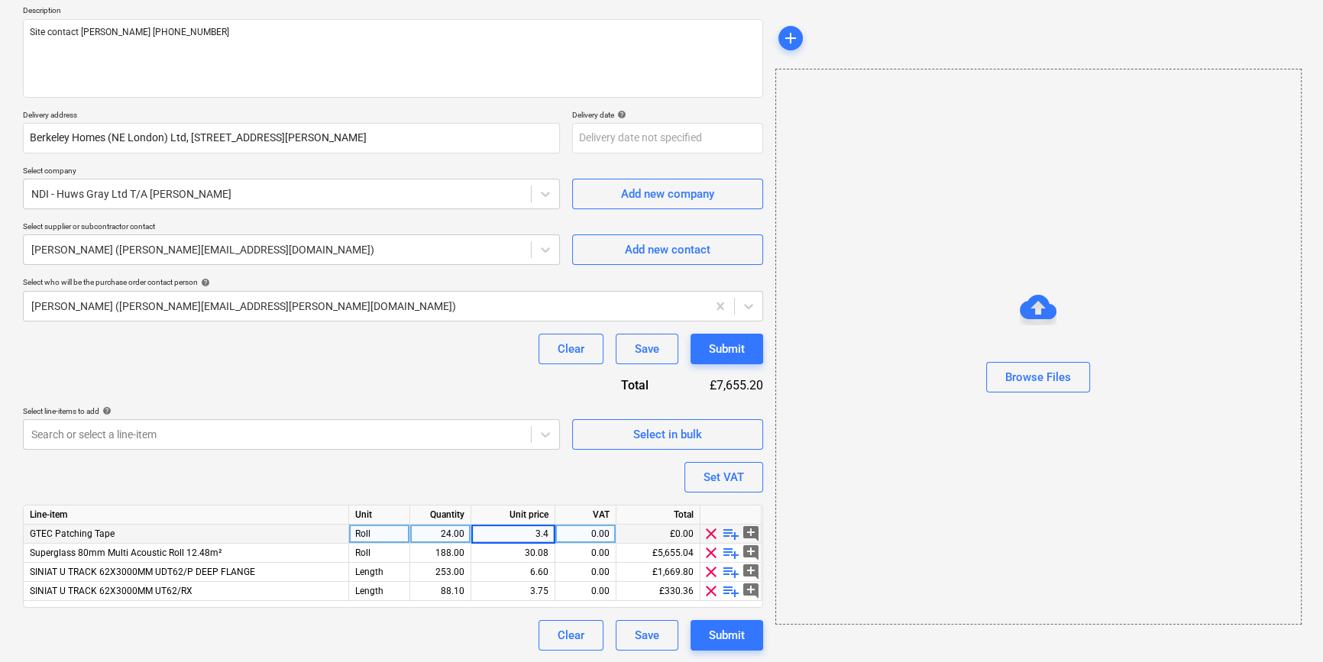
type input "3.45"
type textarea "x"
type input "20"
type textarea "x"
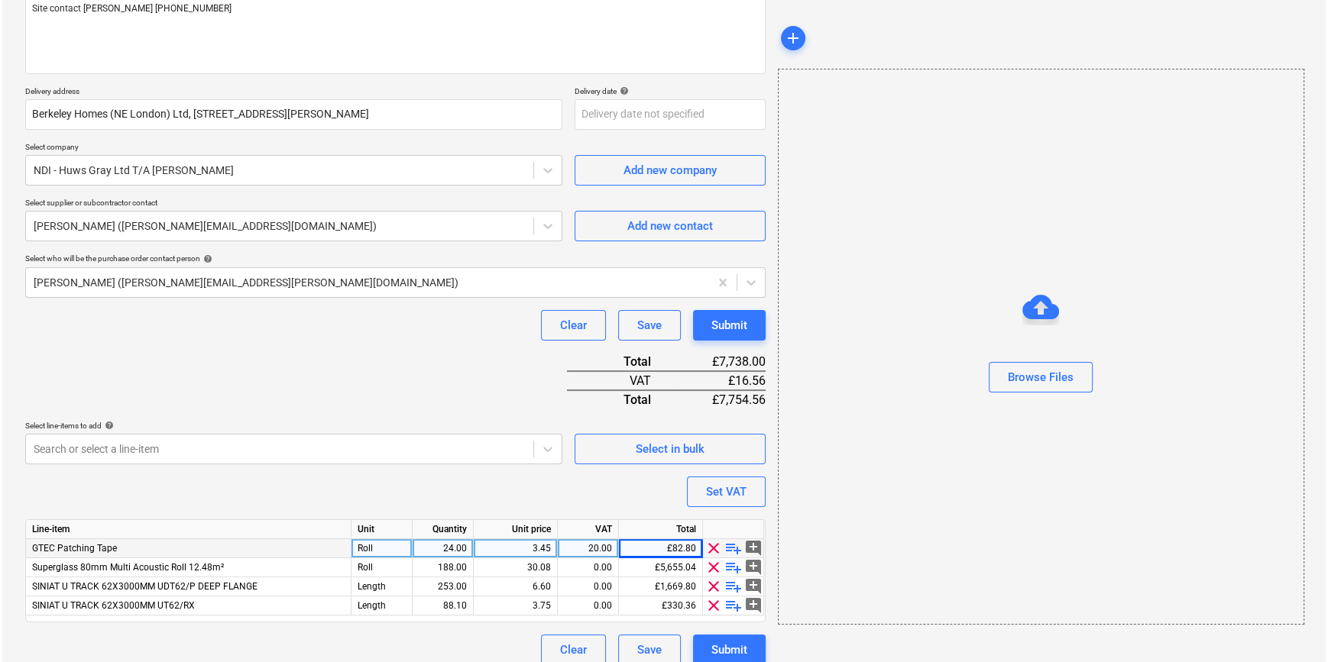
scroll to position [214, 0]
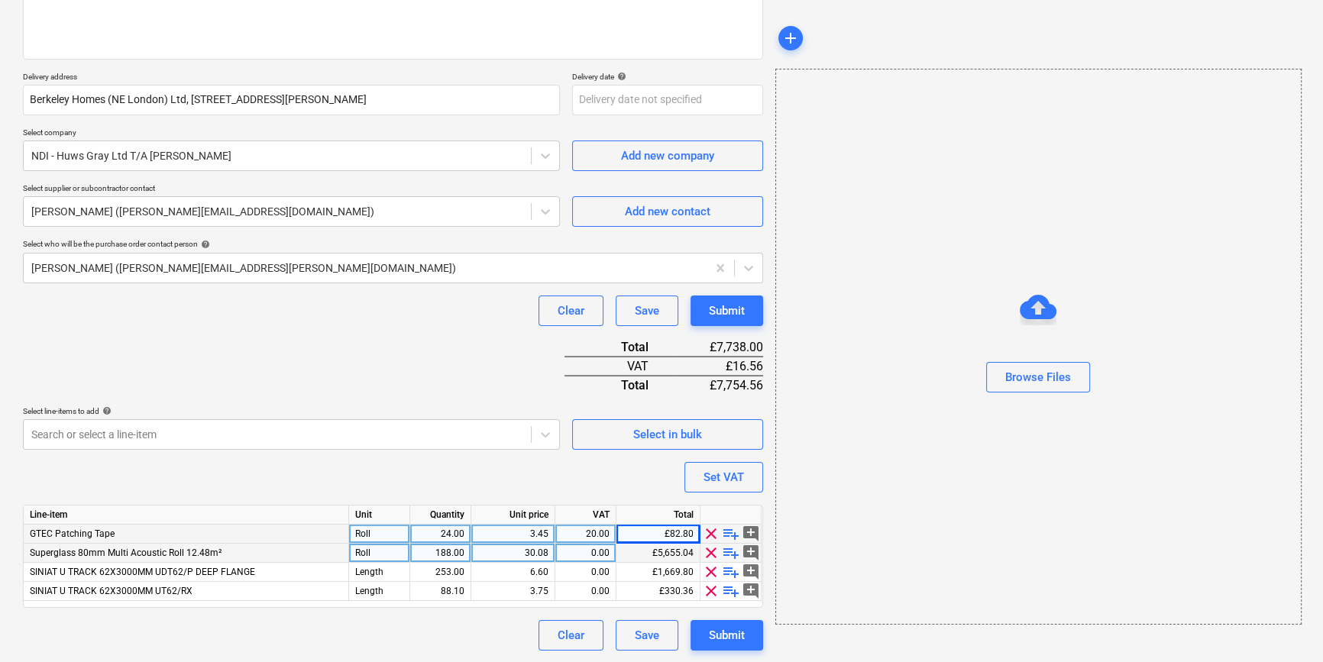
click at [451, 555] on div "188.00" at bounding box center [440, 553] width 48 height 19
type input "20"
type textarea "x"
type input "20"
type textarea "x"
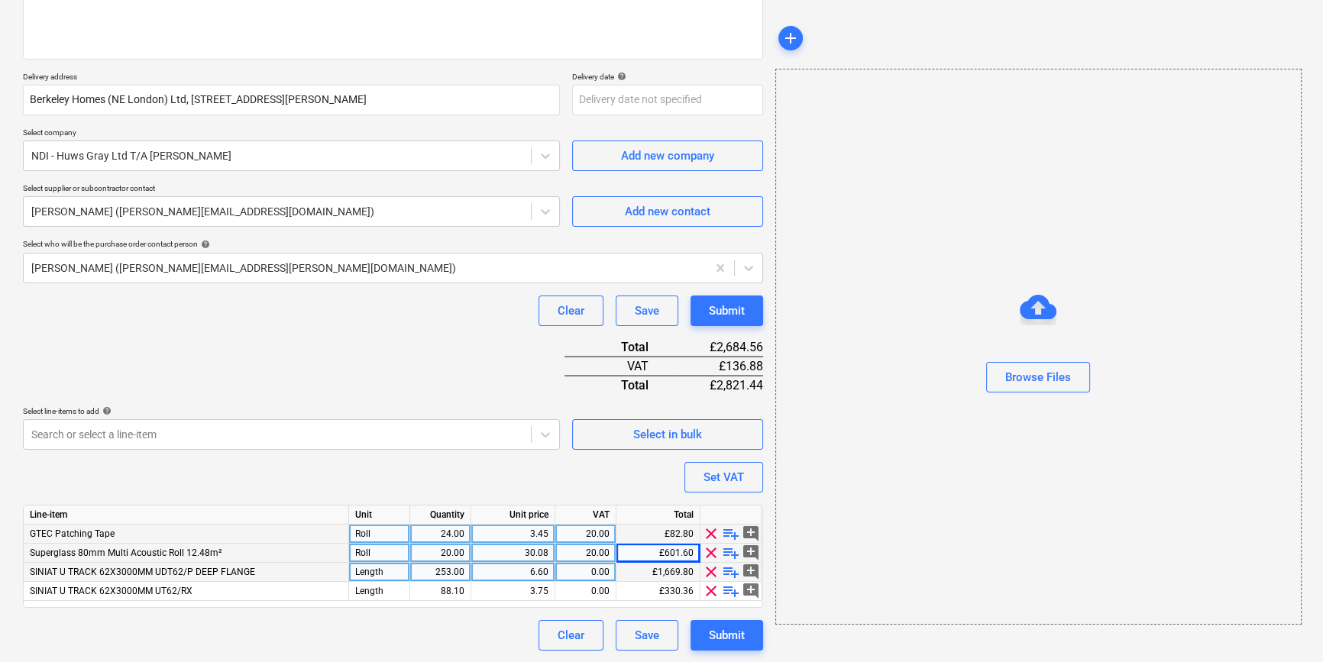
click at [455, 571] on div "253.00" at bounding box center [440, 572] width 48 height 19
type input "150"
type textarea "x"
type input "20"
type textarea "x"
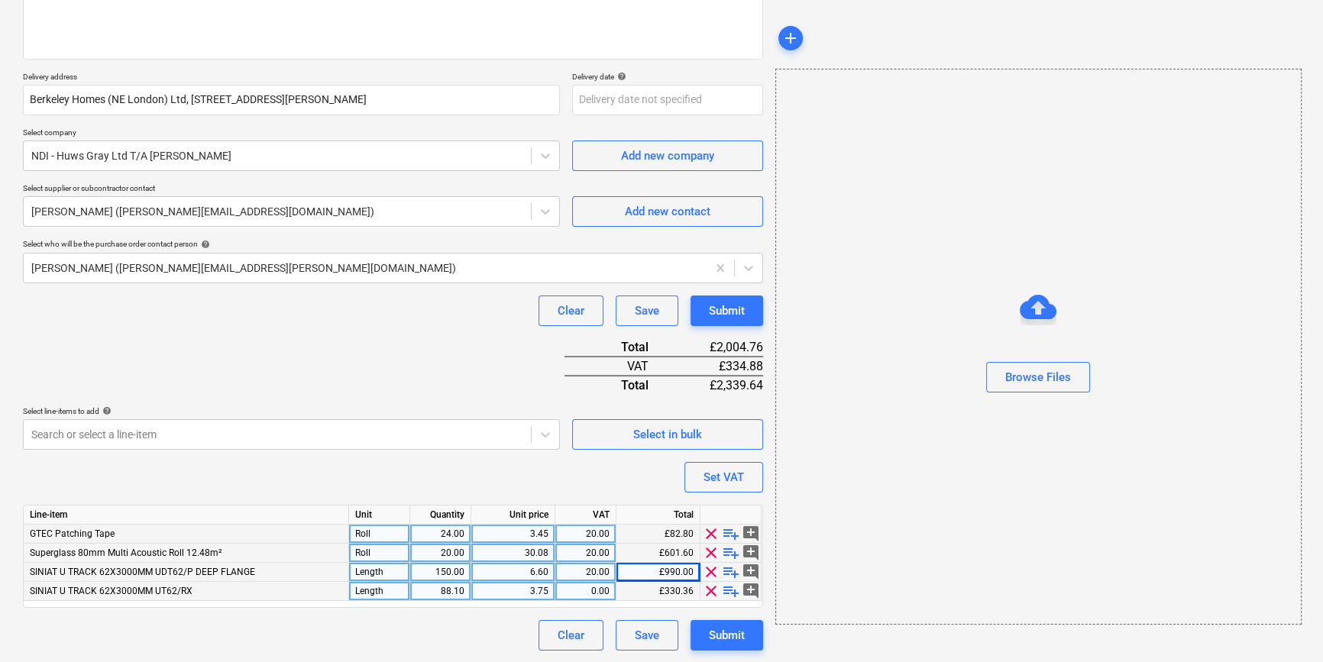
click at [448, 588] on div "88.10" at bounding box center [440, 591] width 48 height 19
type input "150"
type textarea "x"
type input "20"
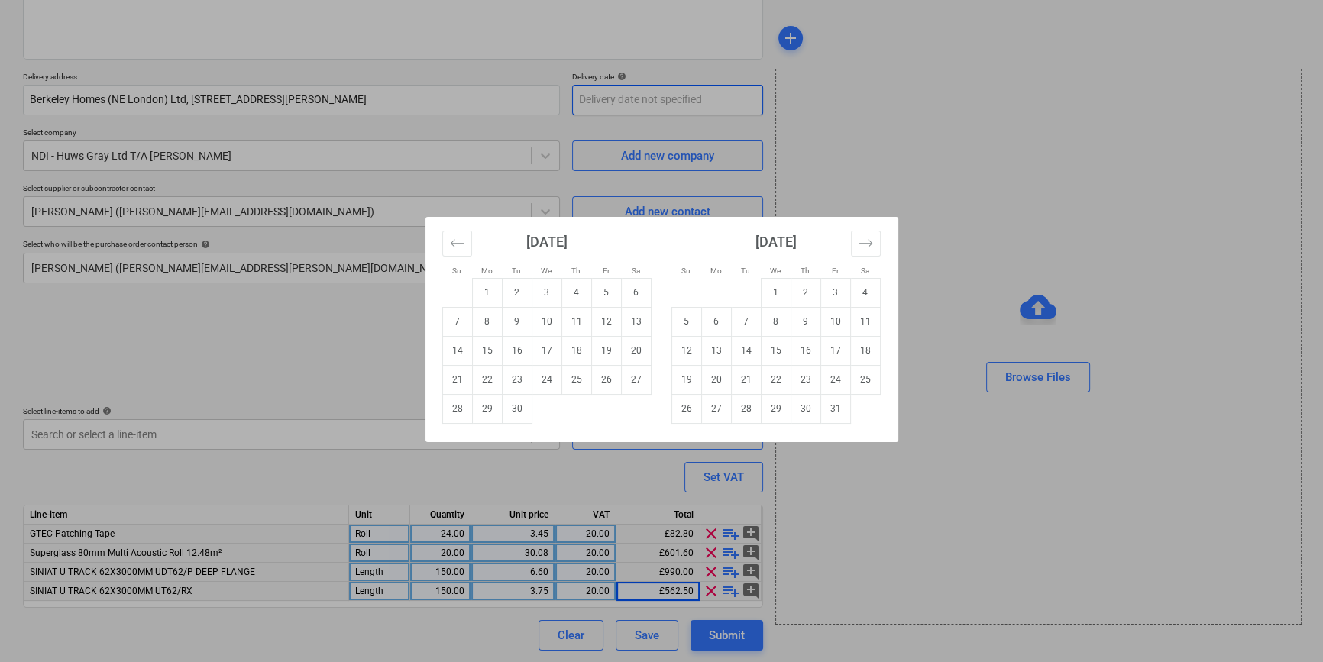
click at [594, 100] on body "Sales Projects Contacts Company Inbox 1 format_size keyboard_arrow_down help se…" at bounding box center [661, 117] width 1323 height 662
click at [775, 289] on td "1" at bounding box center [776, 292] width 30 height 29
type textarea "x"
type input "[DATE]"
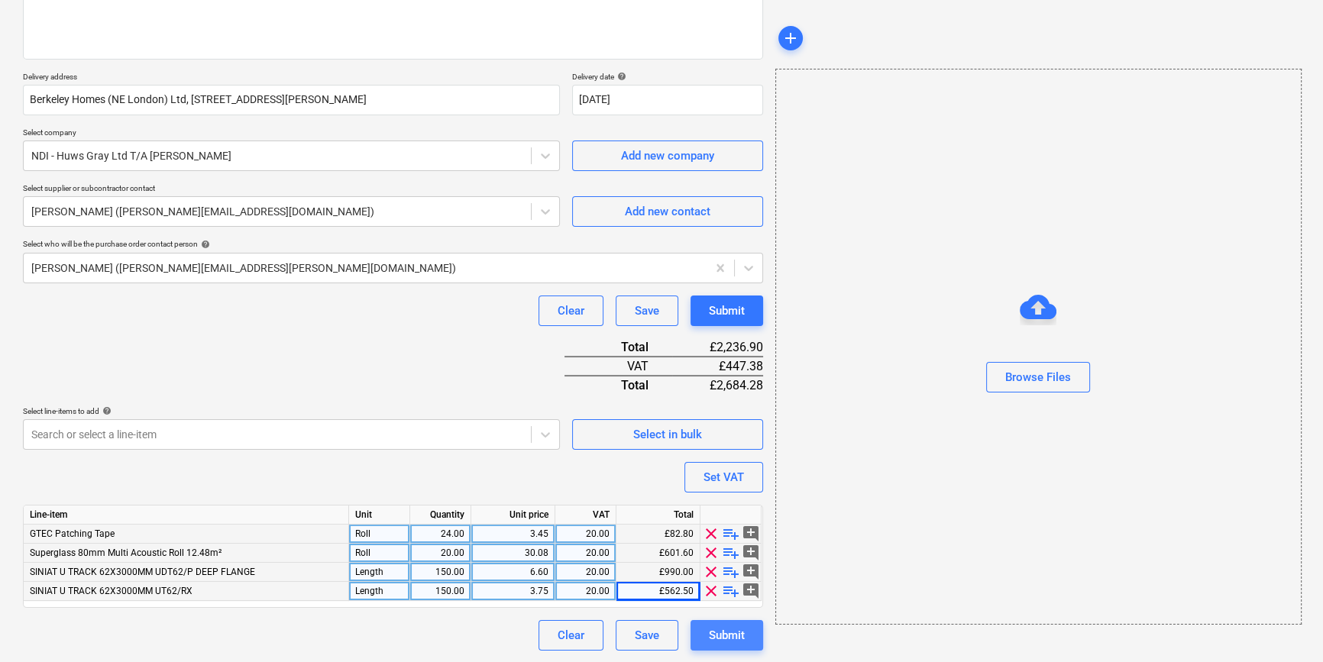
click at [723, 630] on div "Submit" at bounding box center [727, 636] width 36 height 20
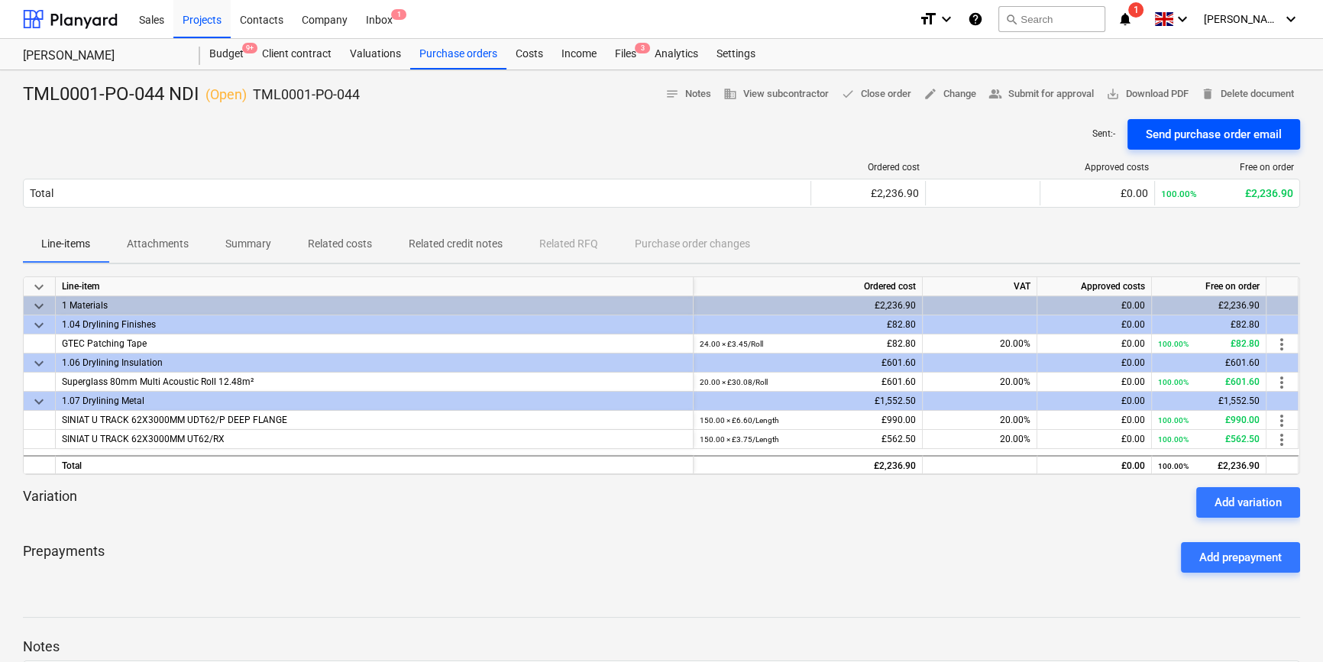
click at [1180, 137] on div "Send purchase order email" at bounding box center [1214, 135] width 136 height 20
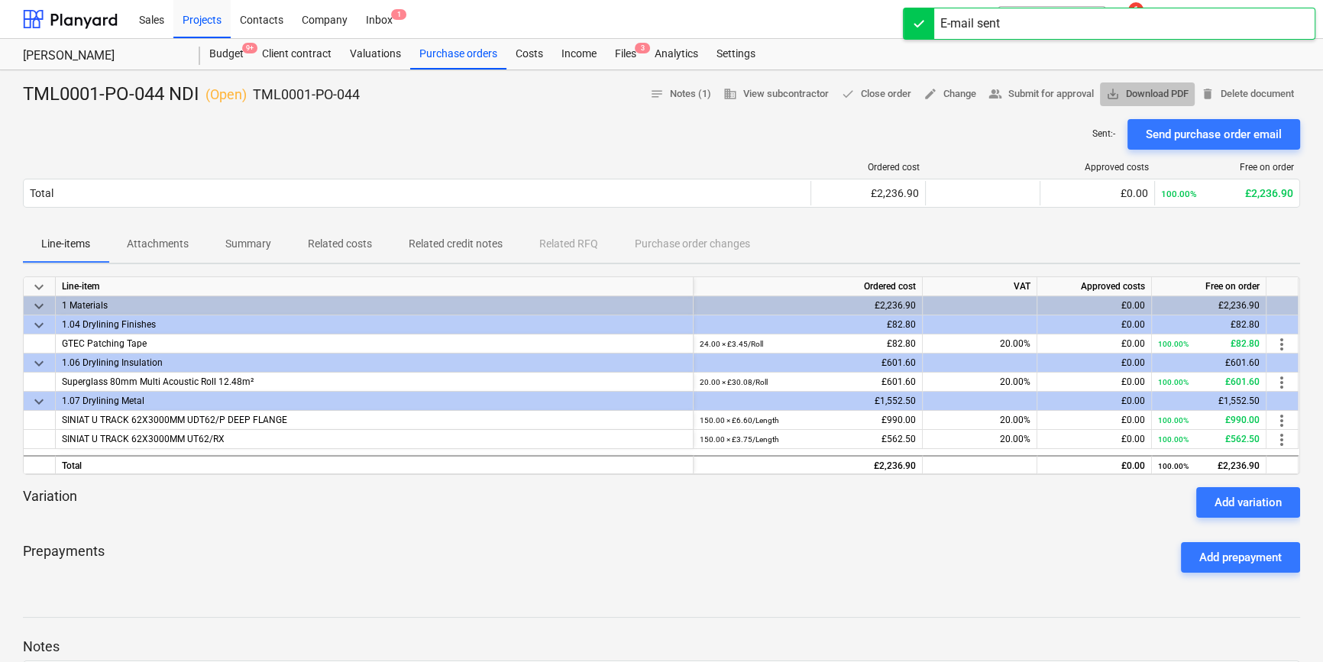
click at [1139, 99] on span "save_alt Download PDF" at bounding box center [1147, 95] width 82 height 18
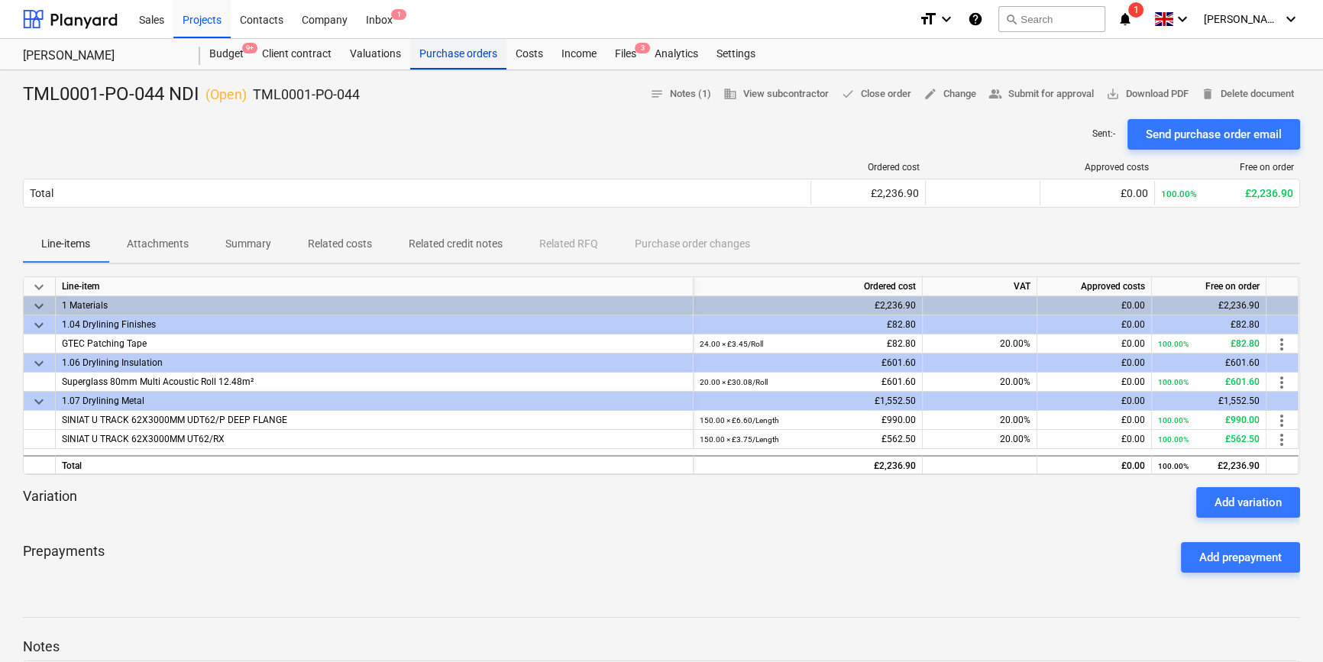
click at [428, 51] on div "Purchase orders" at bounding box center [458, 54] width 96 height 31
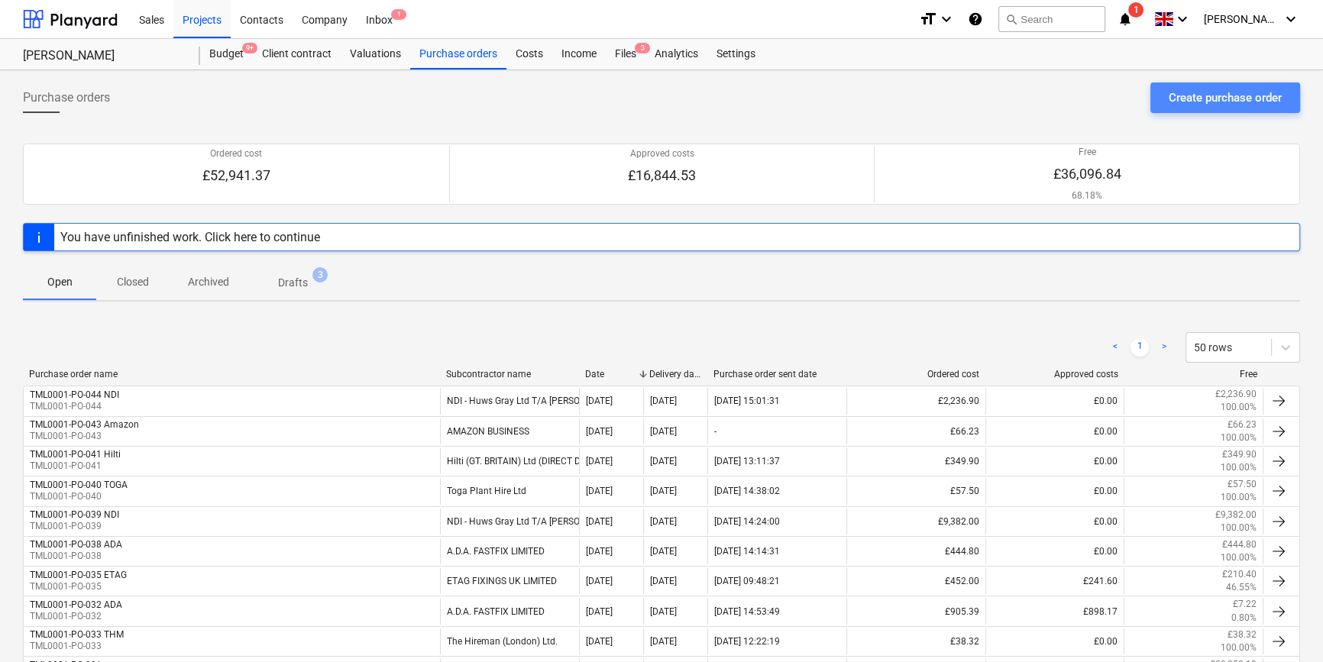
click at [1232, 95] on div "Create purchase order" at bounding box center [1225, 98] width 113 height 20
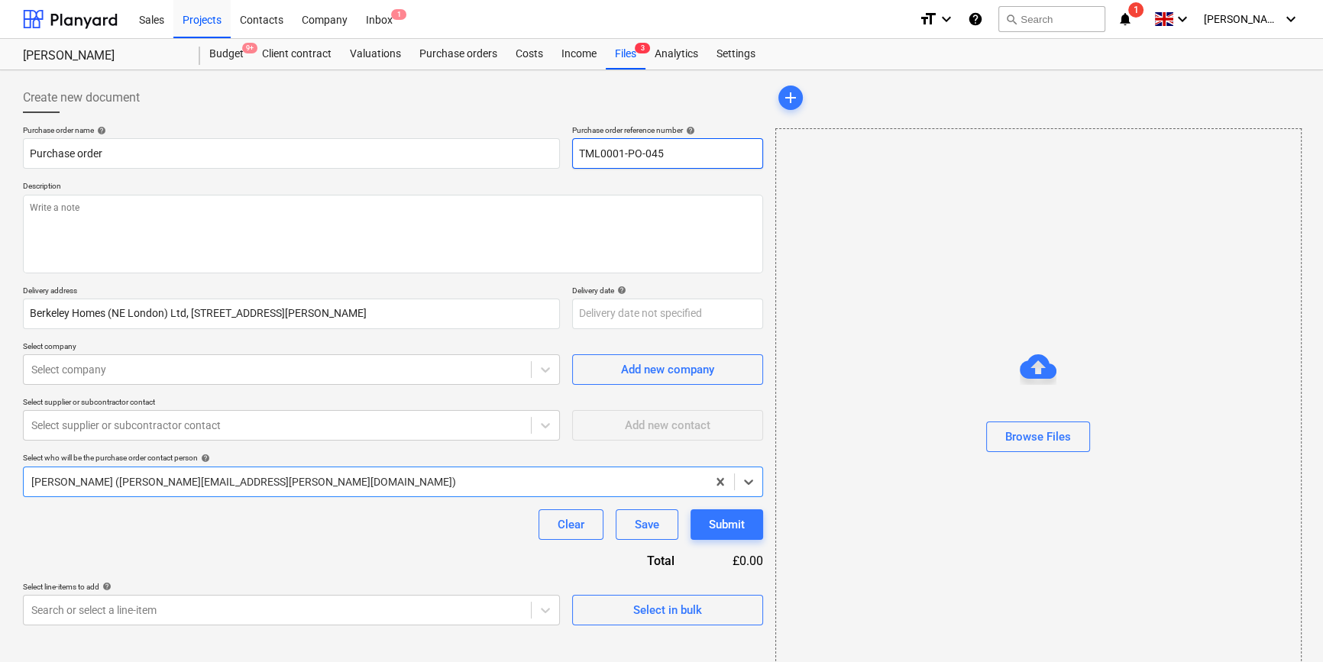
click at [677, 143] on input "TML0001-PO-045" at bounding box center [667, 153] width 191 height 31
drag, startPoint x: 671, startPoint y: 157, endPoint x: 577, endPoint y: 154, distance: 93.2
click at [577, 154] on input "TML0001-PO-045" at bounding box center [667, 153] width 191 height 31
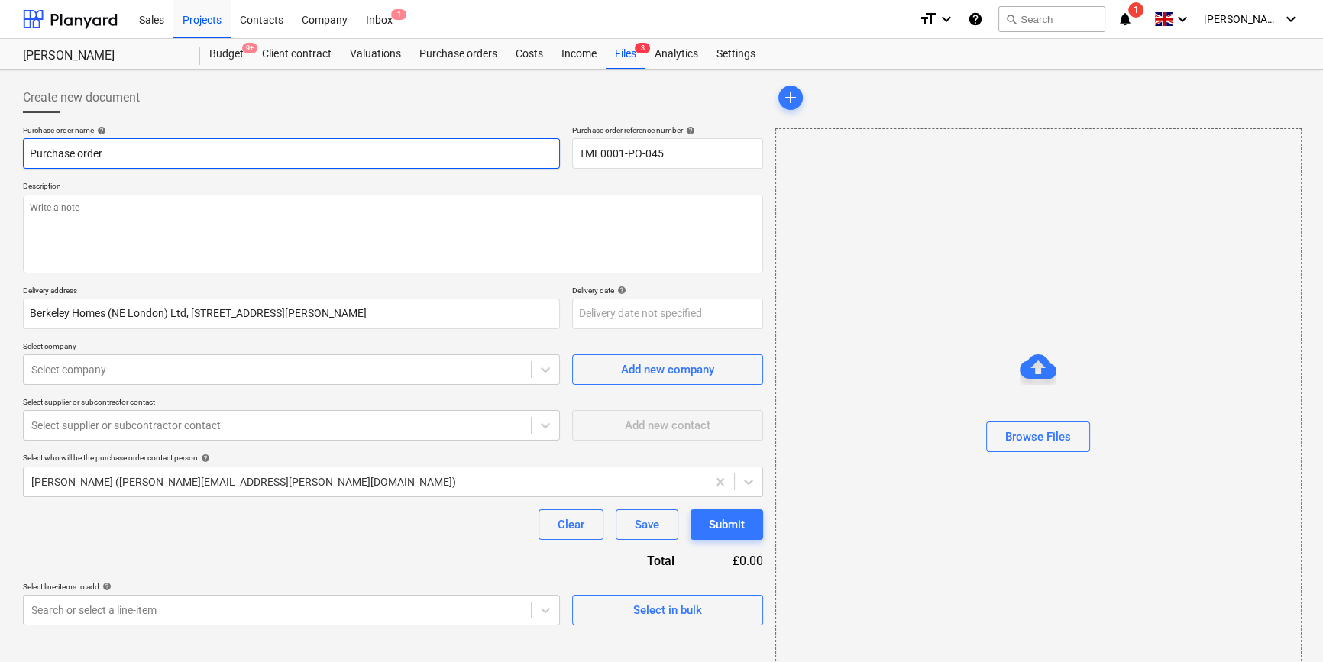
drag, startPoint x: 103, startPoint y: 154, endPoint x: 26, endPoint y: 156, distance: 77.2
click at [26, 156] on input "Purchase order" at bounding box center [291, 153] width 537 height 31
paste input "TML0001-PO-045"
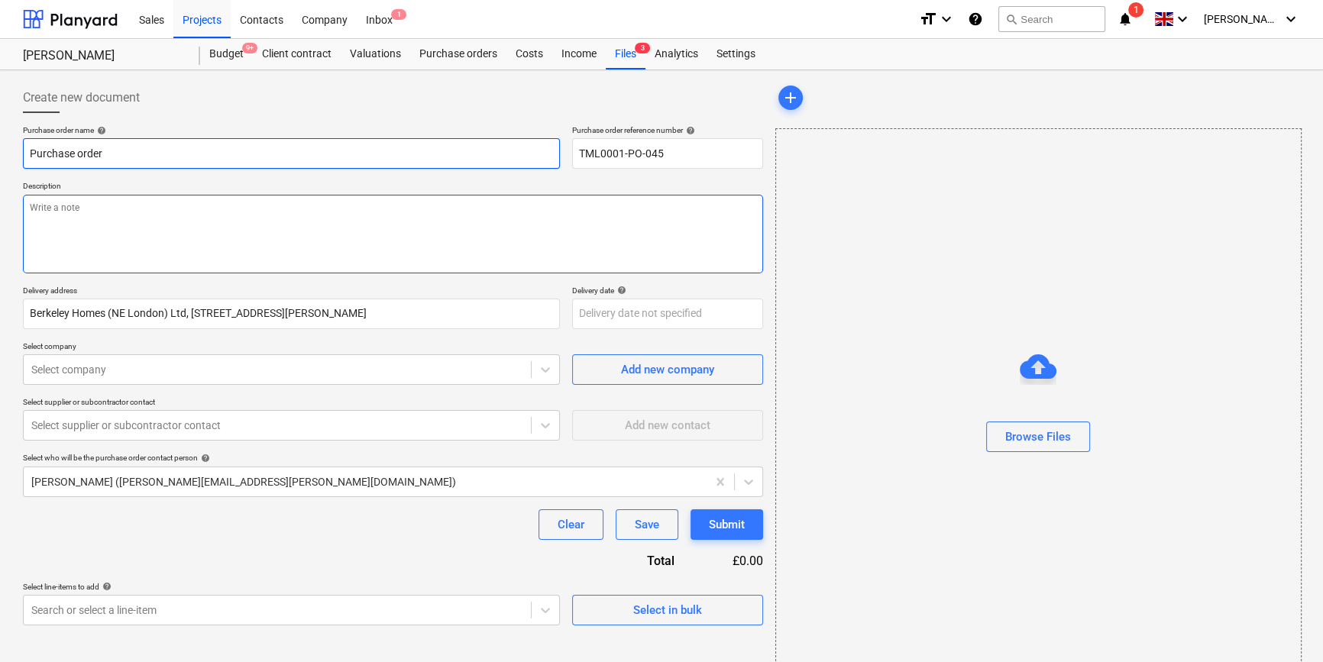
type textarea "x"
type input "TML0001-PO-045"
type textarea "x"
type input "TML0001-PO-045"
type textarea "x"
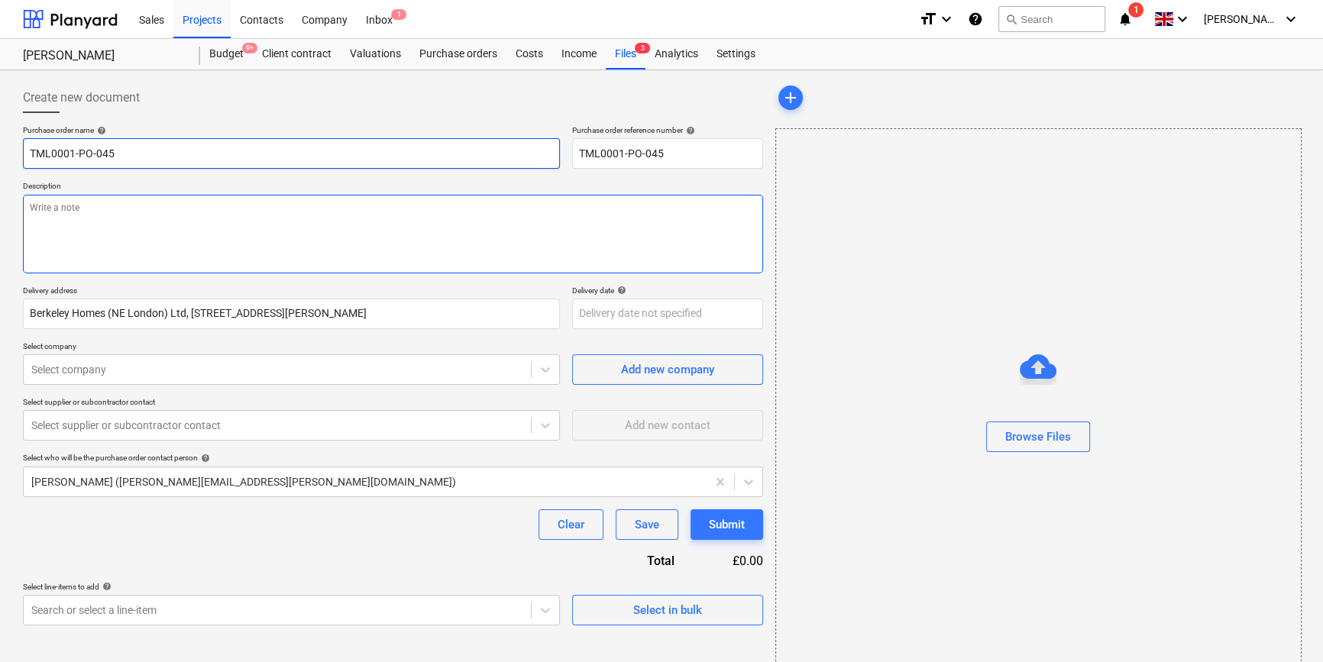
type input "TML0001-PO-045 A"
type textarea "x"
type input "TML0001-PO-045 AD"
type textarea "x"
type input "TML0001-PO-045 ADA"
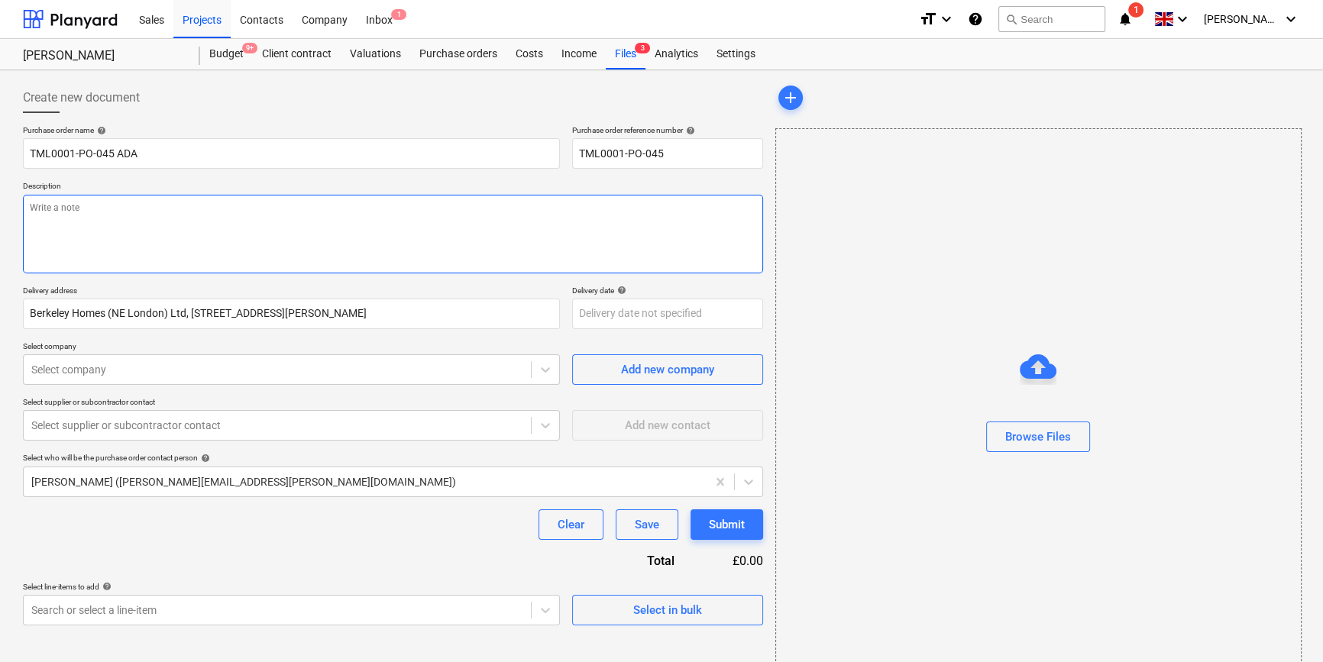
click at [63, 231] on textarea at bounding box center [393, 234] width 740 height 79
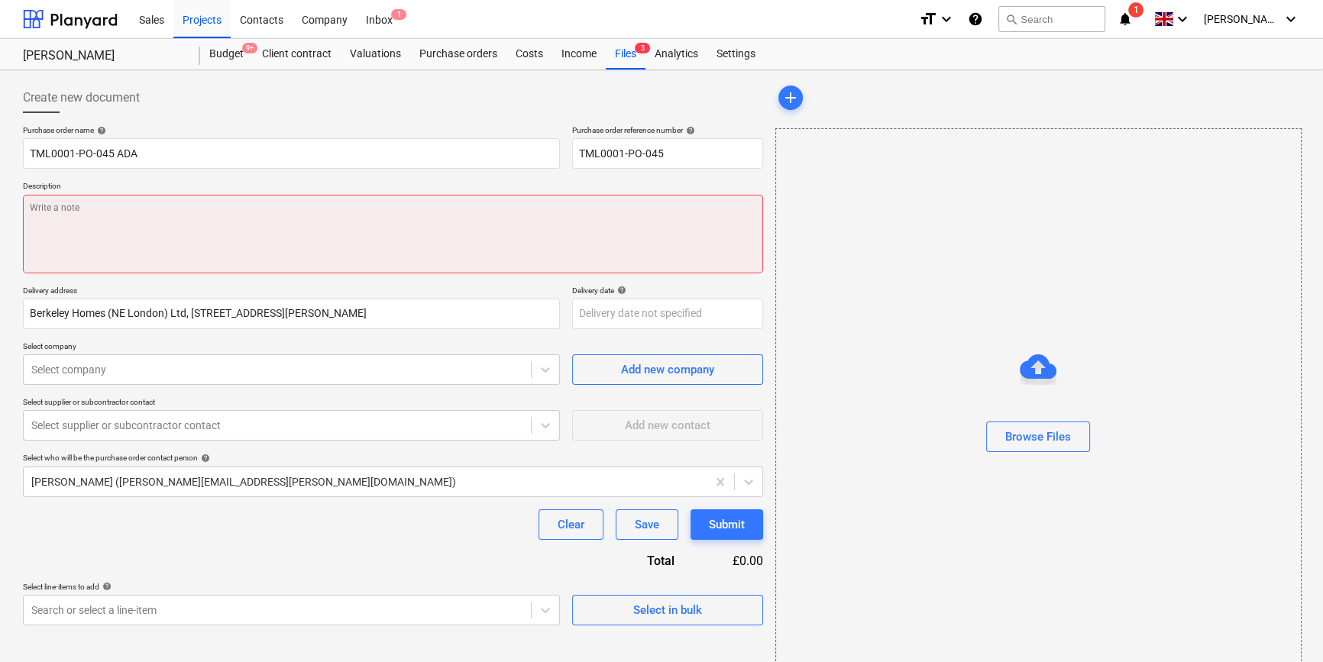
paste textarea "Site contact [PERSON_NAME] [PHONE_NUMBER]"
type textarea "x"
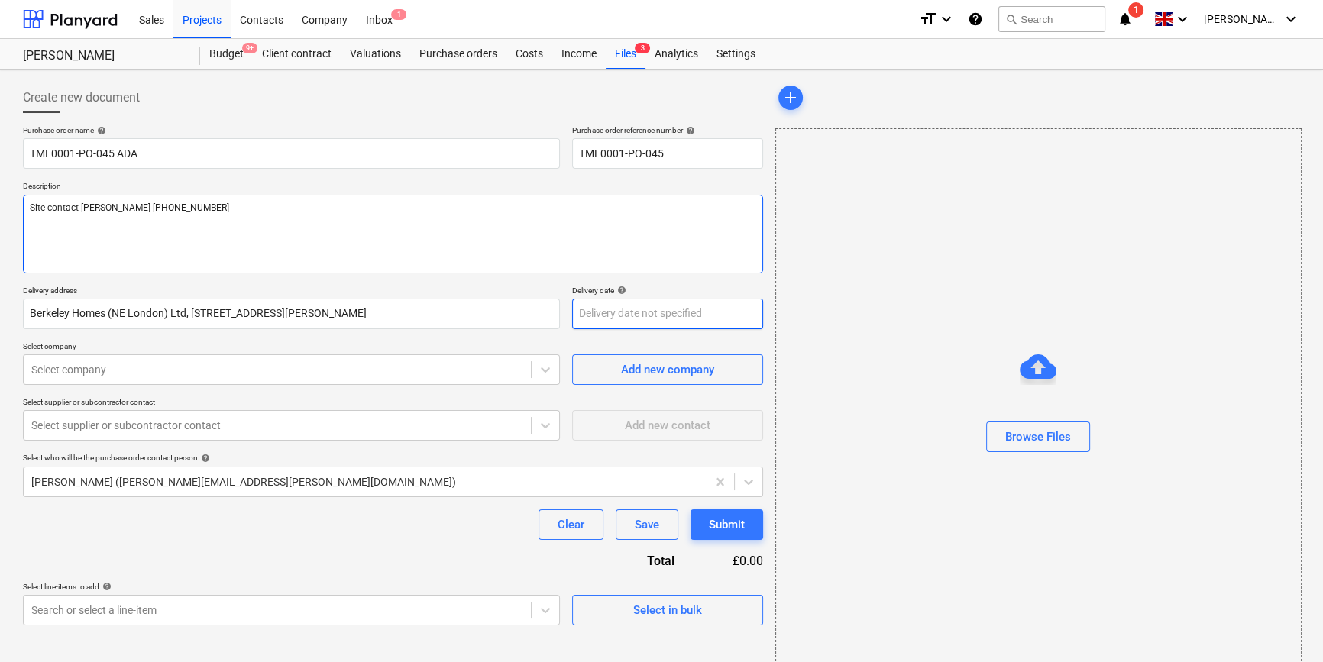
type textarea "Site contact [PERSON_NAME] [PHONE_NUMBER]"
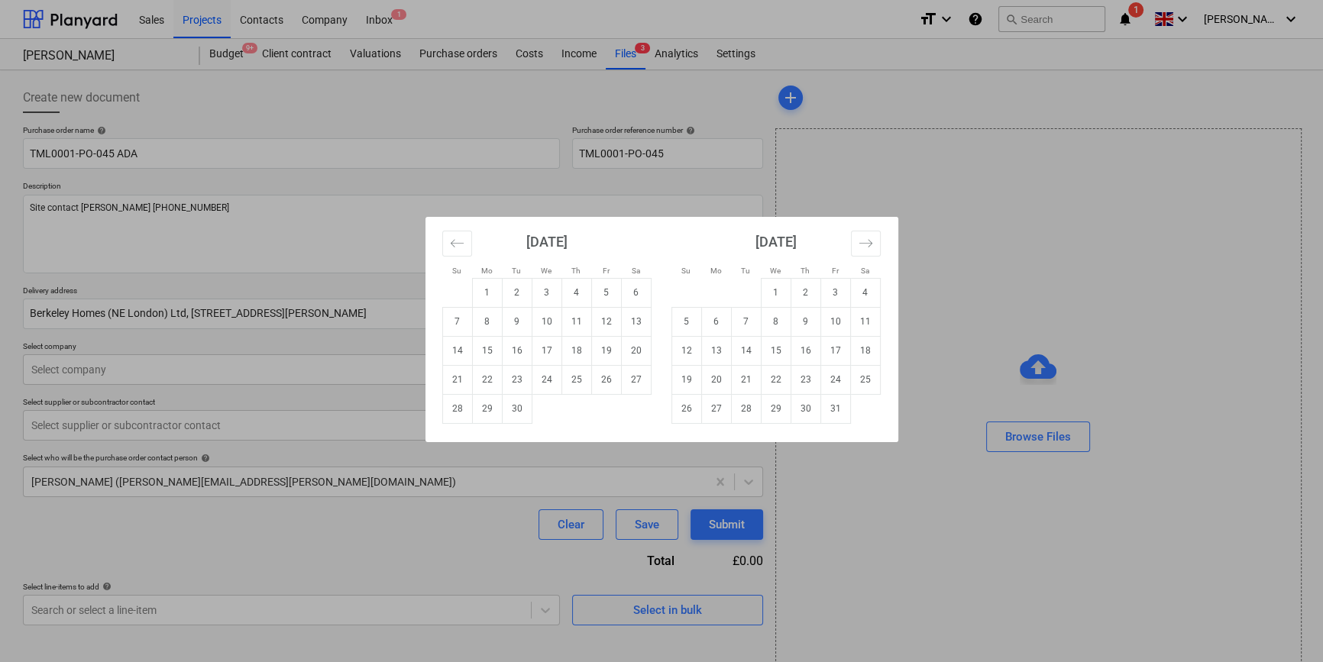
click at [619, 315] on body "Sales Projects Contacts Company Inbox 1 format_size keyboard_arrow_down help se…" at bounding box center [661, 331] width 1323 height 662
click at [771, 286] on td "1" at bounding box center [776, 292] width 30 height 29
type textarea "x"
type input "[DATE]"
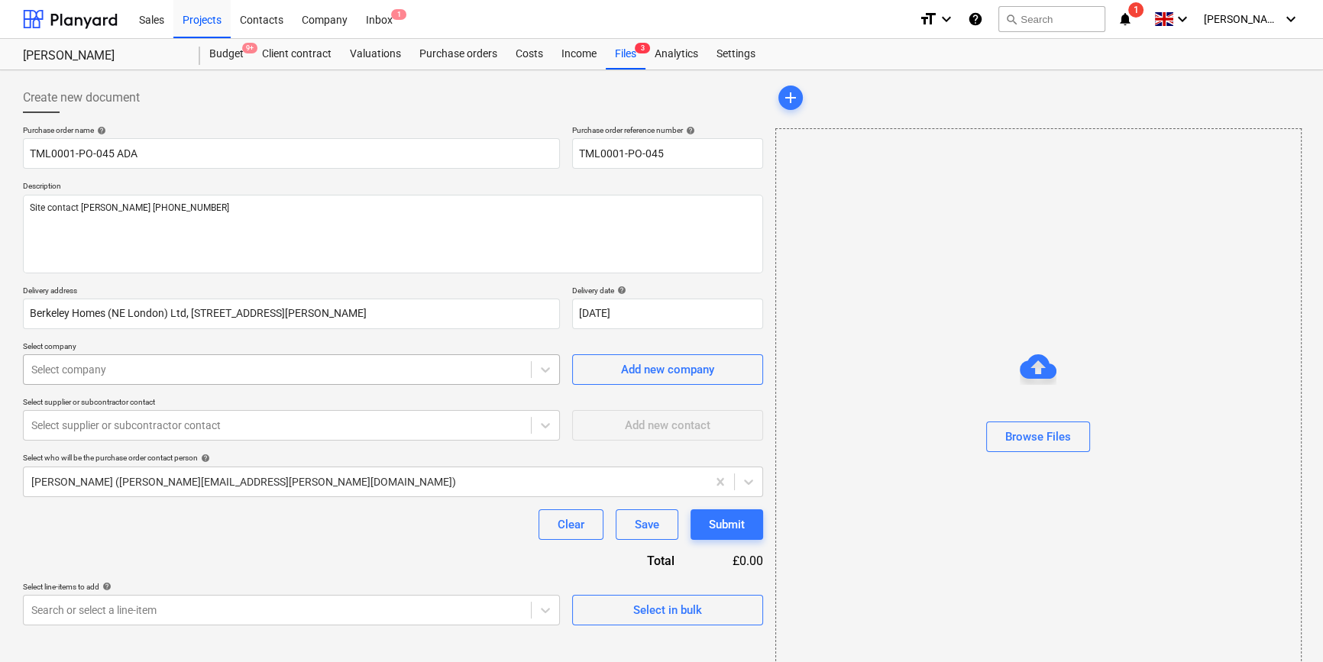
click at [258, 362] on div at bounding box center [277, 369] width 492 height 15
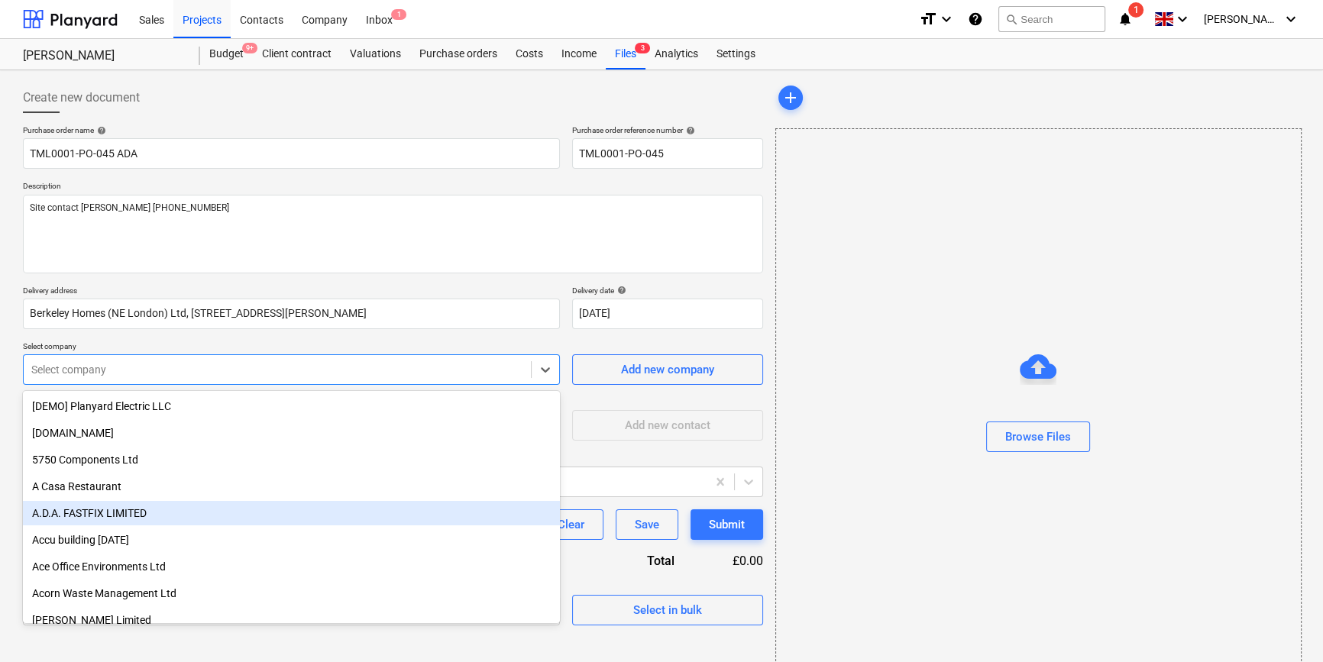
click at [134, 512] on div "A.D.A. FASTFIX LIMITED" at bounding box center [291, 513] width 537 height 24
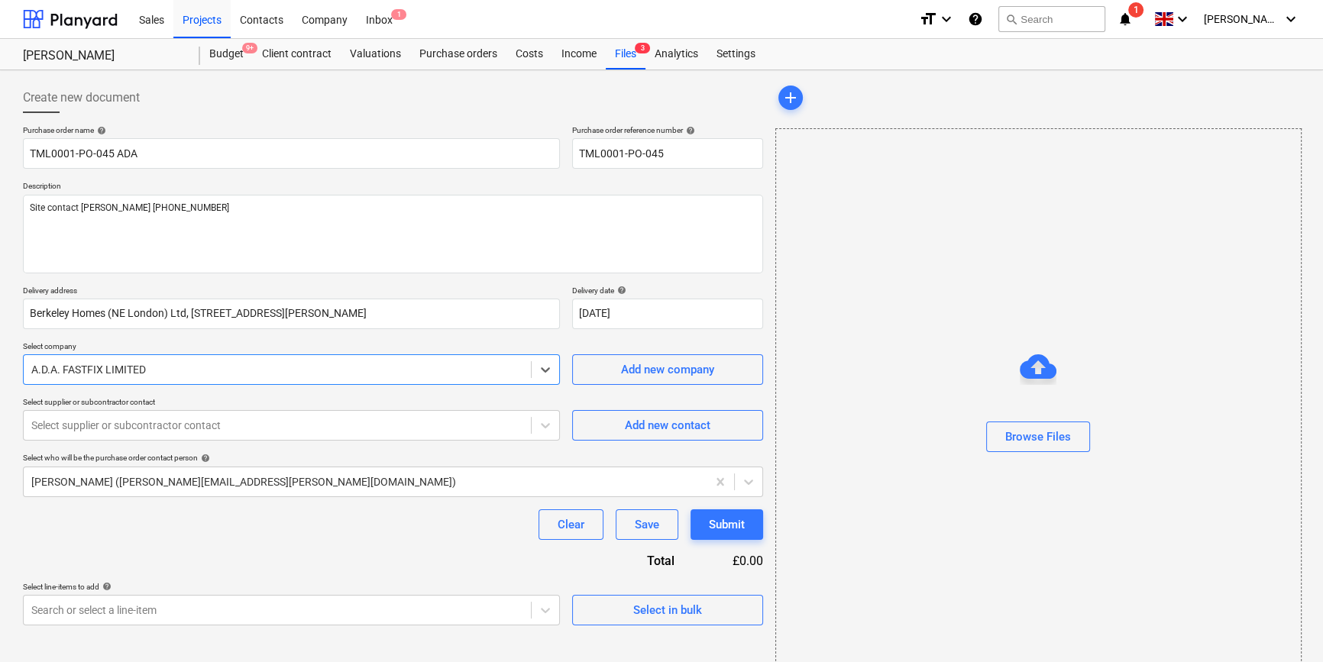
click at [112, 405] on p "Select supplier or subcontractor contact" at bounding box center [291, 403] width 537 height 13
drag, startPoint x: 112, startPoint y: 405, endPoint x: 112, endPoint y: 422, distance: 16.8
click at [112, 422] on div at bounding box center [277, 425] width 492 height 15
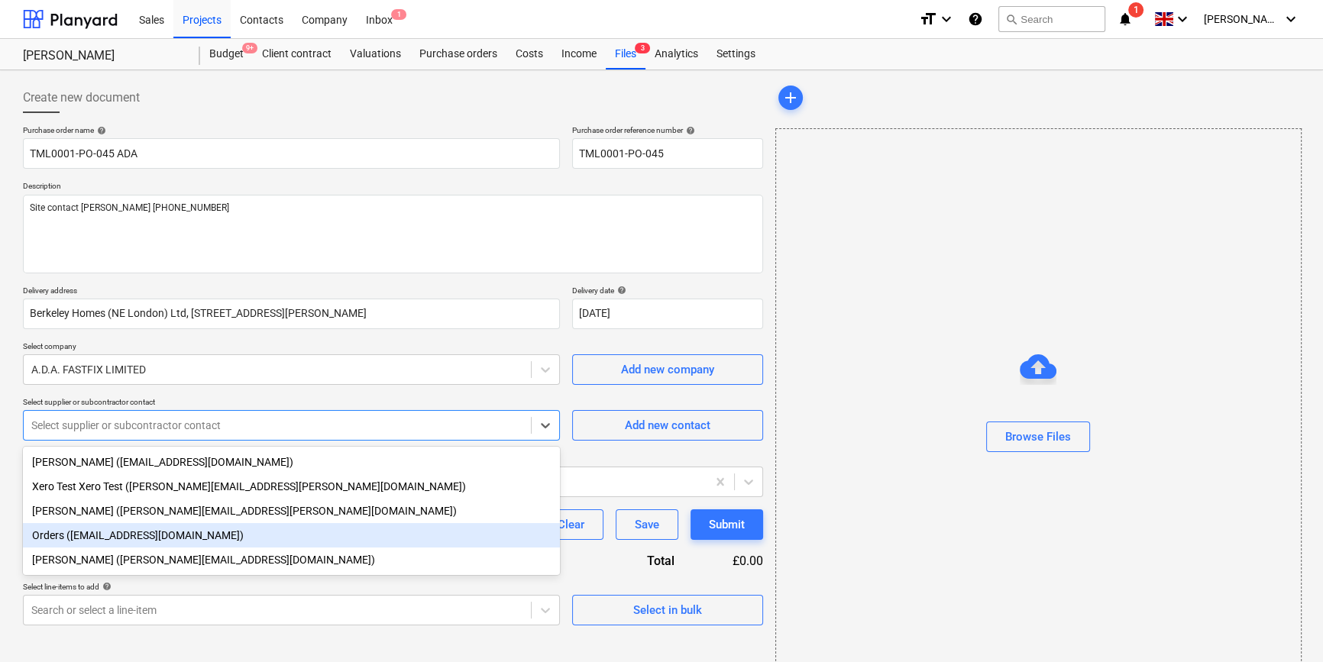
click at [130, 541] on div "Orders ([EMAIL_ADDRESS][DOMAIN_NAME])" at bounding box center [291, 535] width 537 height 24
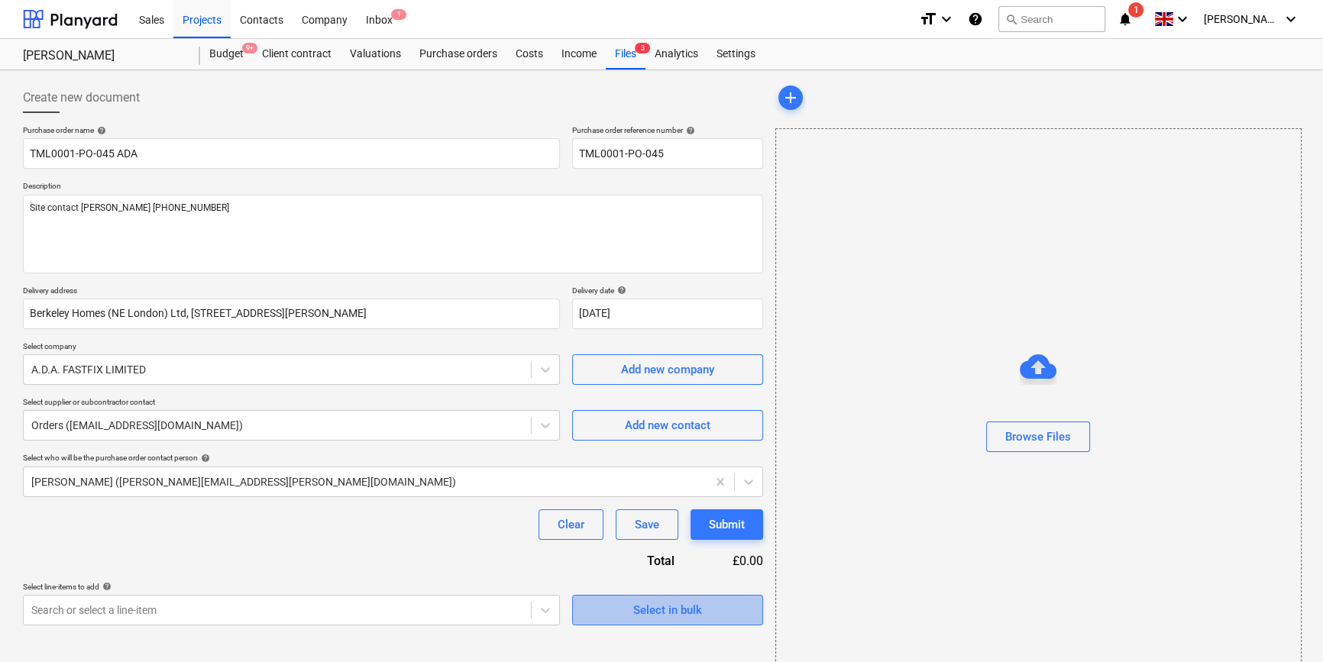
click at [655, 613] on div "Select in bulk" at bounding box center [667, 610] width 69 height 20
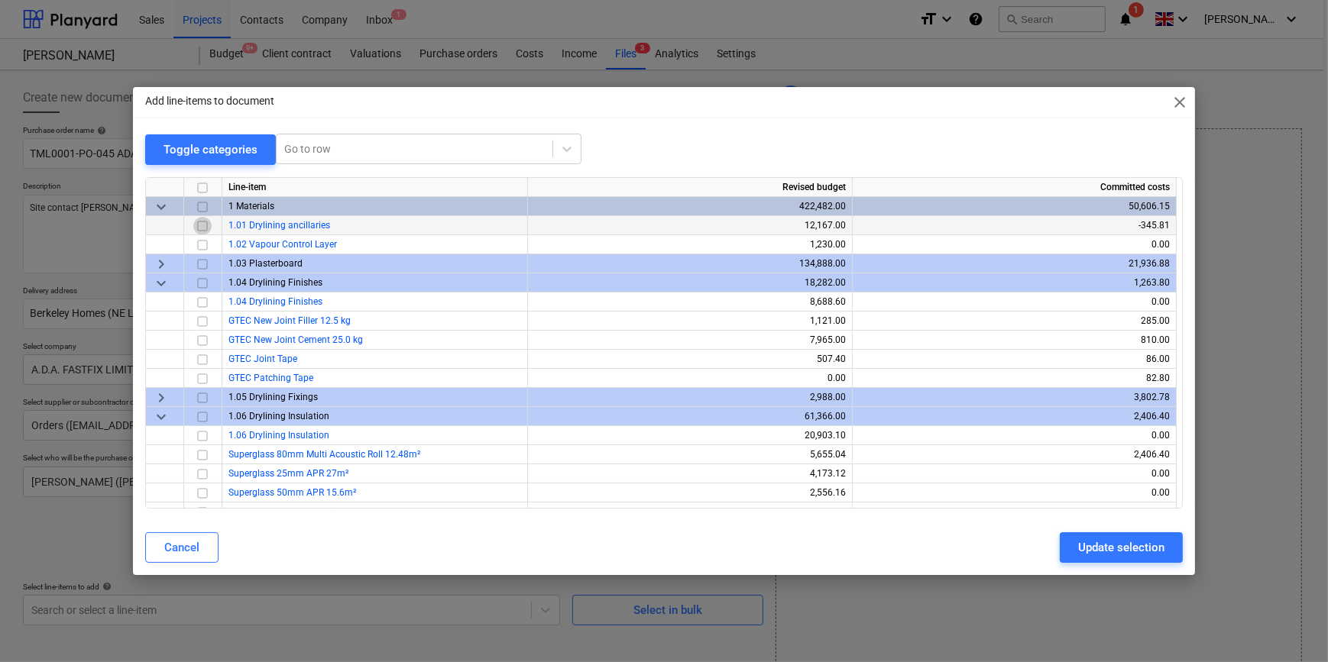
click at [200, 228] on input "checkbox" at bounding box center [202, 225] width 18 height 18
click at [1096, 545] on div "Update selection" at bounding box center [1121, 548] width 86 height 20
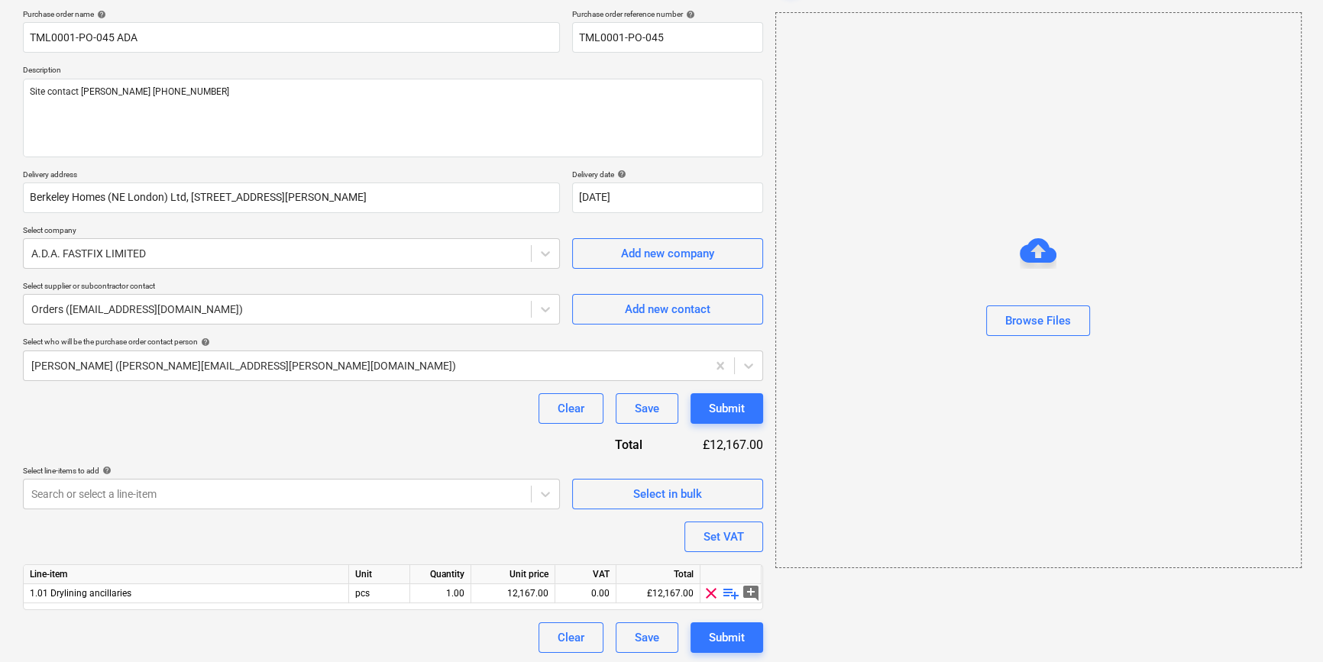
scroll to position [118, 0]
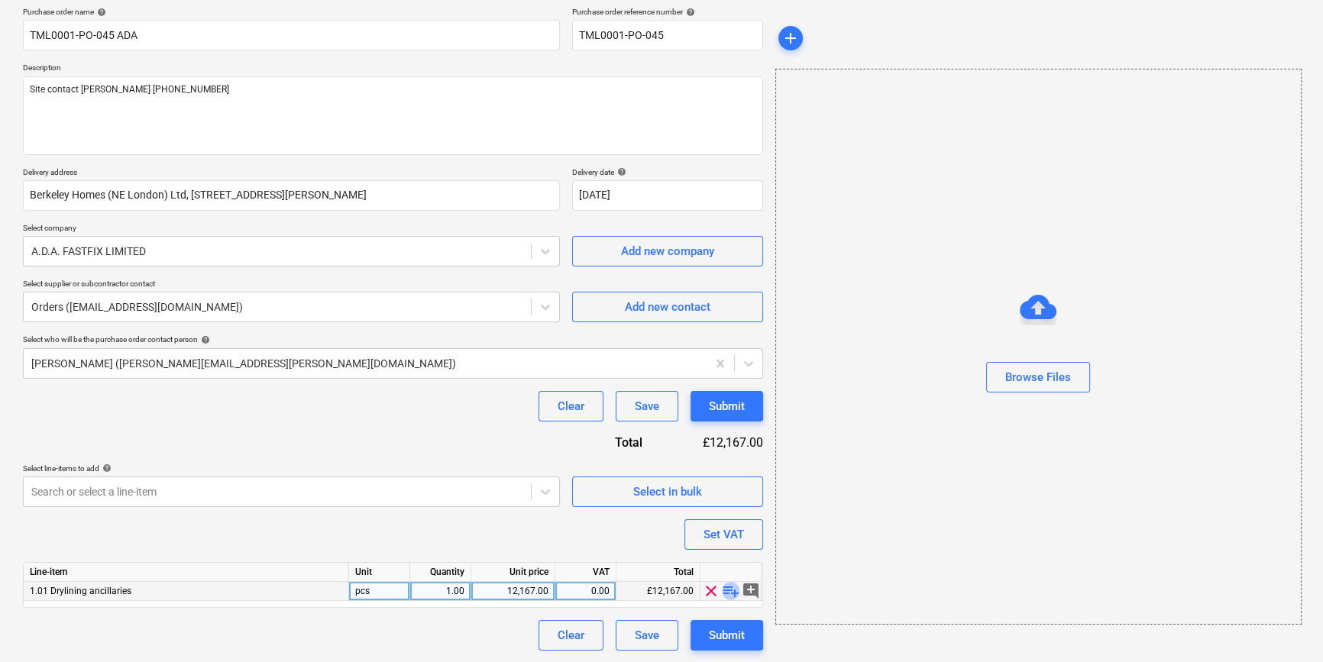
click at [729, 588] on span "playlist_add" at bounding box center [731, 591] width 18 height 18
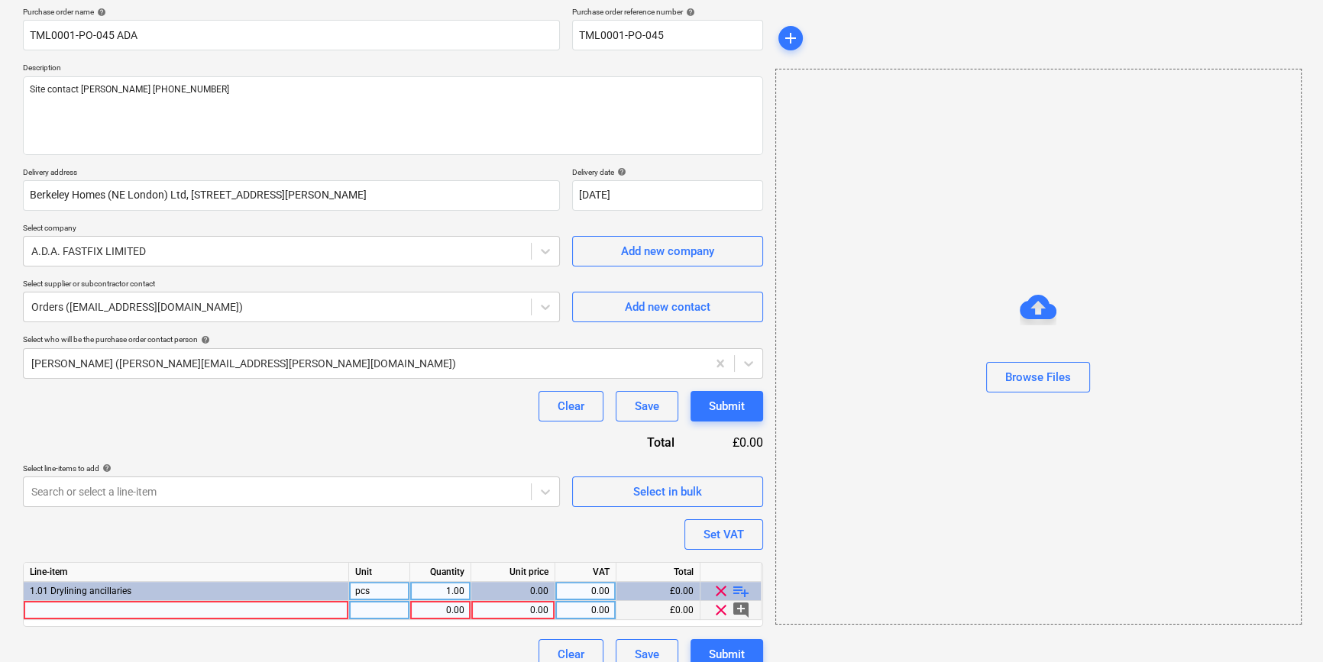
click at [47, 611] on div at bounding box center [186, 610] width 325 height 19
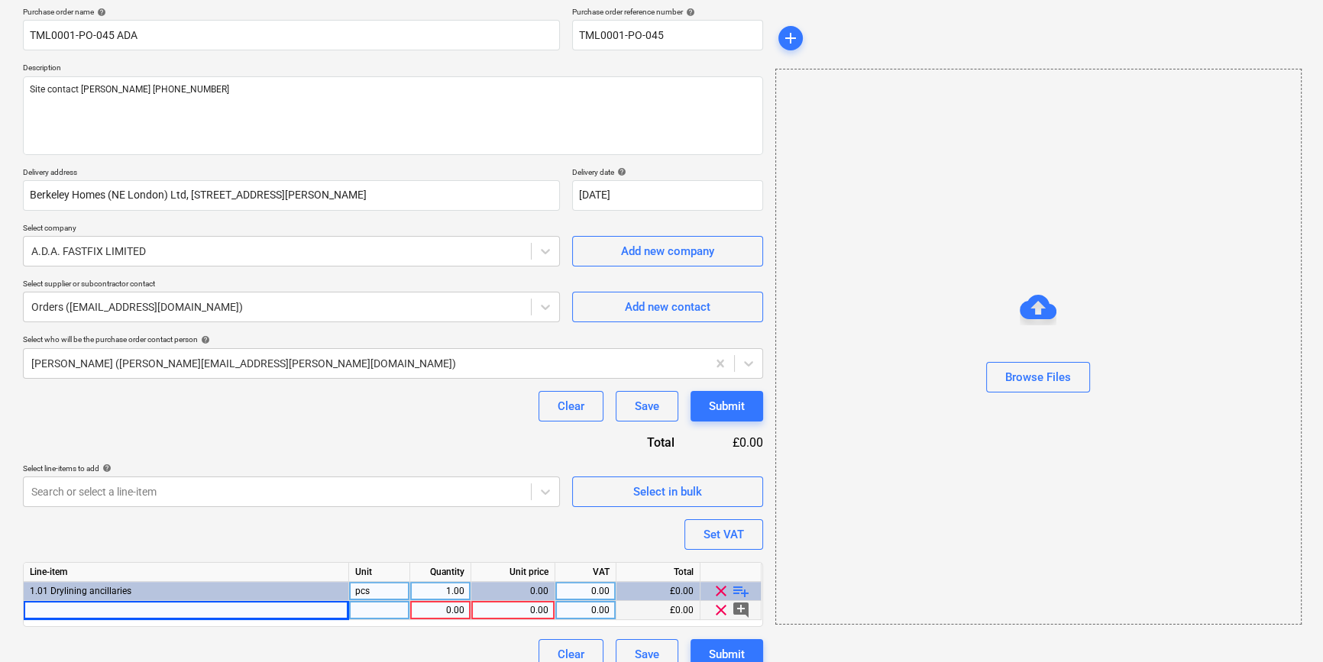
type textarea "x"
click at [71, 611] on div at bounding box center [186, 610] width 325 height 19
type input "(50 Gal) Water Butt"
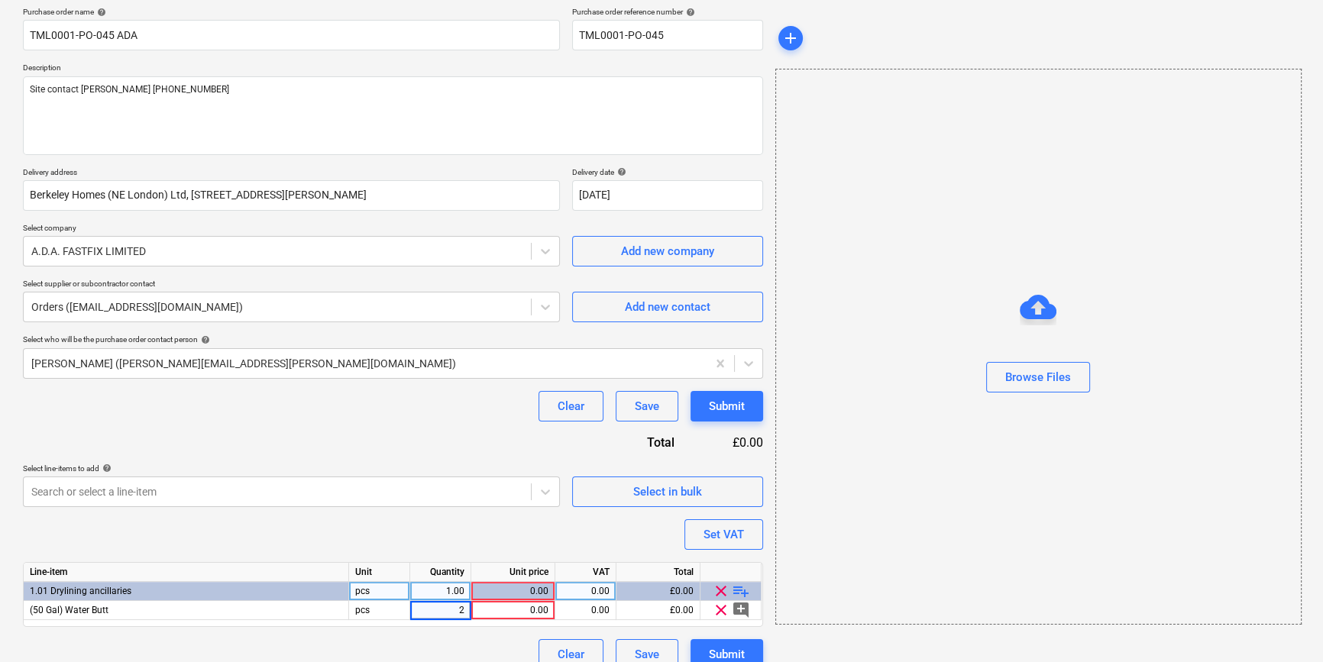
type textarea "x"
type input "15"
type textarea "x"
type input "20"
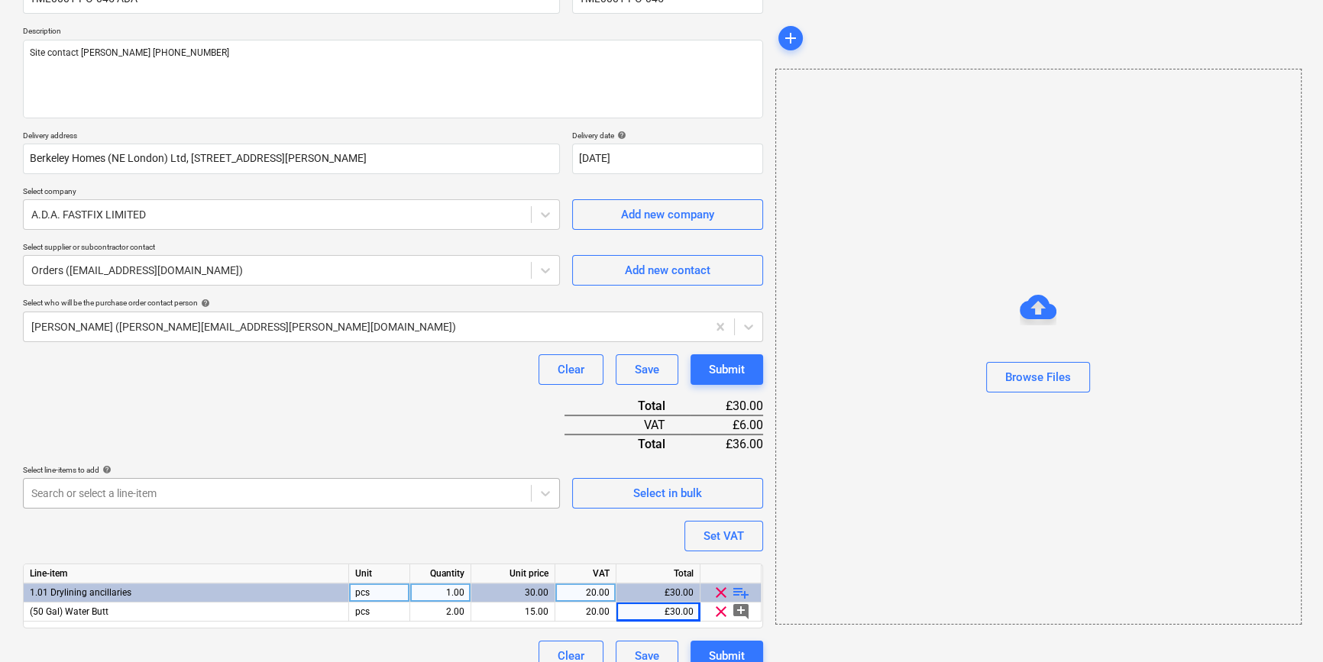
scroll to position [176, 0]
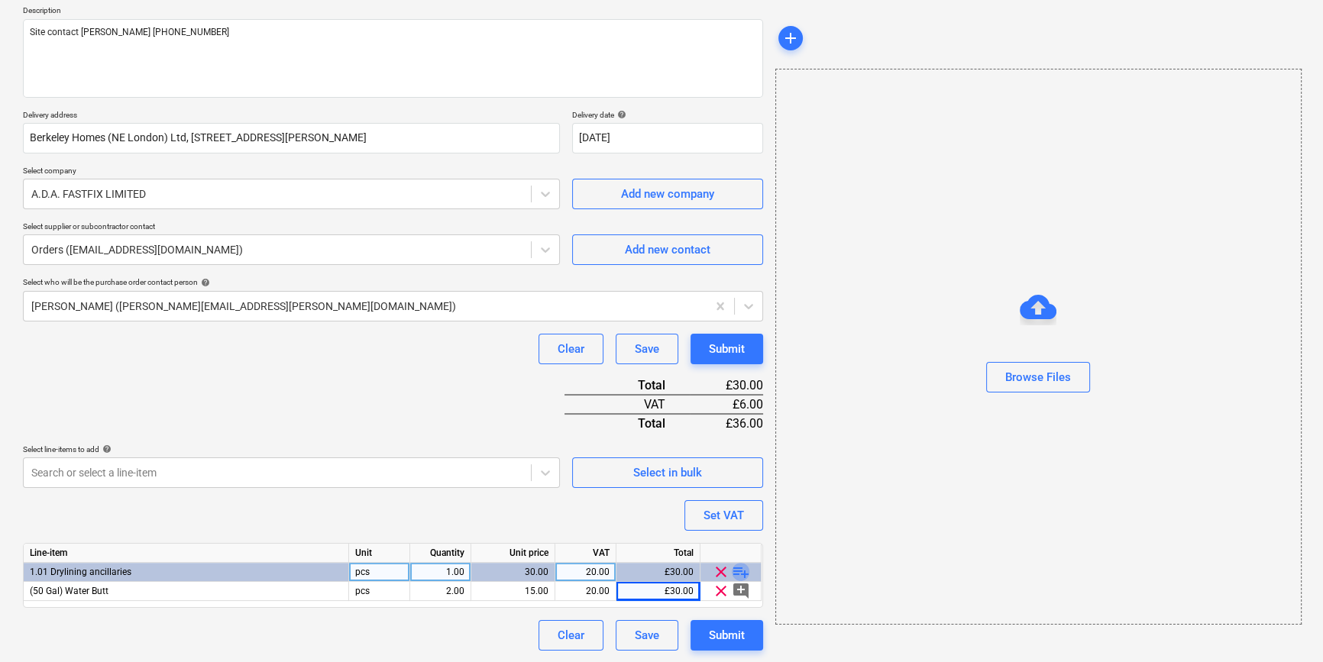
click at [736, 572] on span "playlist_add" at bounding box center [741, 572] width 18 height 18
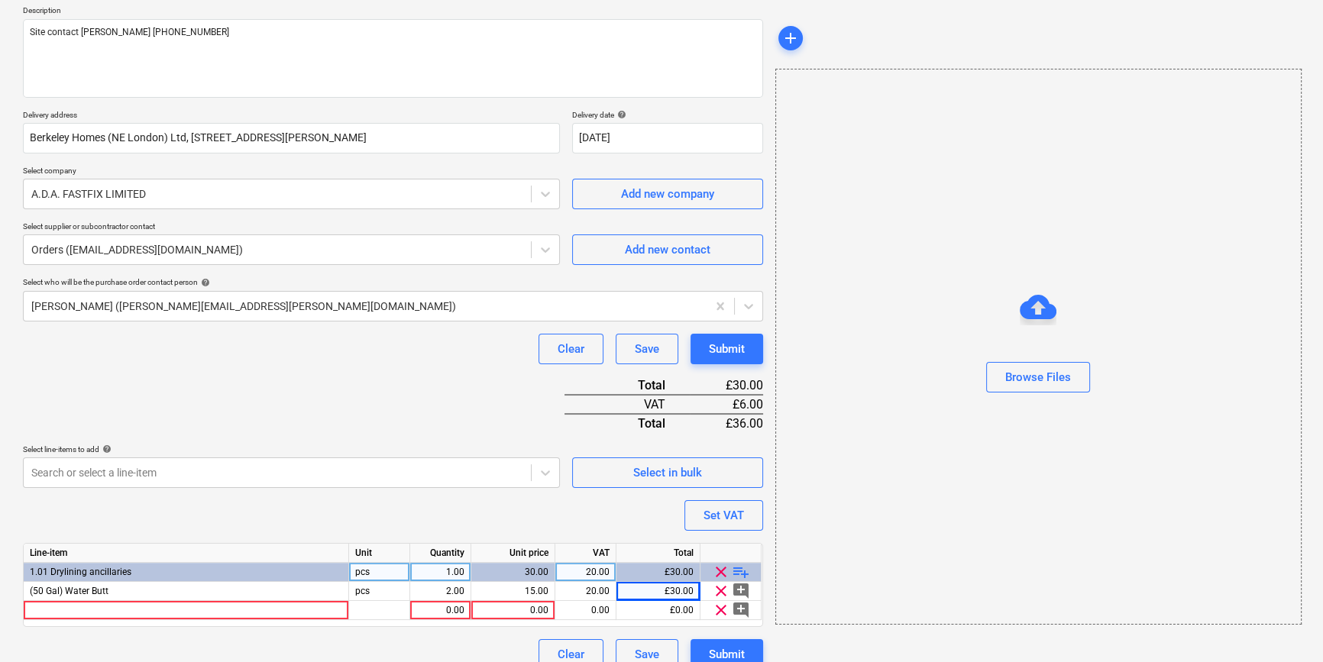
type textarea "x"
click at [66, 613] on div at bounding box center [186, 610] width 325 height 19
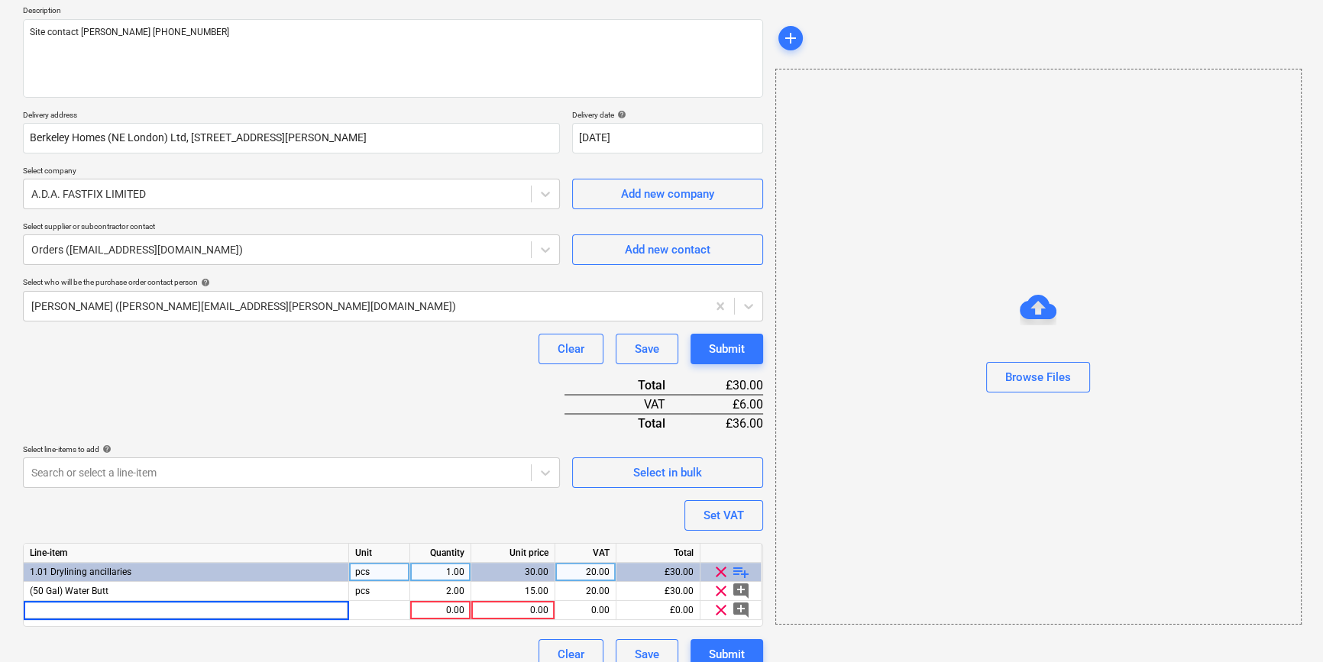
type input "PVA Sealer & Adhesive 5ltr"
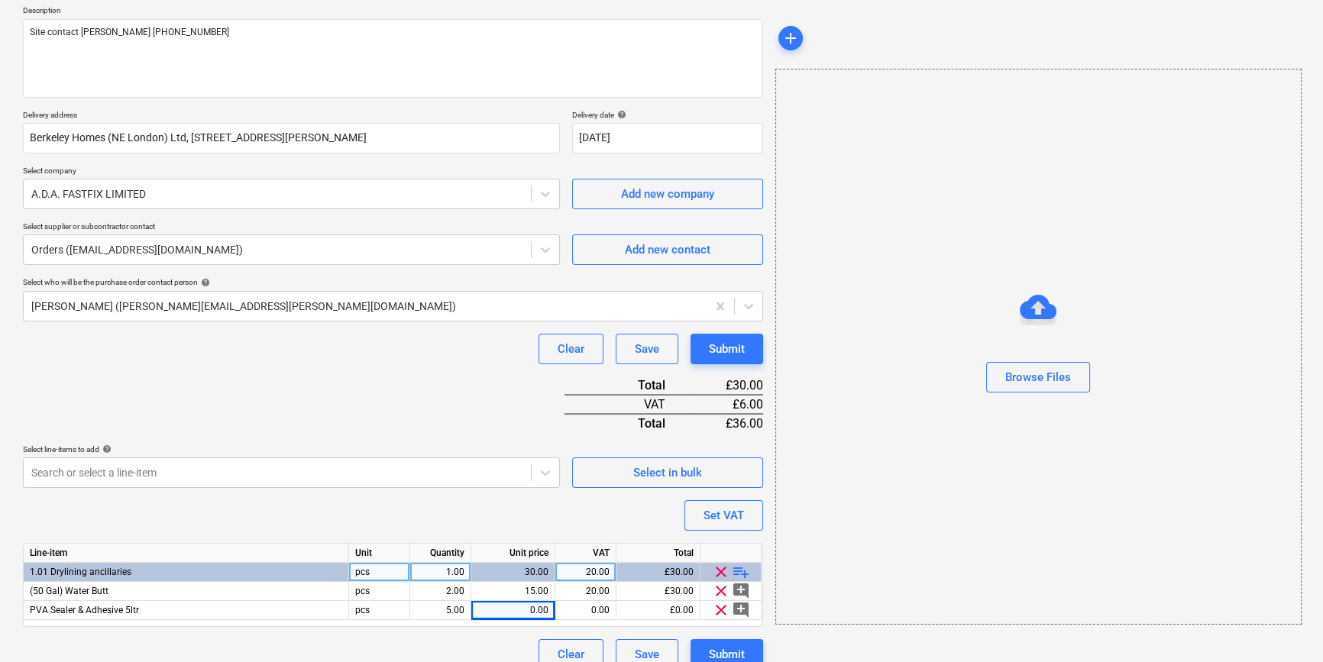
type textarea "x"
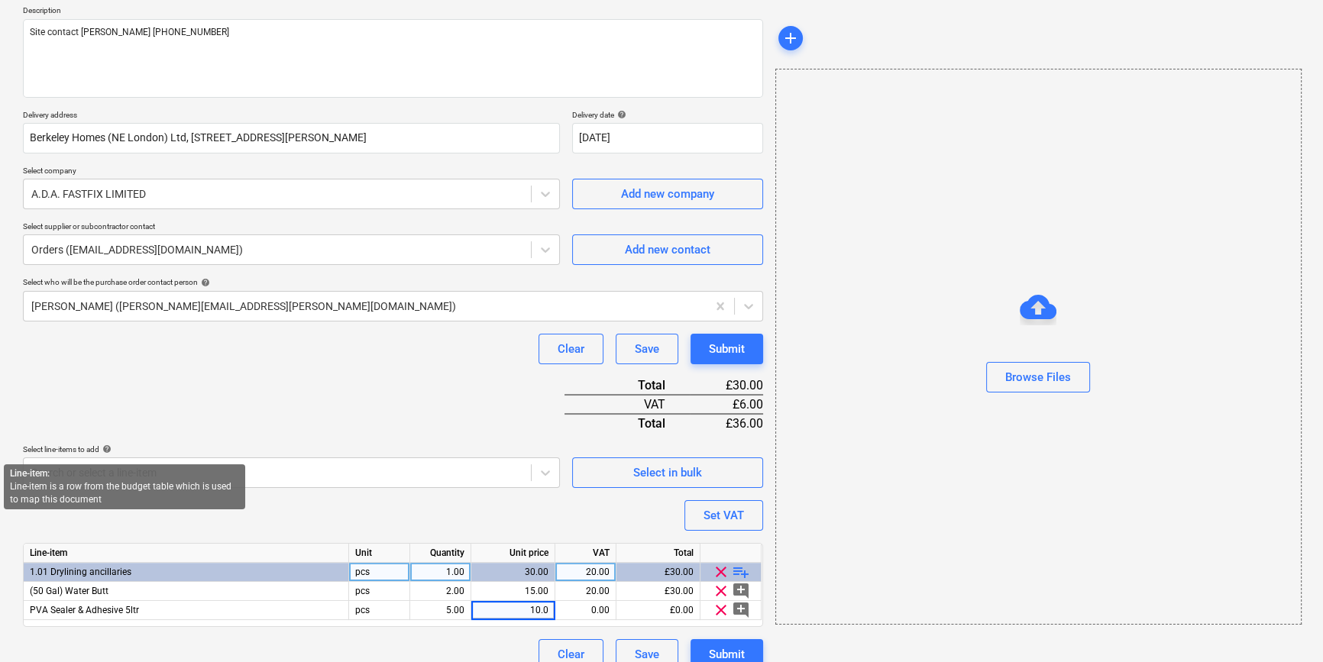
type input "10.06"
type textarea "x"
type input "20"
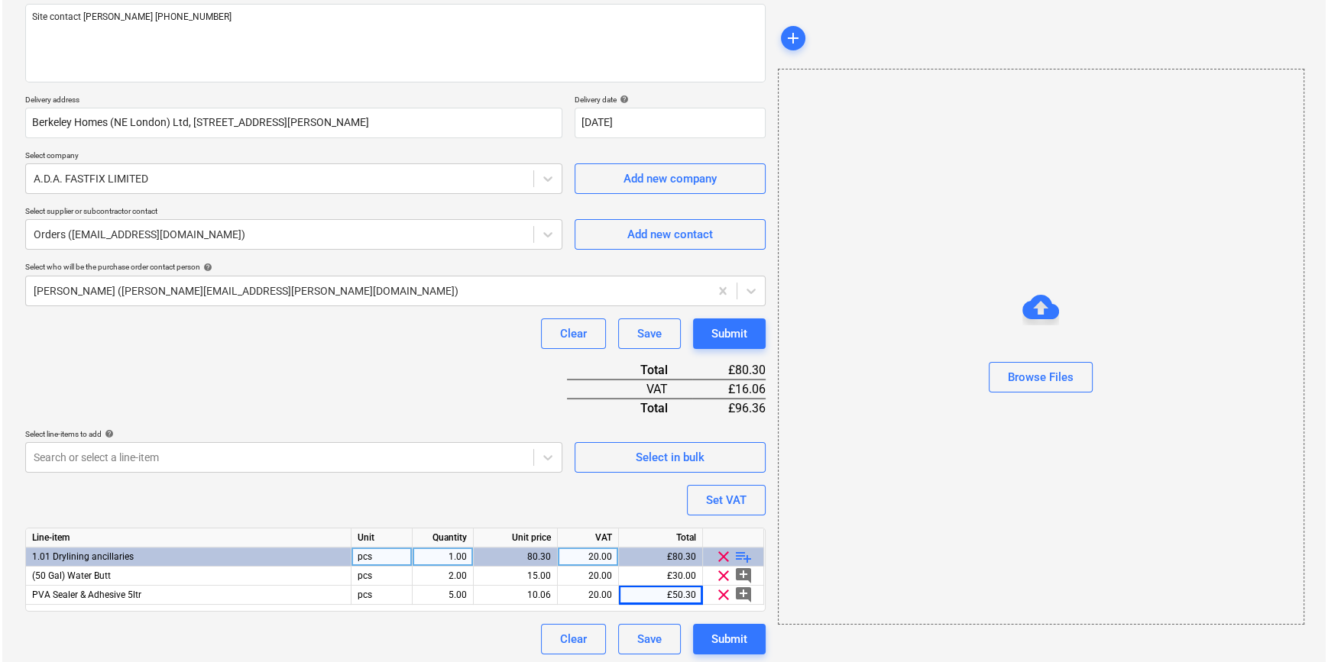
scroll to position [195, 0]
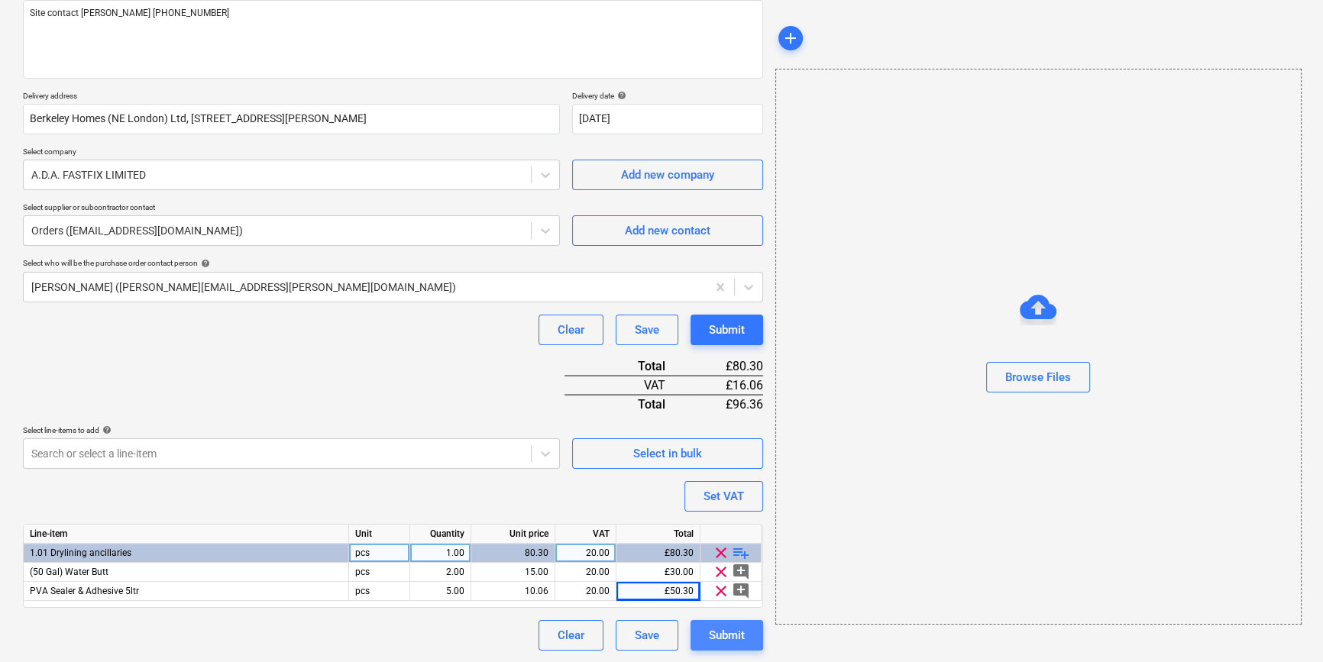
click at [722, 640] on div "Submit" at bounding box center [727, 636] width 36 height 20
type textarea "x"
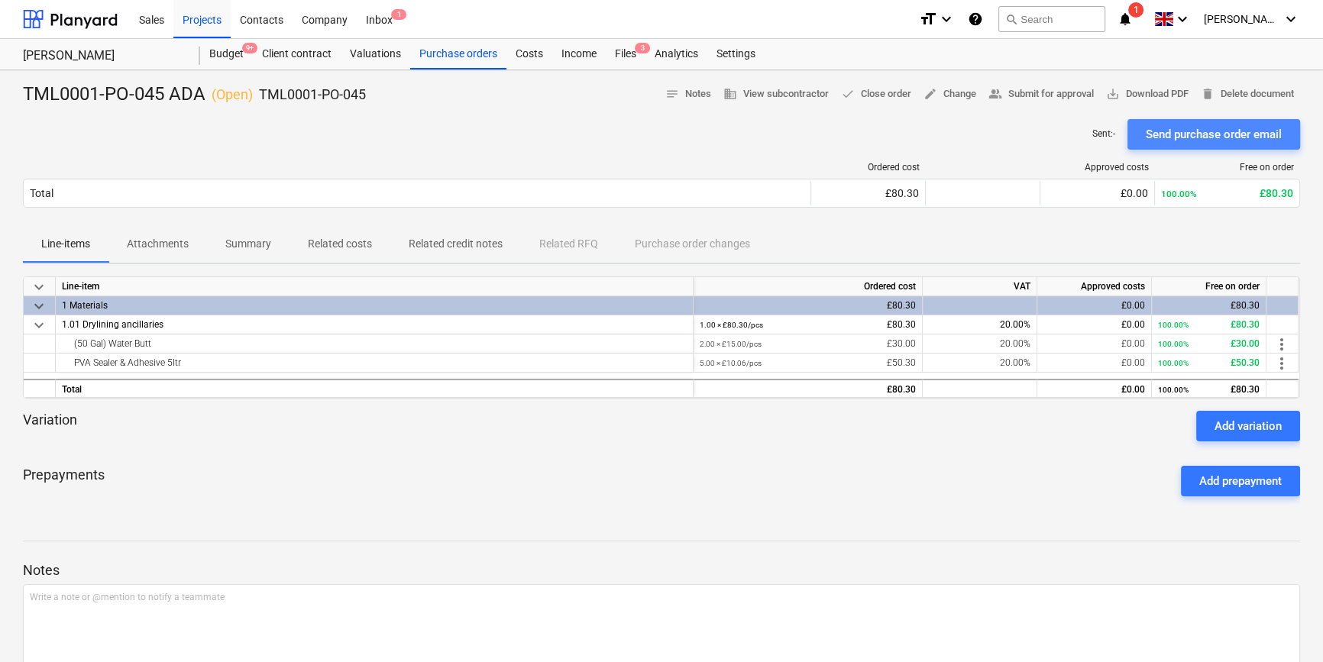
click at [1187, 130] on div "Send purchase order email" at bounding box center [1214, 135] width 136 height 20
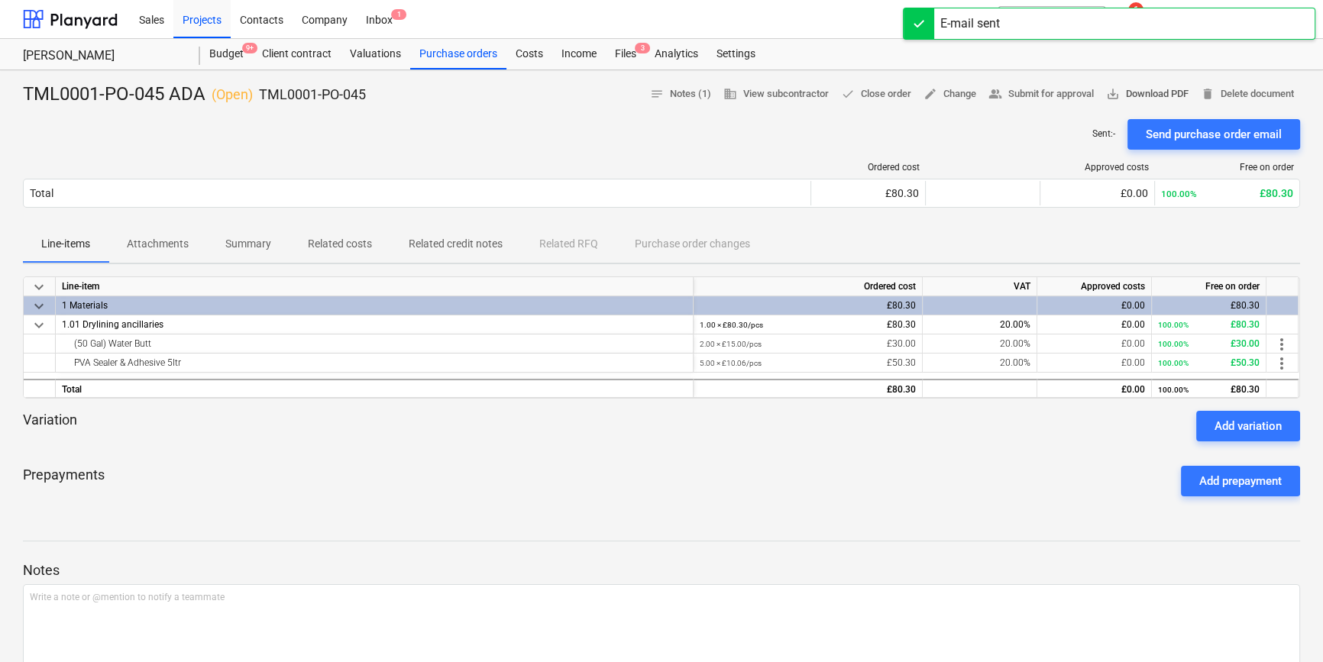
click at [1157, 92] on span "save_alt Download PDF" at bounding box center [1147, 95] width 82 height 18
